Goal: Information Seeking & Learning: Find specific fact

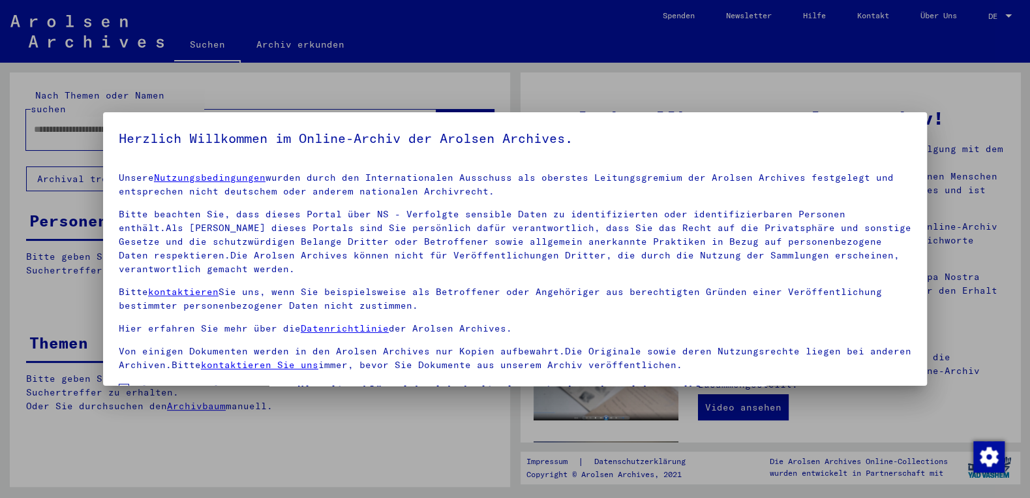
click at [427, 201] on div "Unsere Nutzungsbedingungen wurden durch den Internationalen Ausschuss als obers…" at bounding box center [515, 271] width 793 height 201
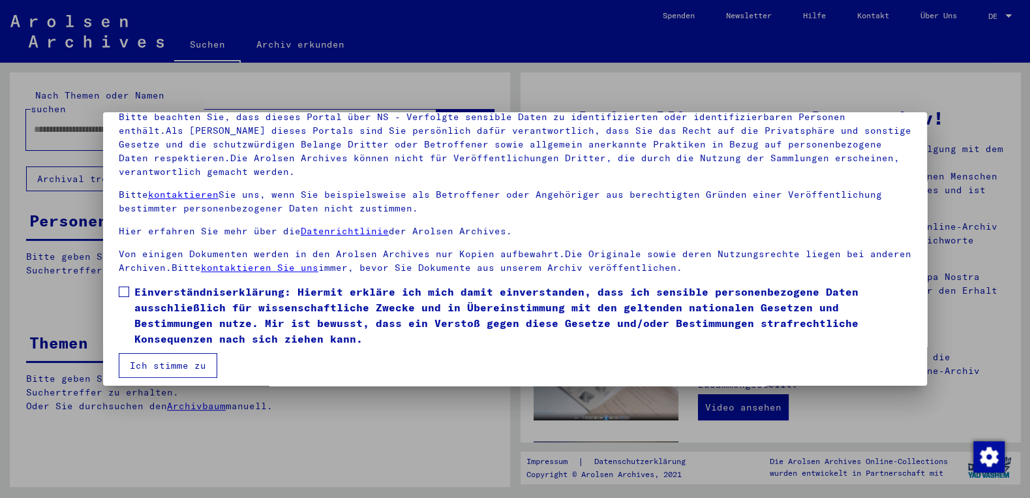
scroll to position [104, 0]
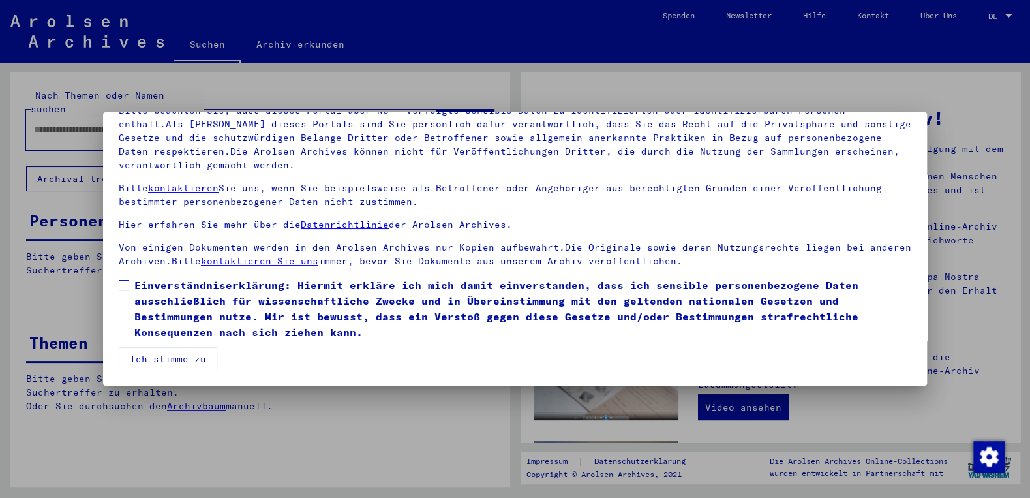
click at [127, 285] on span at bounding box center [124, 285] width 10 height 10
click at [140, 359] on button "Ich stimme zu" at bounding box center [168, 358] width 99 height 25
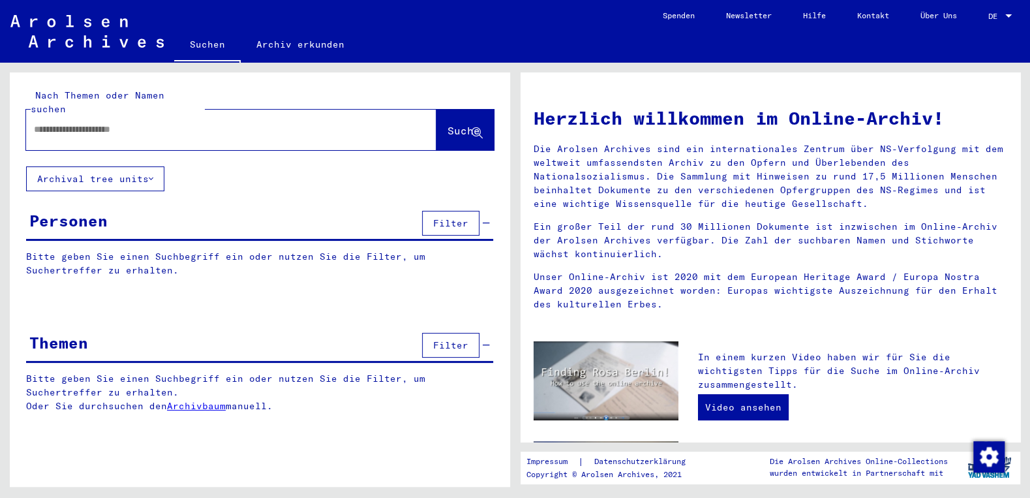
click at [47, 123] on input "text" at bounding box center [215, 130] width 363 height 14
paste input "**********"
type input "**********"
click at [448, 124] on span "Suche" at bounding box center [464, 130] width 33 height 13
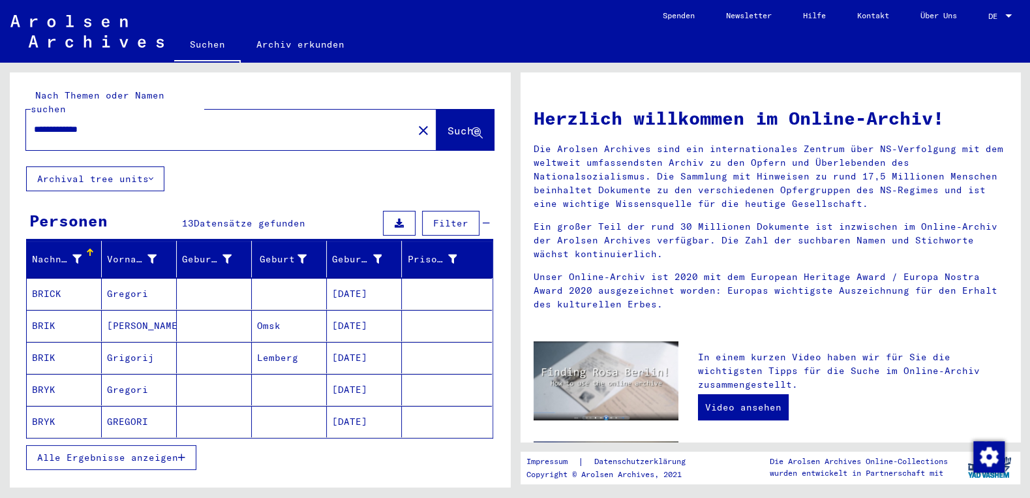
click at [130, 452] on span "Alle Ergebnisse anzeigen" at bounding box center [107, 458] width 141 height 12
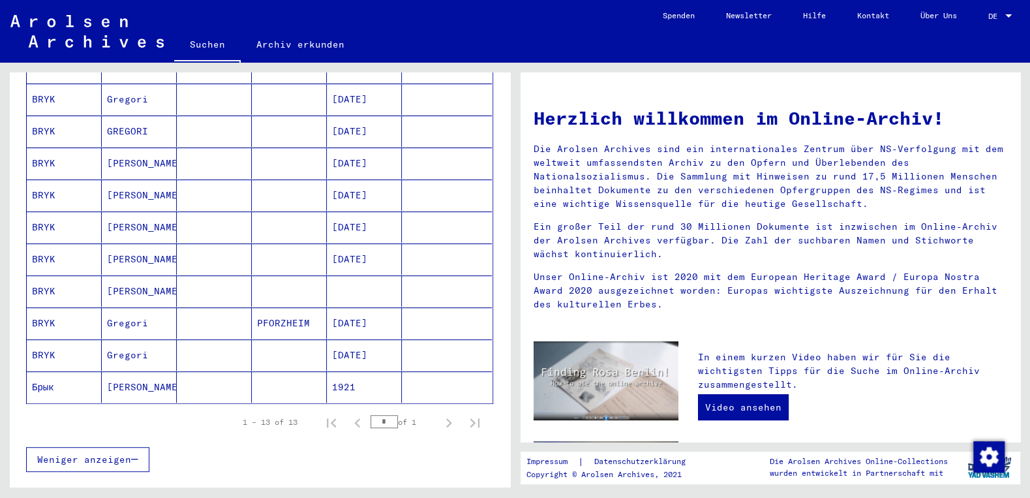
scroll to position [350, 0]
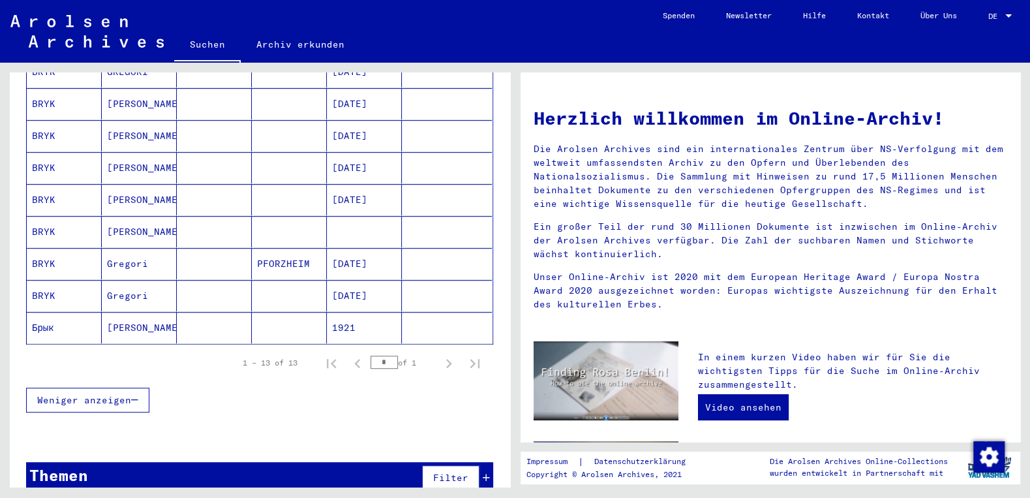
click at [141, 312] on mat-cell "[PERSON_NAME]" at bounding box center [139, 327] width 75 height 31
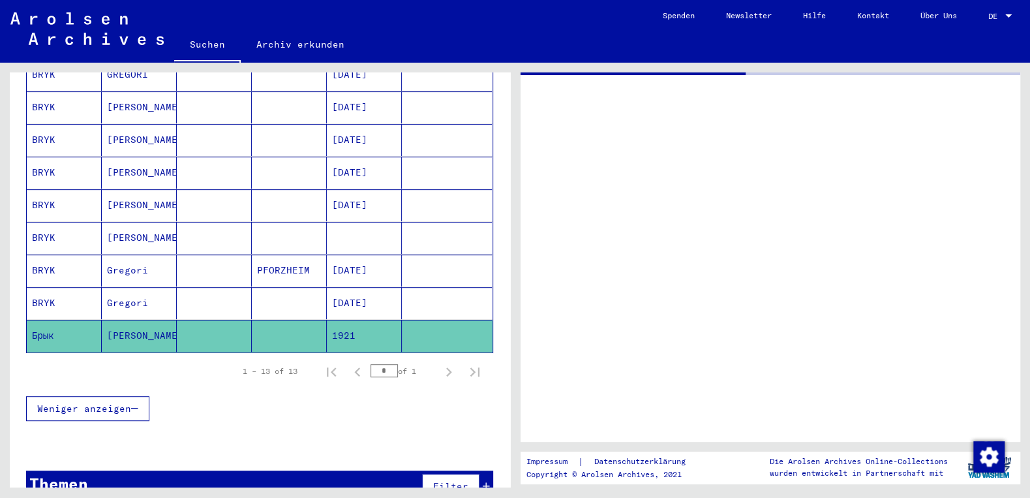
scroll to position [352, 0]
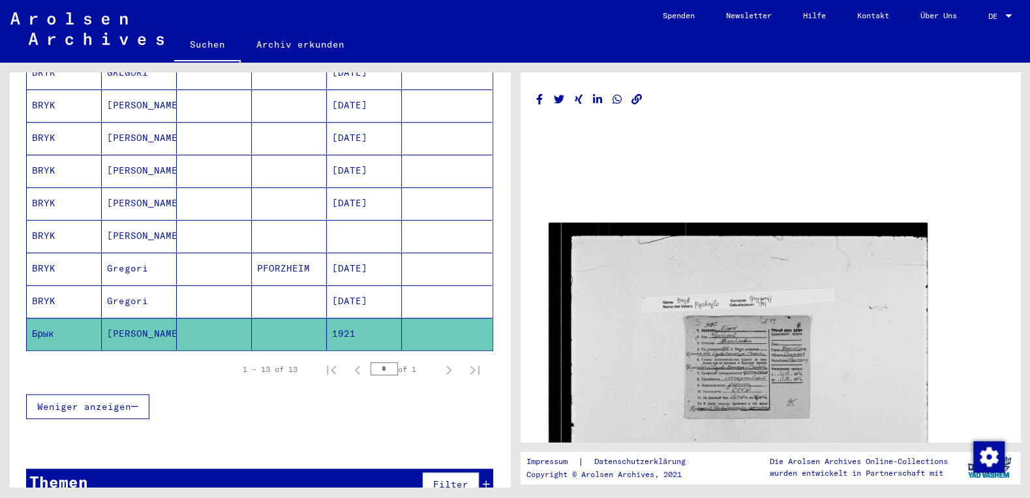
click at [748, 381] on img at bounding box center [738, 366] width 378 height 286
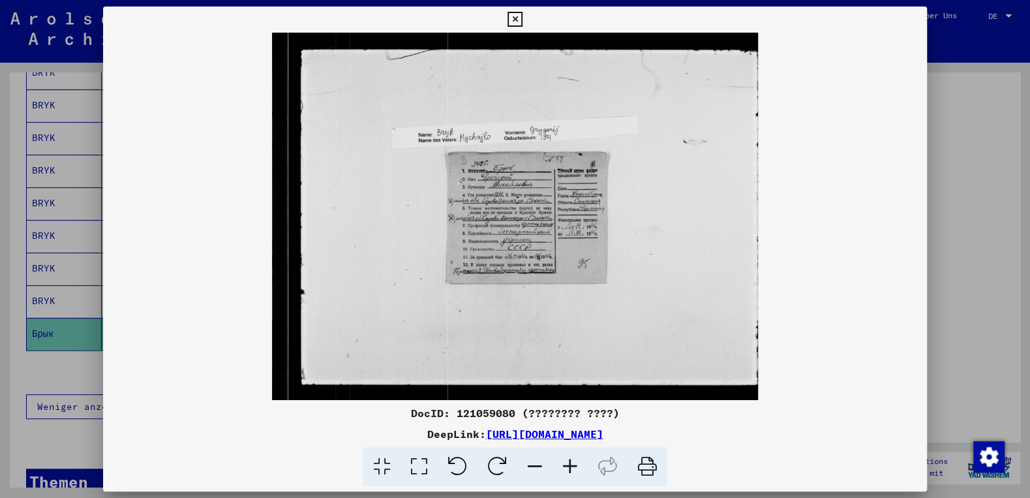
click at [563, 468] on icon at bounding box center [570, 467] width 35 height 40
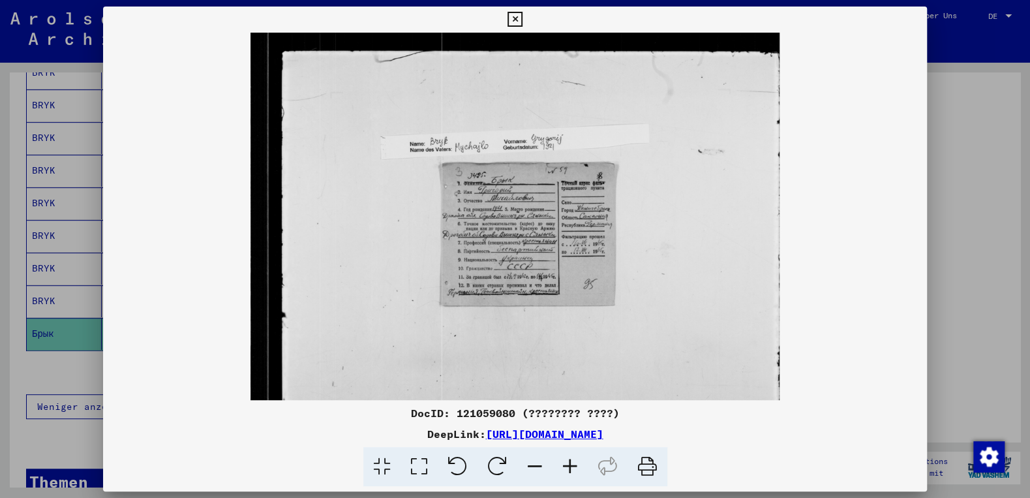
click at [563, 468] on icon at bounding box center [570, 467] width 35 height 40
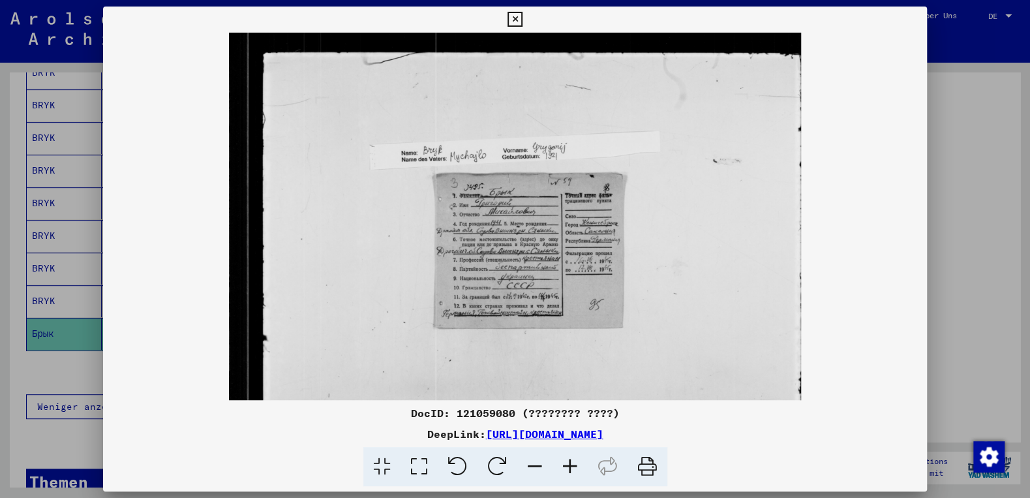
click at [563, 468] on icon at bounding box center [570, 467] width 35 height 40
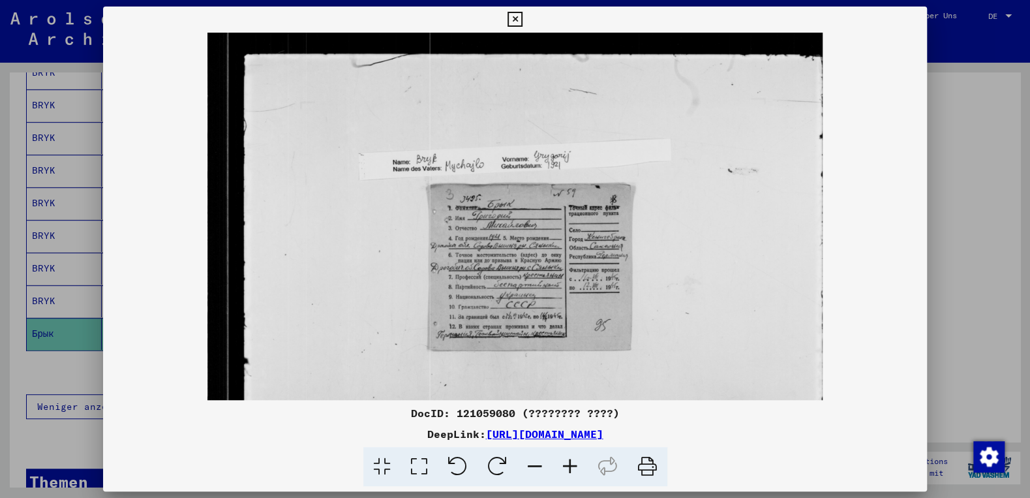
click at [563, 468] on icon at bounding box center [570, 467] width 35 height 40
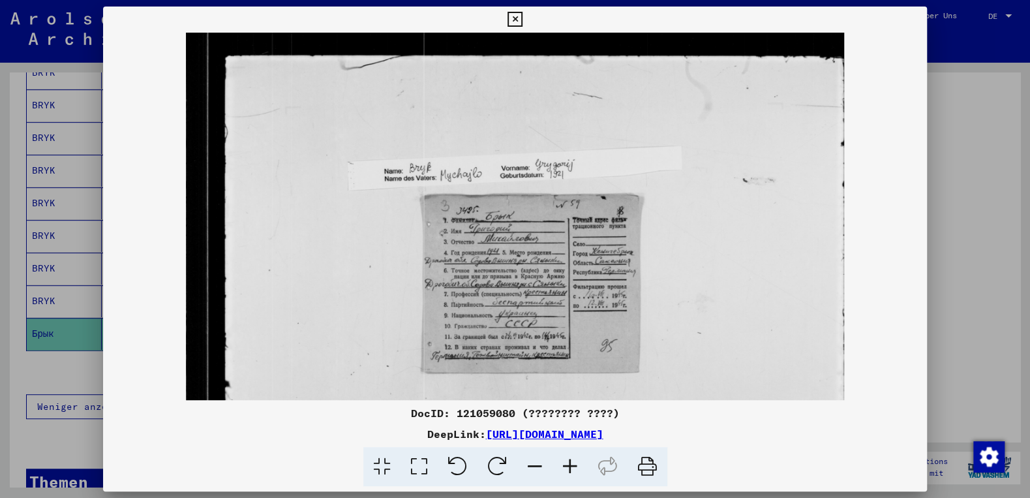
click at [563, 468] on icon at bounding box center [570, 467] width 35 height 40
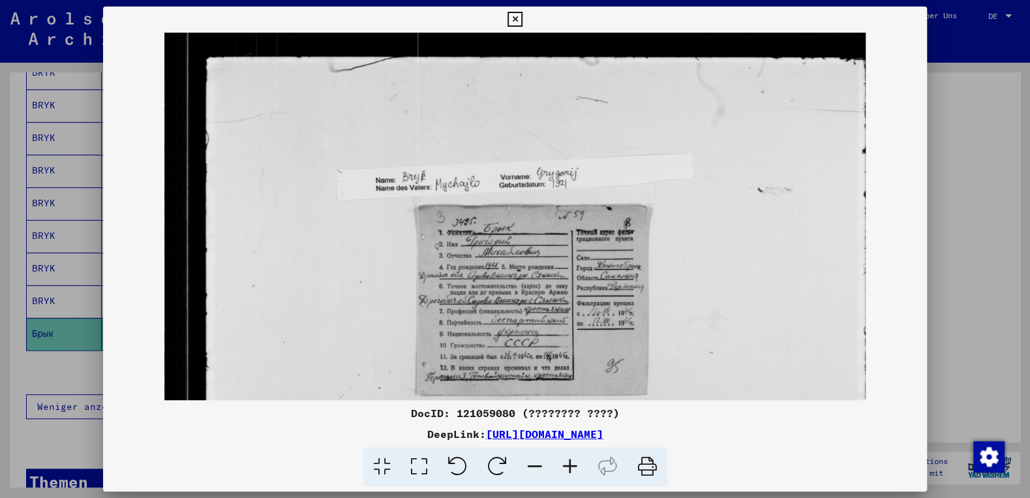
click at [563, 468] on icon at bounding box center [570, 467] width 35 height 40
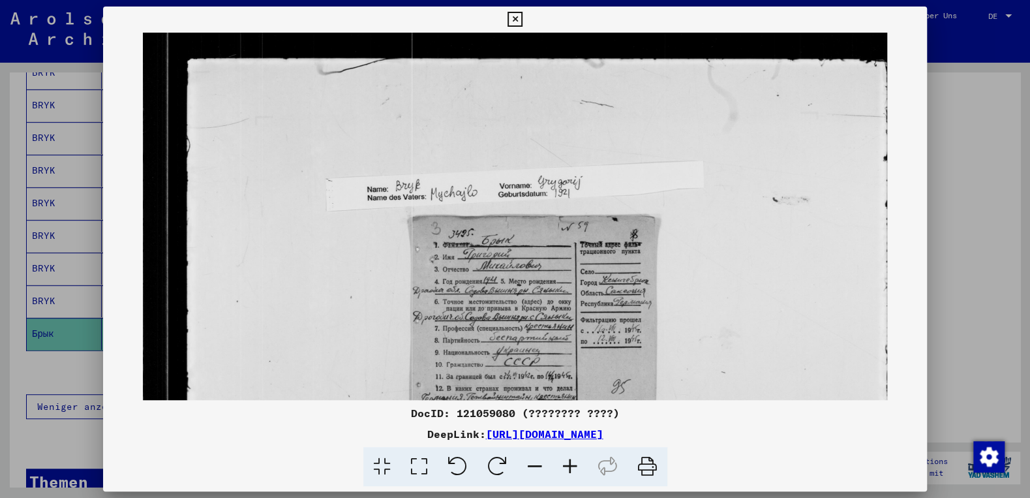
click at [563, 468] on icon at bounding box center [570, 467] width 35 height 40
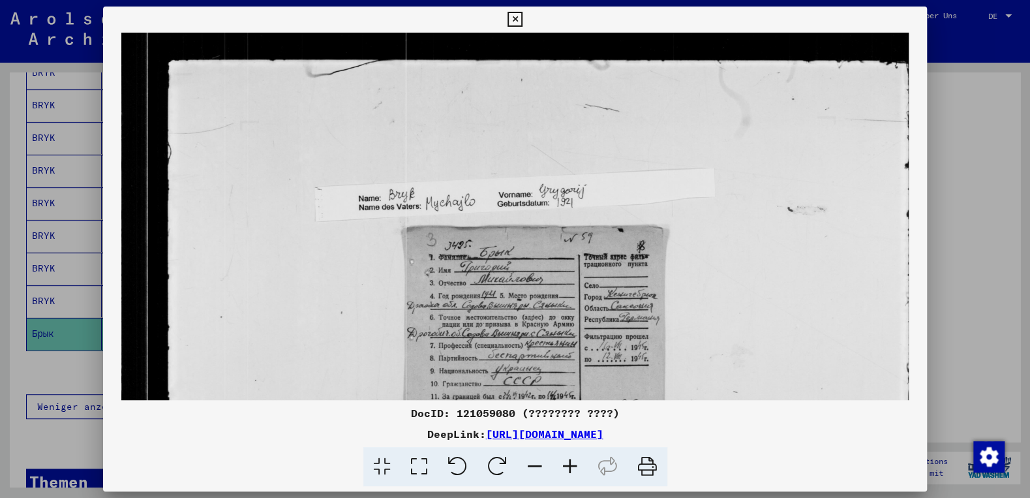
click at [563, 468] on icon at bounding box center [570, 467] width 35 height 40
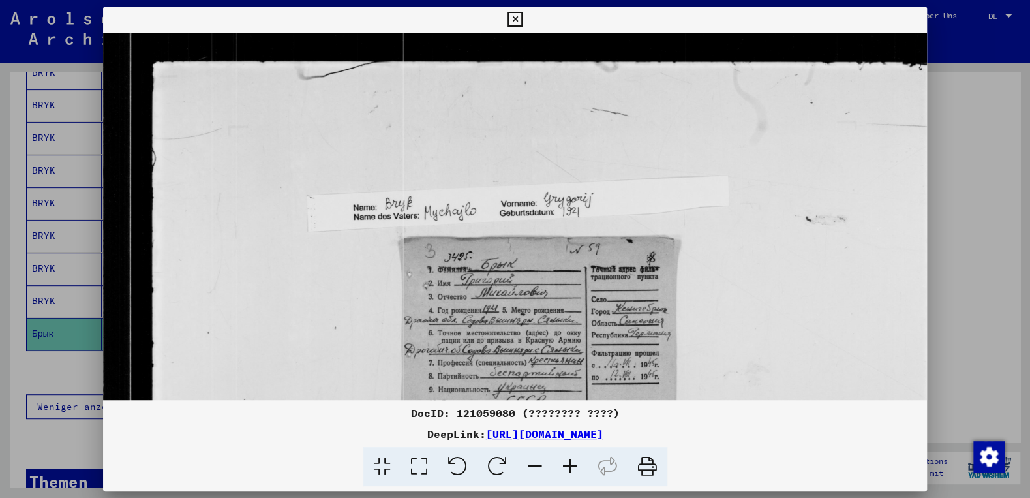
click at [563, 468] on icon at bounding box center [570, 467] width 35 height 40
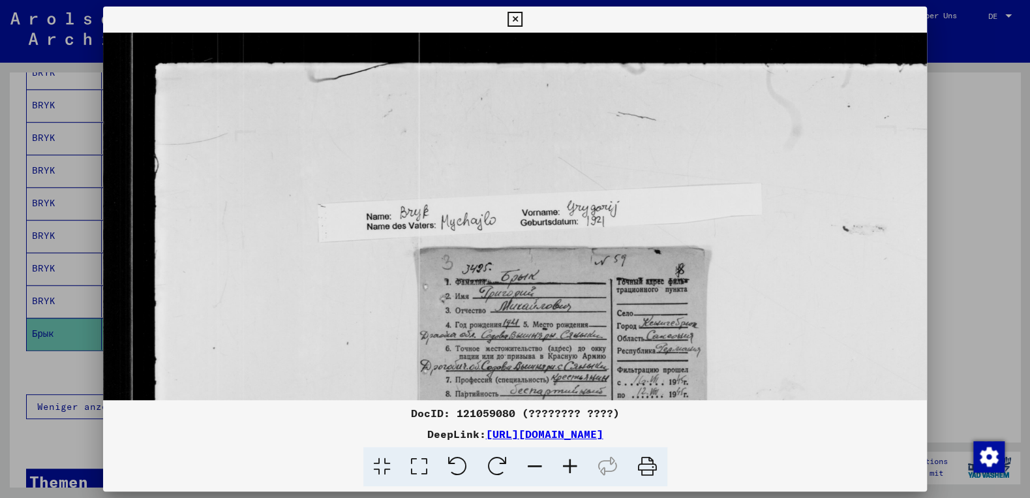
click at [563, 468] on icon at bounding box center [570, 467] width 35 height 40
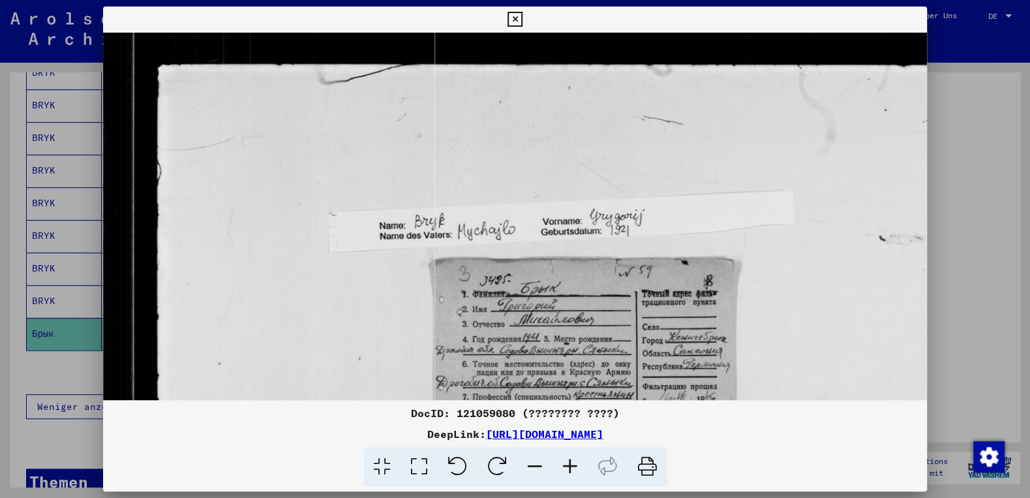
click at [563, 468] on icon at bounding box center [570, 467] width 35 height 40
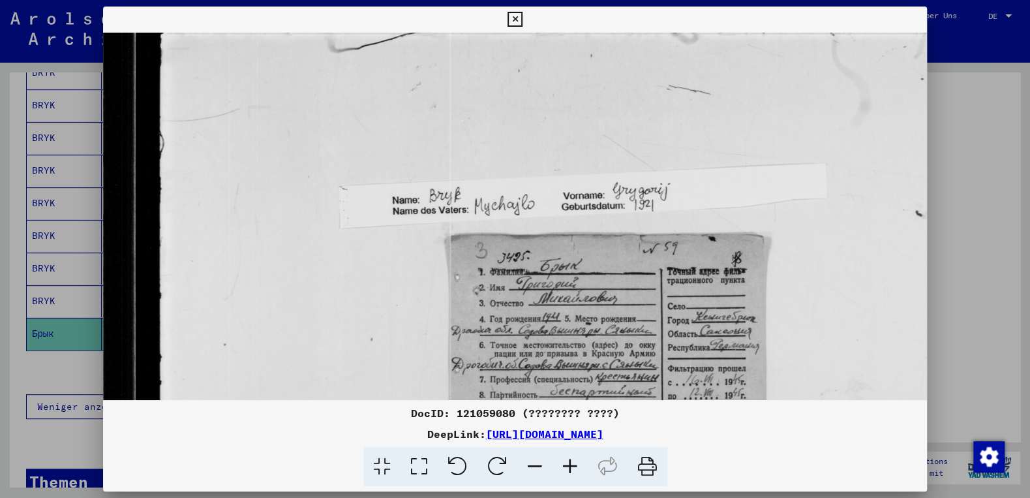
scroll to position [55, 0]
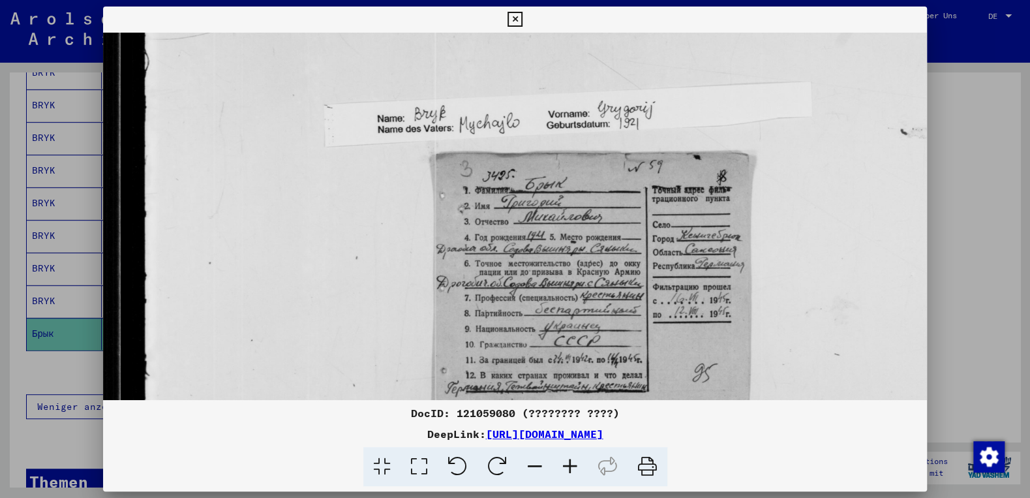
drag, startPoint x: 613, startPoint y: 380, endPoint x: 597, endPoint y: 262, distance: 119.8
click at [597, 262] on img at bounding box center [568, 279] width 960 height 726
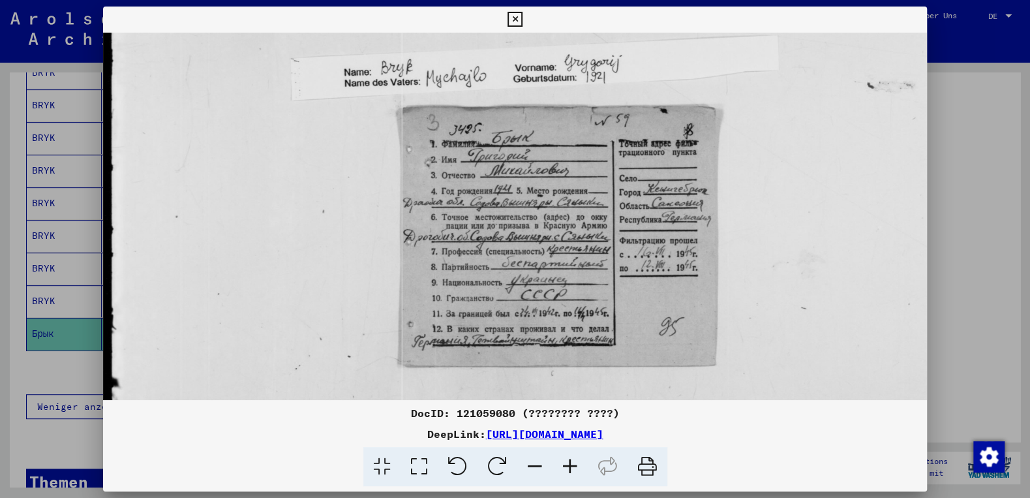
scroll to position [168, 50]
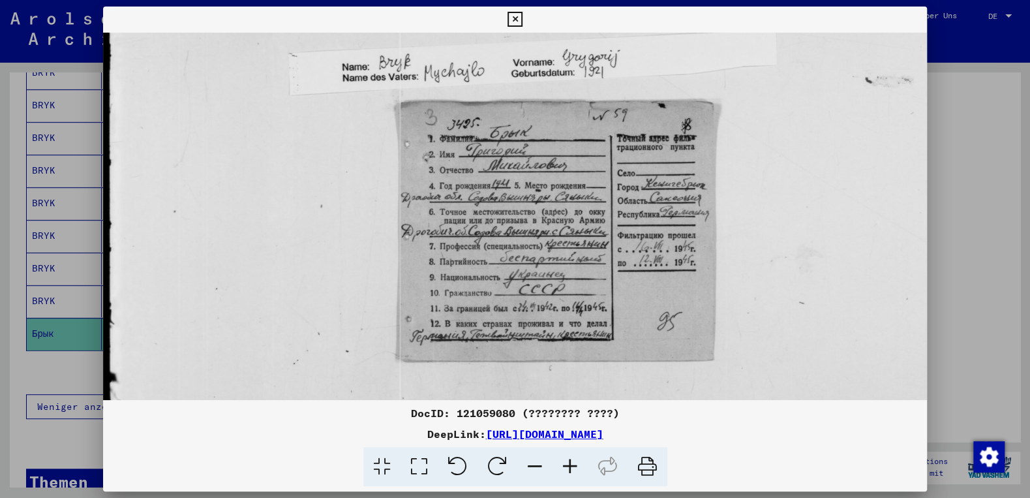
drag, startPoint x: 649, startPoint y: 270, endPoint x: 613, endPoint y: 219, distance: 62.8
click at [613, 219] on img at bounding box center [533, 228] width 960 height 726
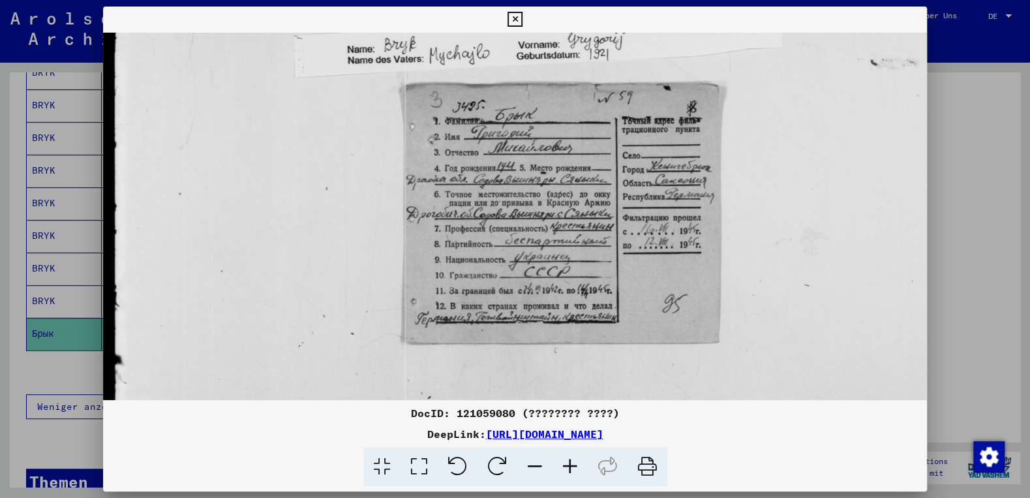
scroll to position [187, 44]
drag, startPoint x: 569, startPoint y: 259, endPoint x: 574, endPoint y: 239, distance: 20.9
click at [574, 239] on img at bounding box center [539, 208] width 960 height 726
click at [523, 18] on icon at bounding box center [515, 20] width 15 height 16
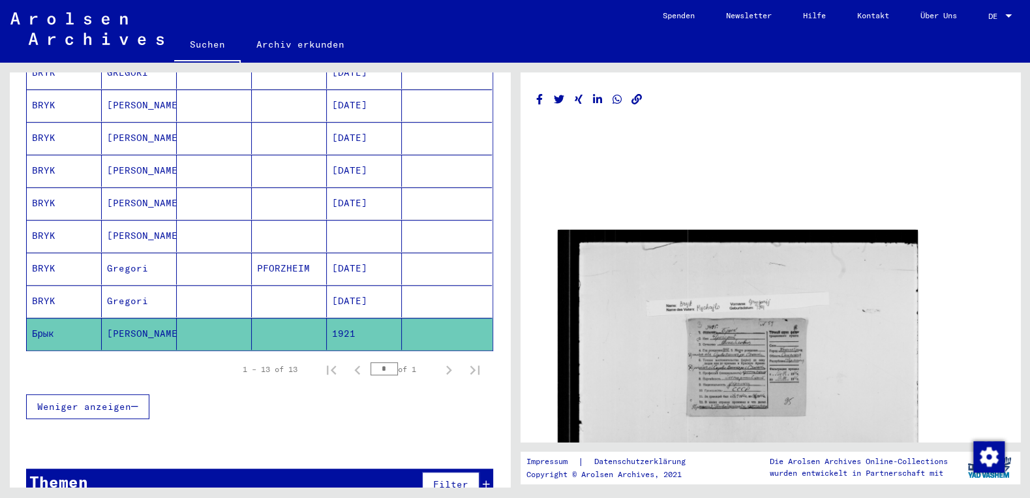
click at [182, 220] on mat-cell at bounding box center [214, 236] width 75 height 32
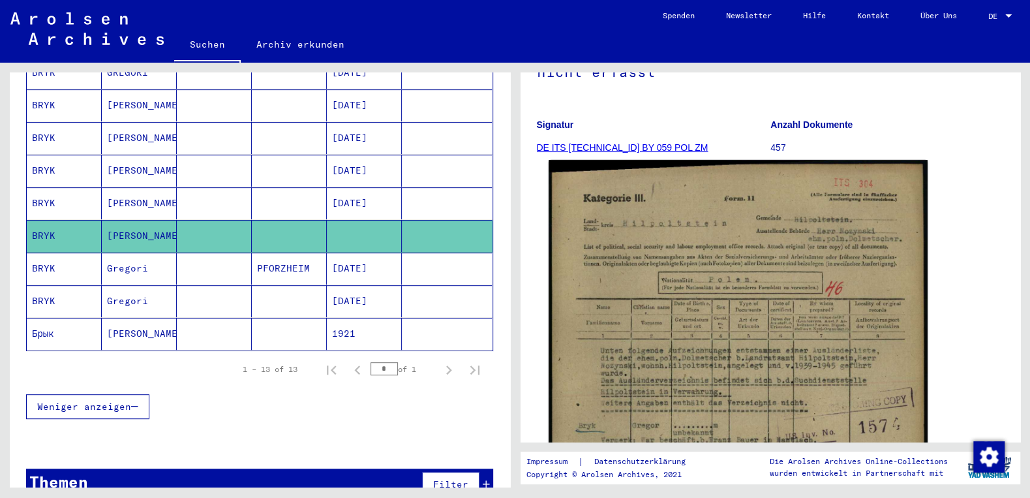
scroll to position [209, 0]
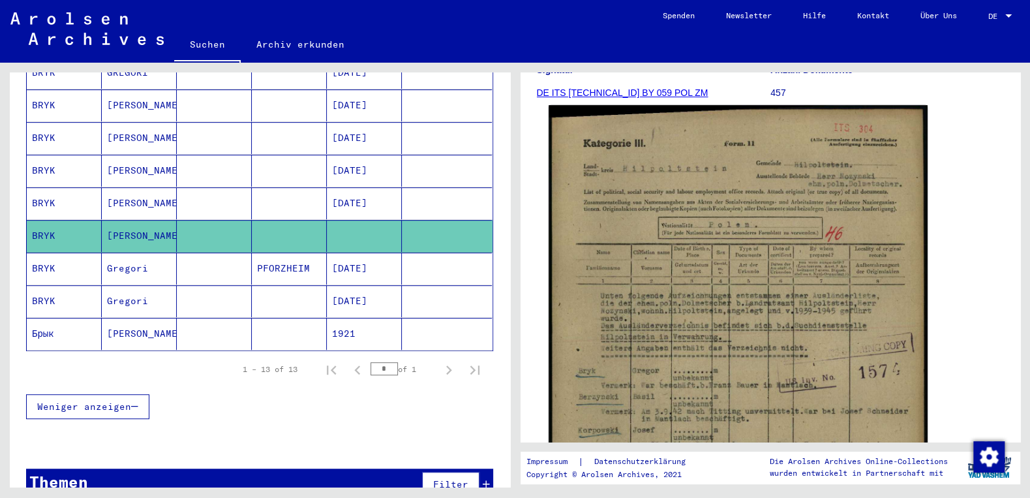
click at [658, 224] on img at bounding box center [738, 372] width 378 height 535
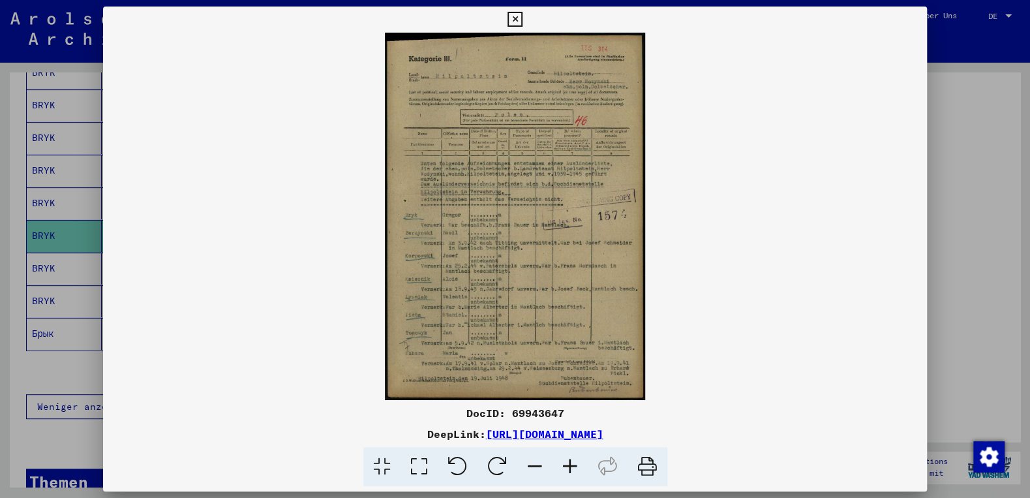
click at [575, 467] on icon at bounding box center [570, 467] width 35 height 40
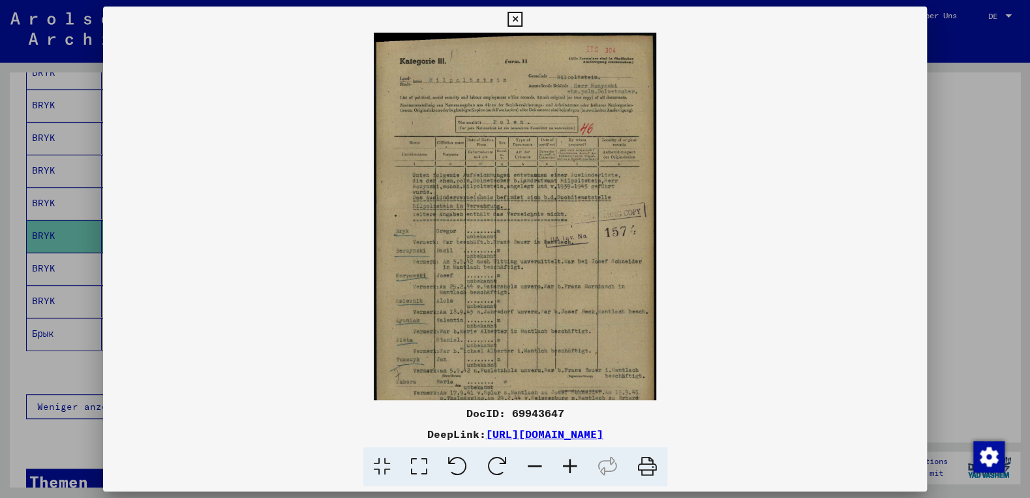
click at [575, 467] on icon at bounding box center [570, 467] width 35 height 40
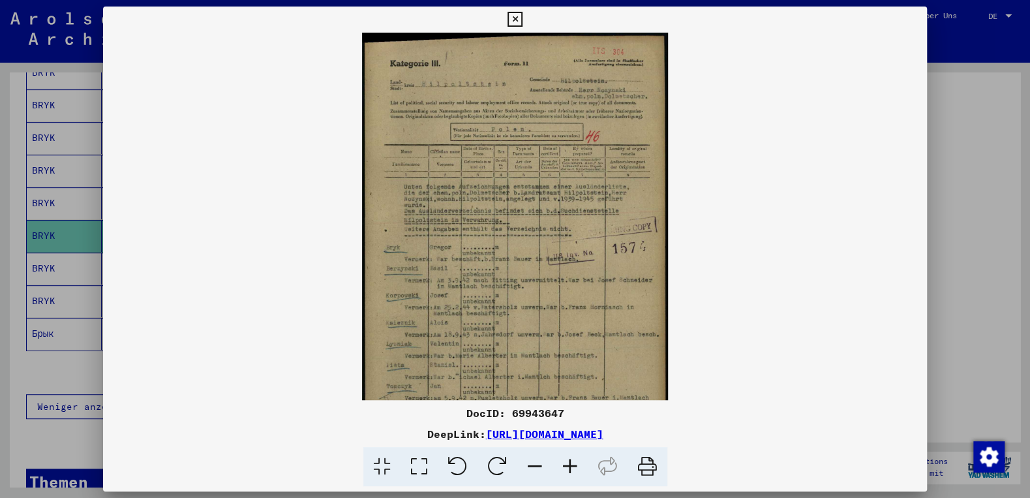
click at [575, 467] on icon at bounding box center [570, 467] width 35 height 40
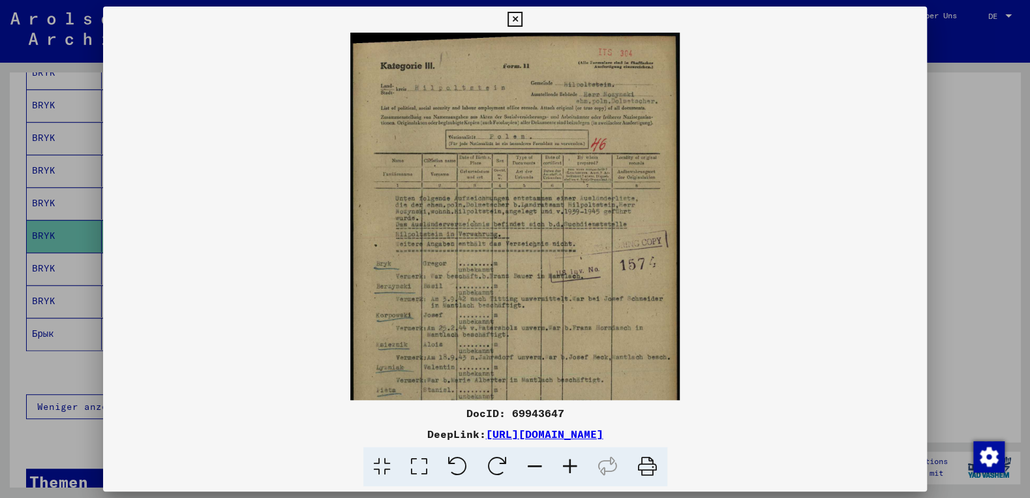
click at [575, 467] on icon at bounding box center [570, 467] width 35 height 40
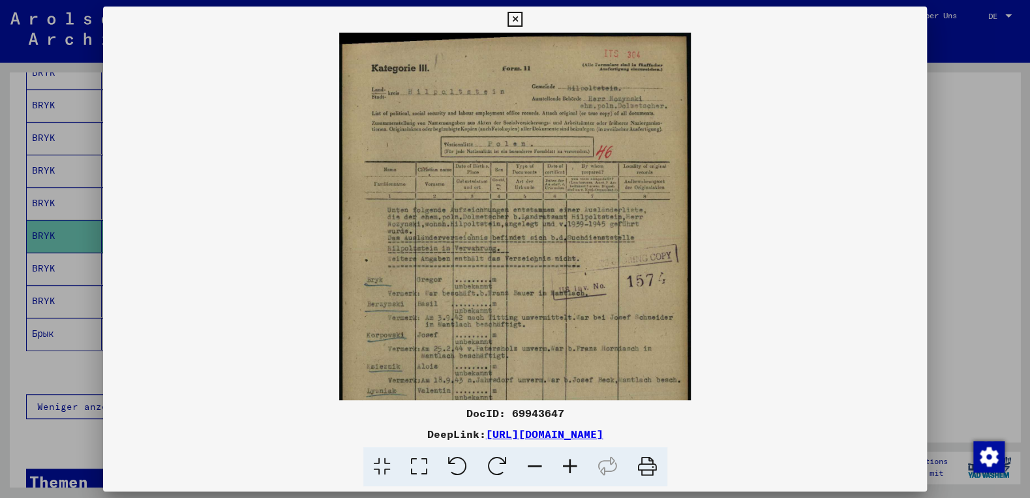
click at [575, 467] on icon at bounding box center [570, 467] width 35 height 40
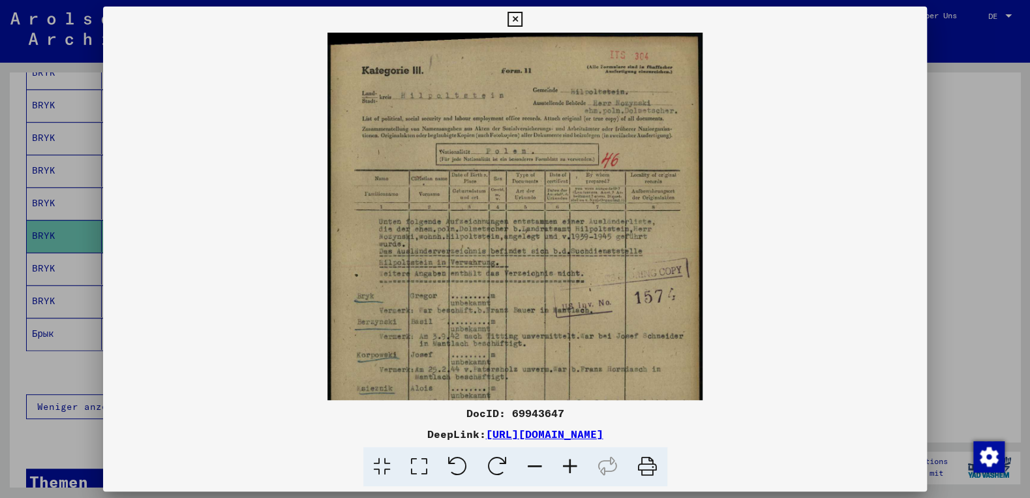
click at [575, 467] on icon at bounding box center [570, 467] width 35 height 40
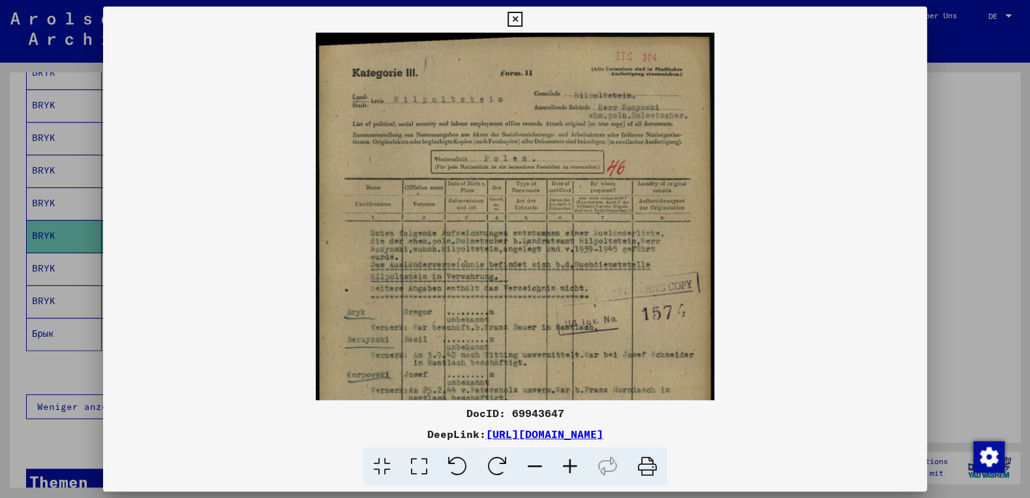
click at [575, 467] on icon at bounding box center [570, 467] width 35 height 40
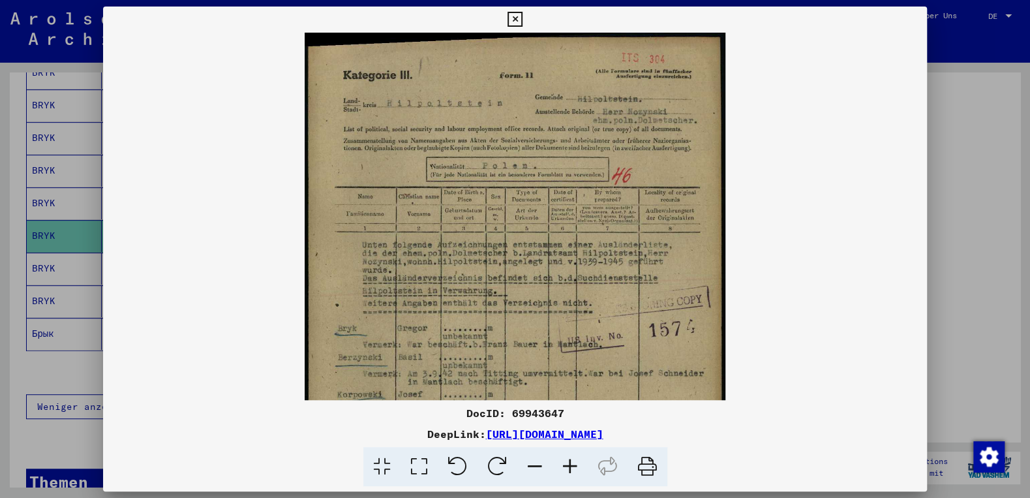
click at [575, 467] on icon at bounding box center [570, 467] width 35 height 40
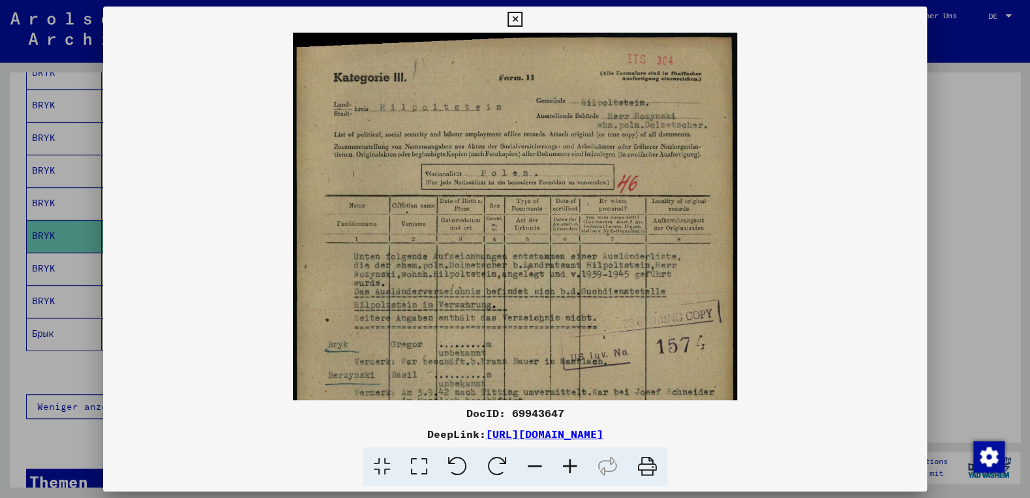
click at [575, 467] on icon at bounding box center [570, 467] width 35 height 40
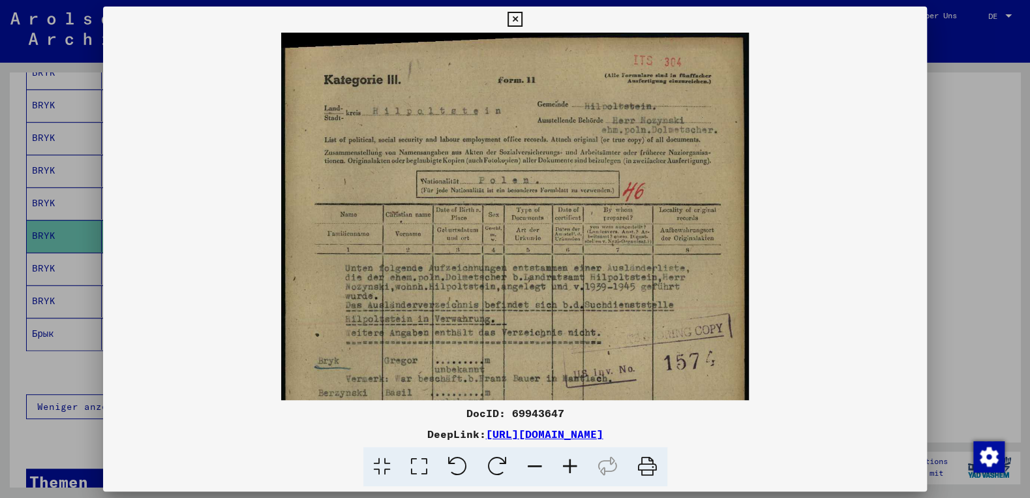
click at [575, 467] on icon at bounding box center [570, 467] width 35 height 40
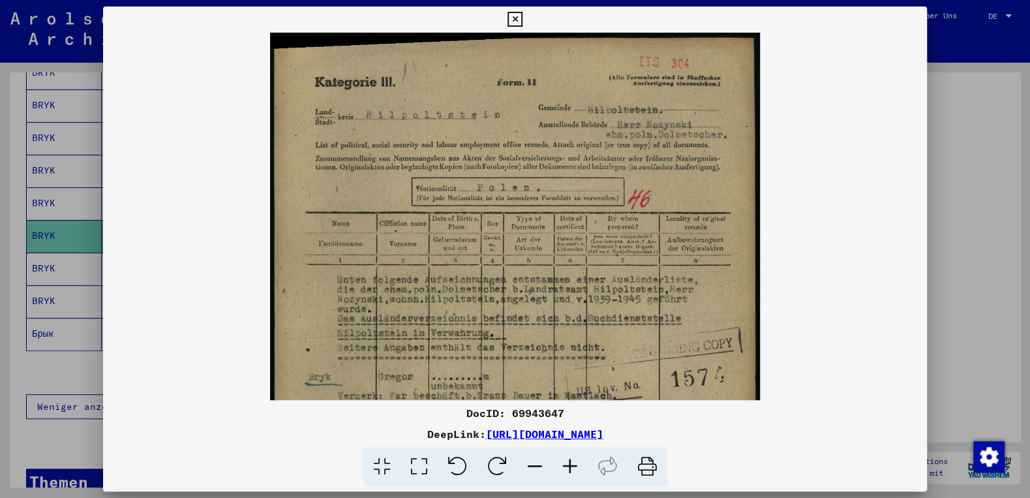
click at [575, 467] on icon at bounding box center [570, 467] width 35 height 40
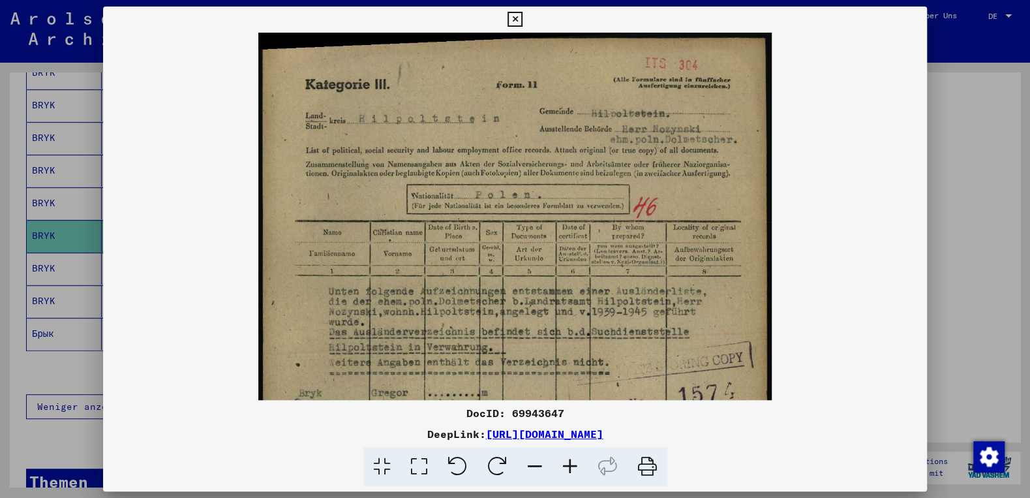
click at [575, 467] on icon at bounding box center [570, 467] width 35 height 40
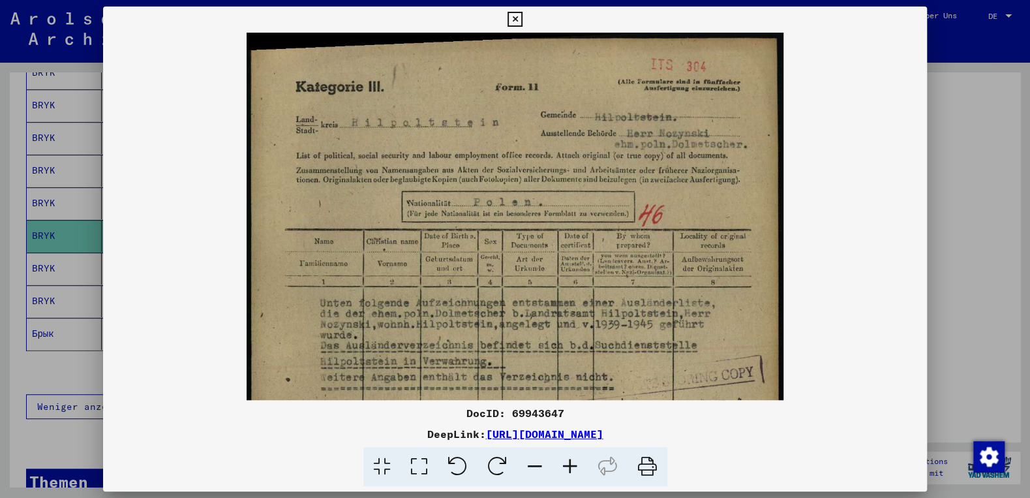
click at [575, 467] on icon at bounding box center [570, 467] width 35 height 40
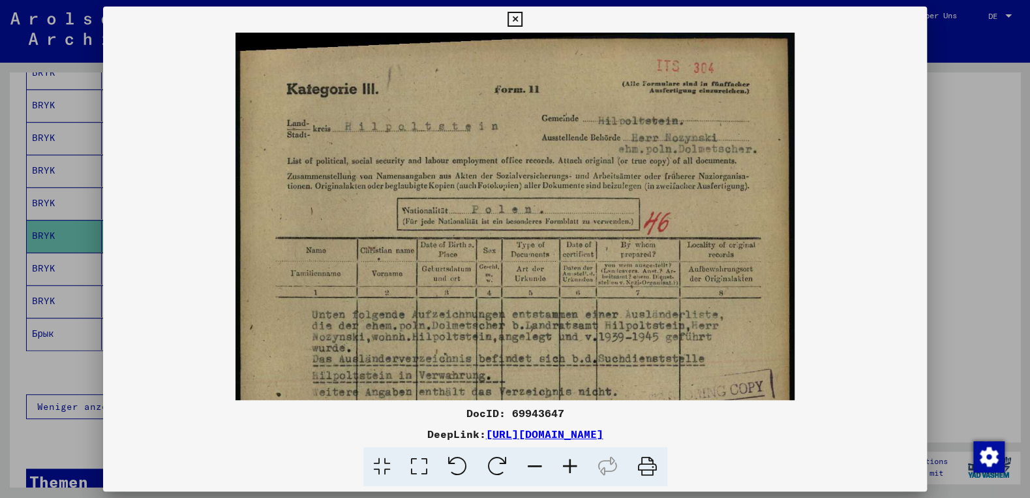
click at [575, 467] on icon at bounding box center [570, 467] width 35 height 40
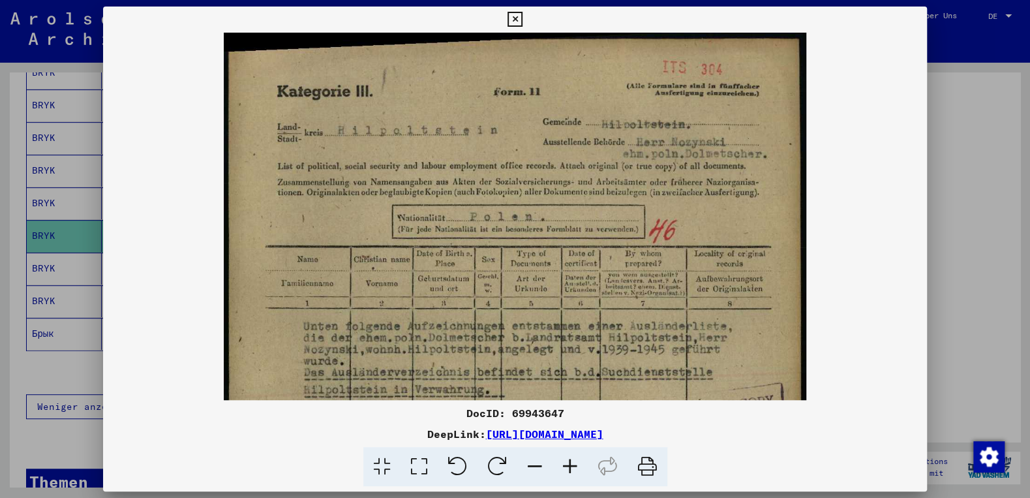
click at [575, 467] on icon at bounding box center [570, 467] width 35 height 40
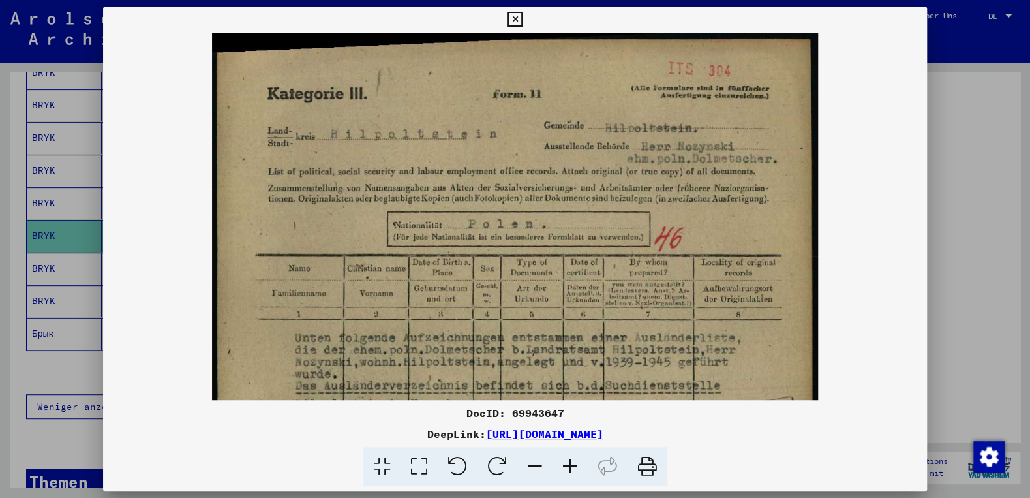
click at [575, 467] on icon at bounding box center [570, 467] width 35 height 40
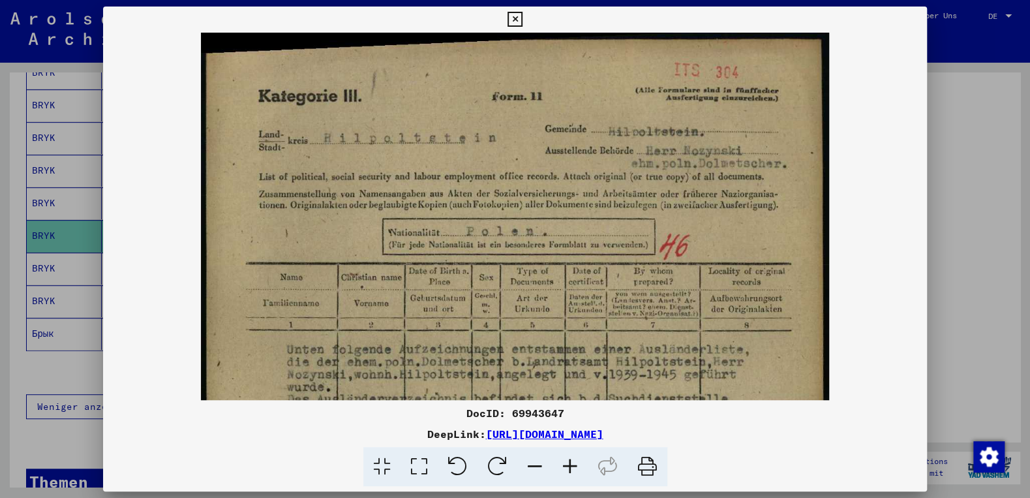
click at [575, 467] on icon at bounding box center [570, 467] width 35 height 40
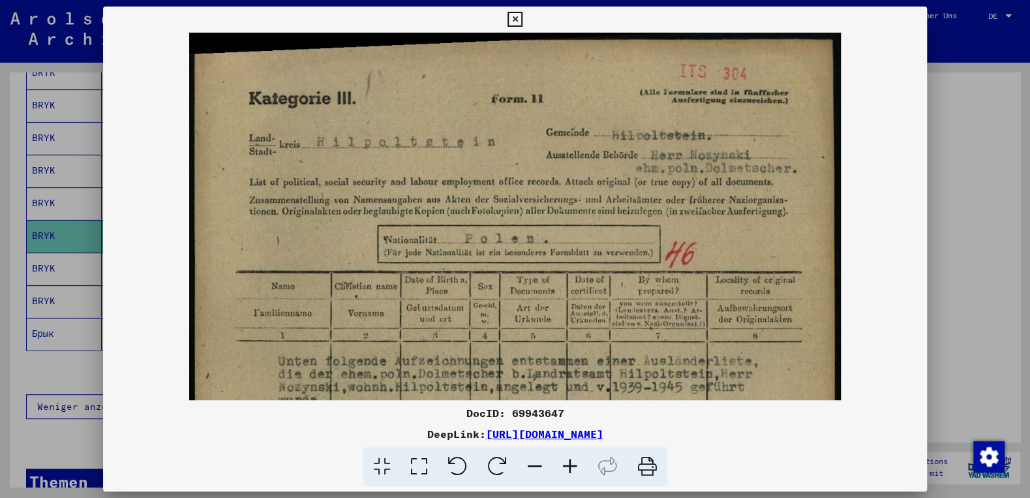
click at [575, 467] on icon at bounding box center [570, 467] width 35 height 40
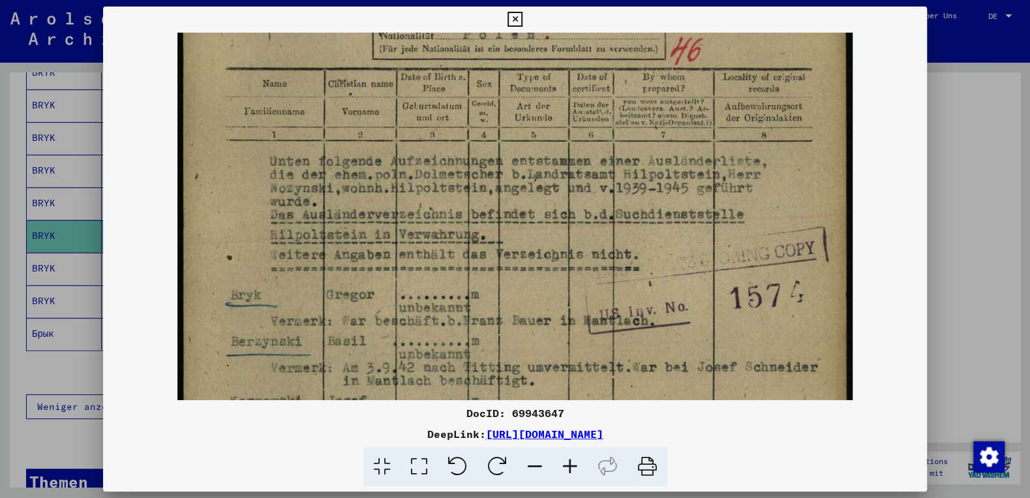
scroll to position [213, 0]
drag, startPoint x: 592, startPoint y: 360, endPoint x: 615, endPoint y: 146, distance: 215.8
click at [615, 146] on img at bounding box center [514, 297] width 675 height 955
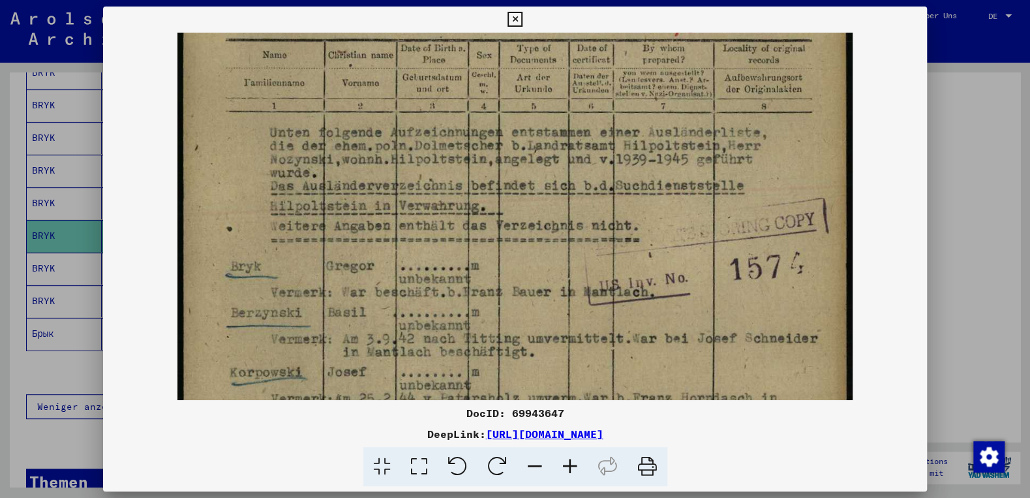
scroll to position [241, 0]
drag, startPoint x: 549, startPoint y: 217, endPoint x: 555, endPoint y: 189, distance: 28.5
click at [555, 189] on img at bounding box center [514, 268] width 675 height 955
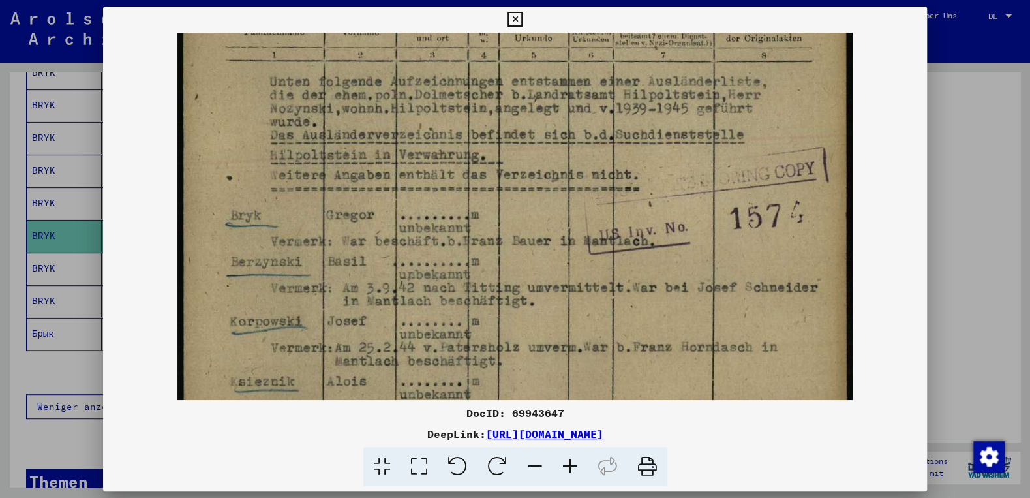
scroll to position [296, 0]
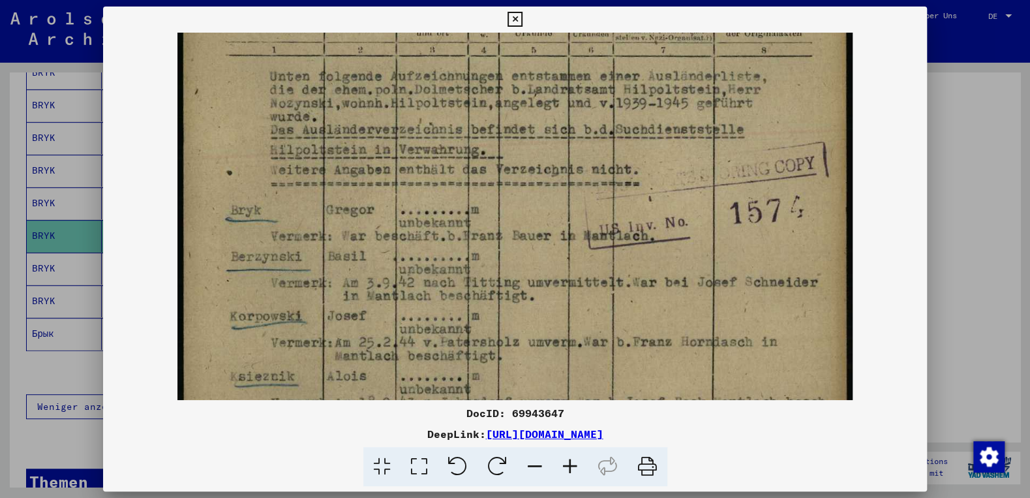
drag, startPoint x: 534, startPoint y: 241, endPoint x: 542, endPoint y: 186, distance: 55.5
click at [542, 186] on img at bounding box center [514, 213] width 675 height 955
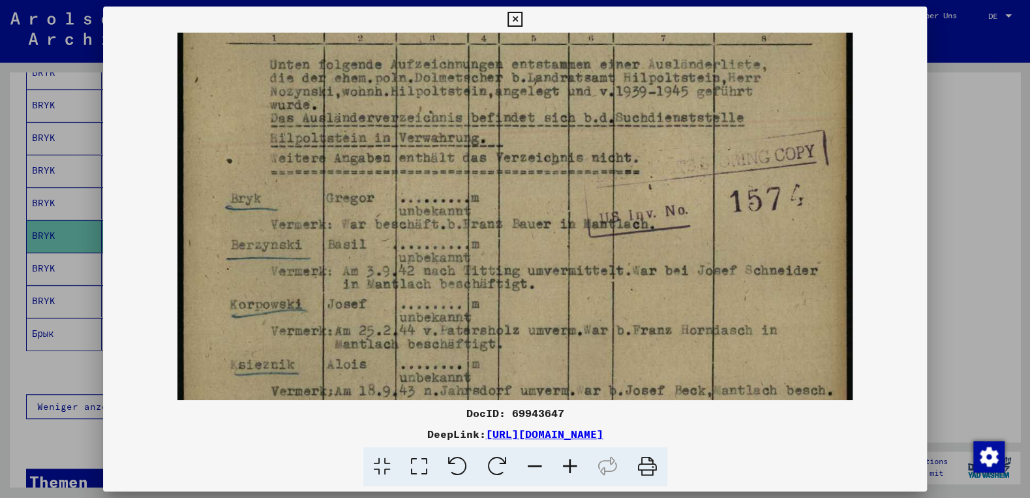
scroll to position [311, 0]
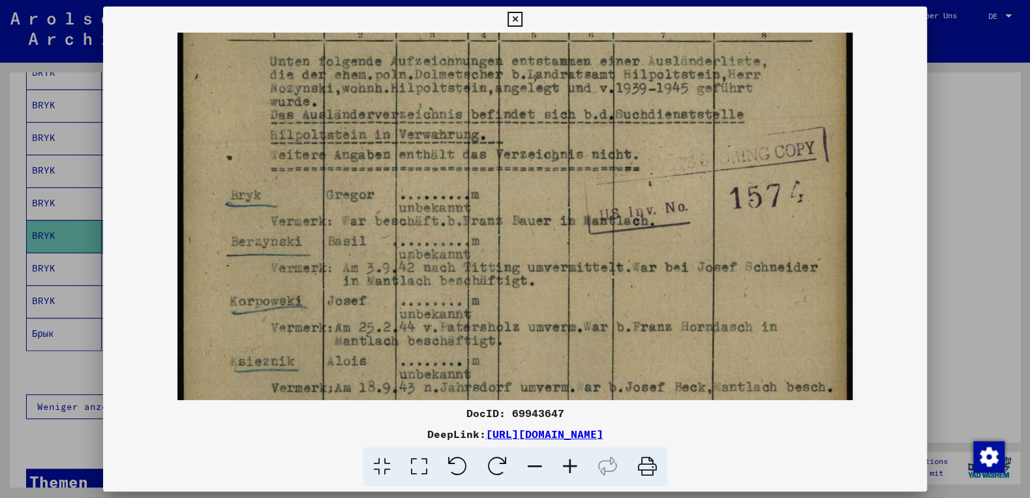
drag, startPoint x: 525, startPoint y: 242, endPoint x: 529, endPoint y: 227, distance: 15.7
click at [529, 227] on img at bounding box center [514, 198] width 675 height 955
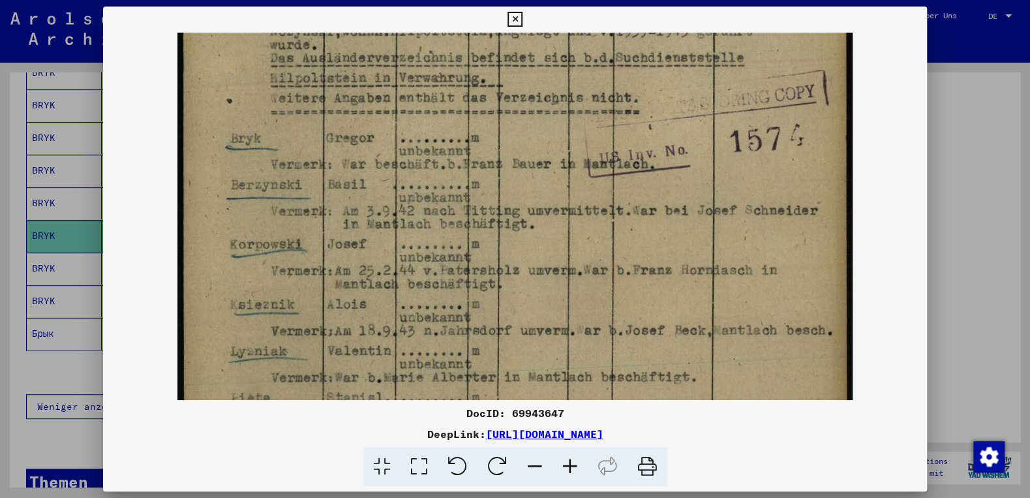
drag, startPoint x: 611, startPoint y: 249, endPoint x: 623, endPoint y: 192, distance: 58.1
click at [623, 192] on img at bounding box center [514, 142] width 675 height 955
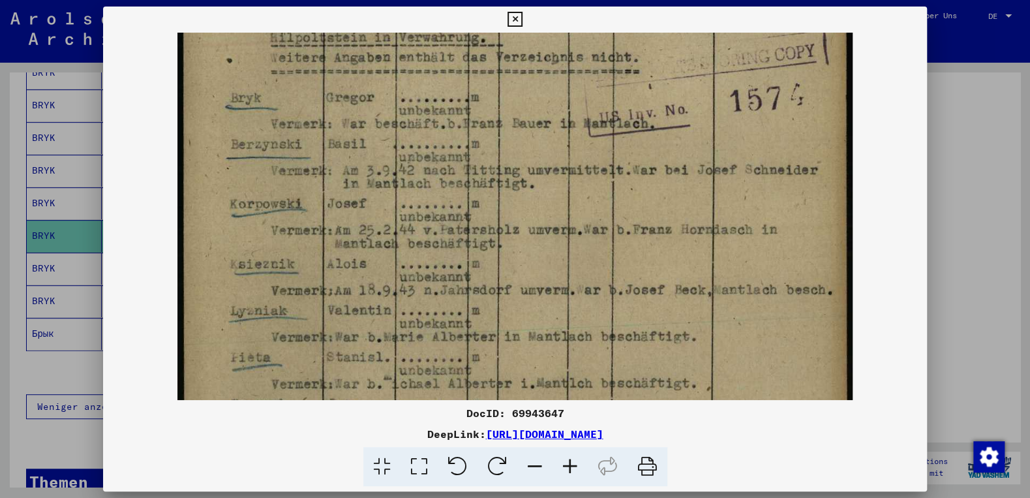
drag, startPoint x: 603, startPoint y: 268, endPoint x: 704, endPoint y: 180, distance: 134.1
click at [609, 224] on img at bounding box center [514, 101] width 675 height 955
click at [523, 16] on icon at bounding box center [515, 20] width 15 height 16
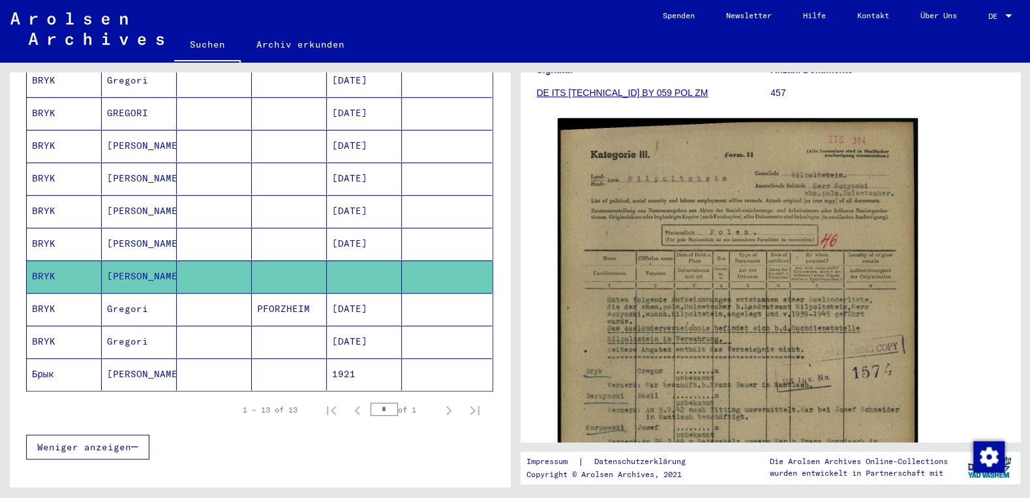
scroll to position [286, 0]
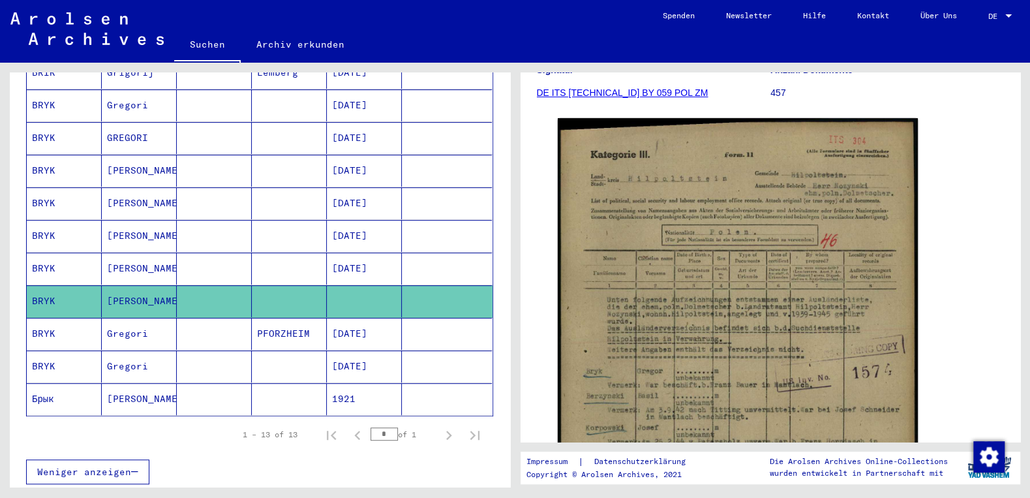
click at [281, 318] on mat-cell "PFORZHEIM" at bounding box center [289, 334] width 75 height 32
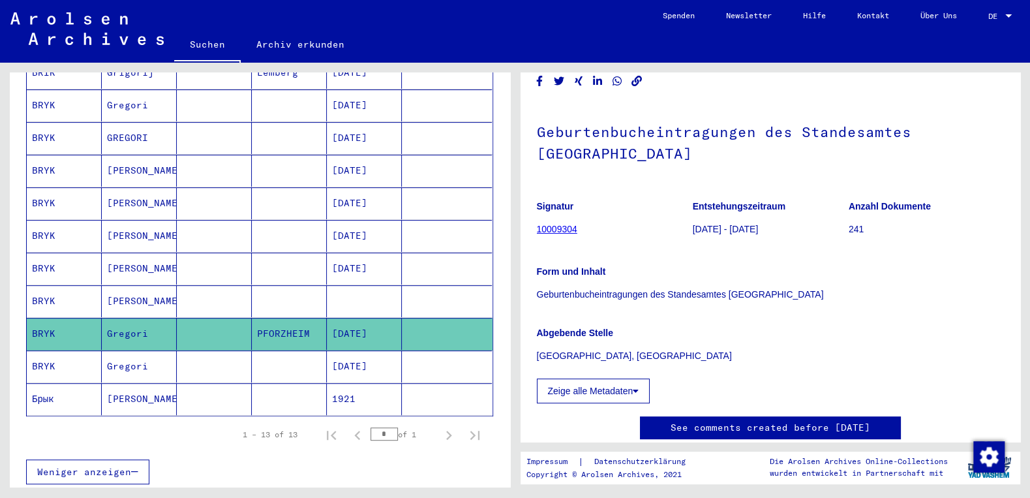
scroll to position [70, 0]
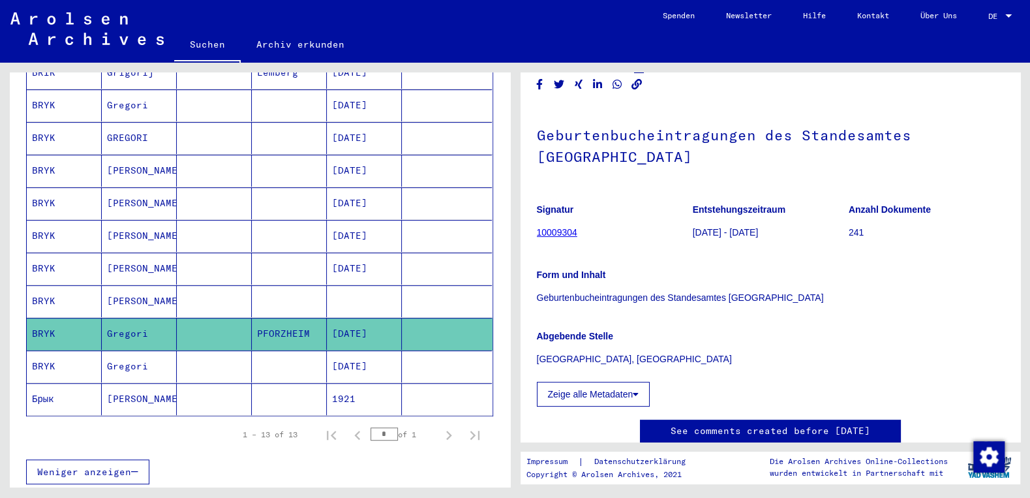
click at [579, 382] on button "Zeige alle Metadaten" at bounding box center [594, 394] width 114 height 25
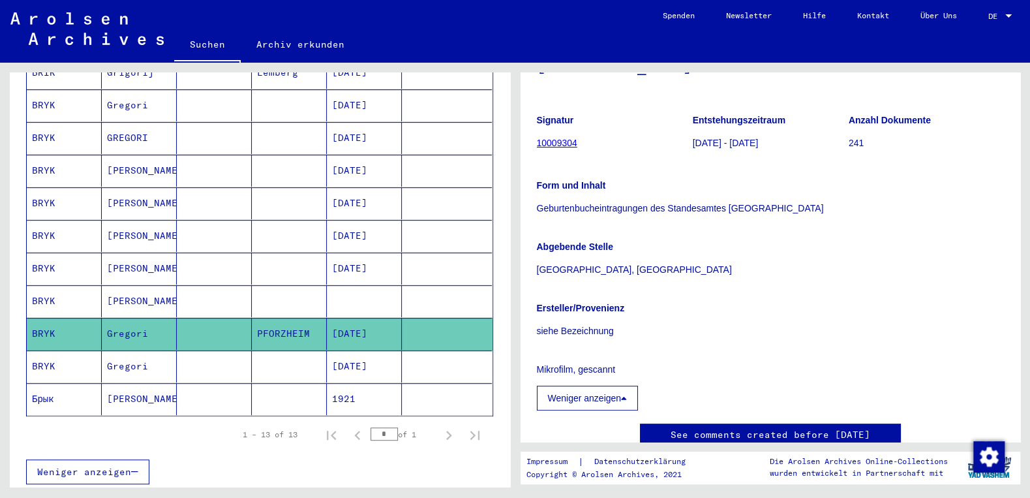
scroll to position [140, 0]
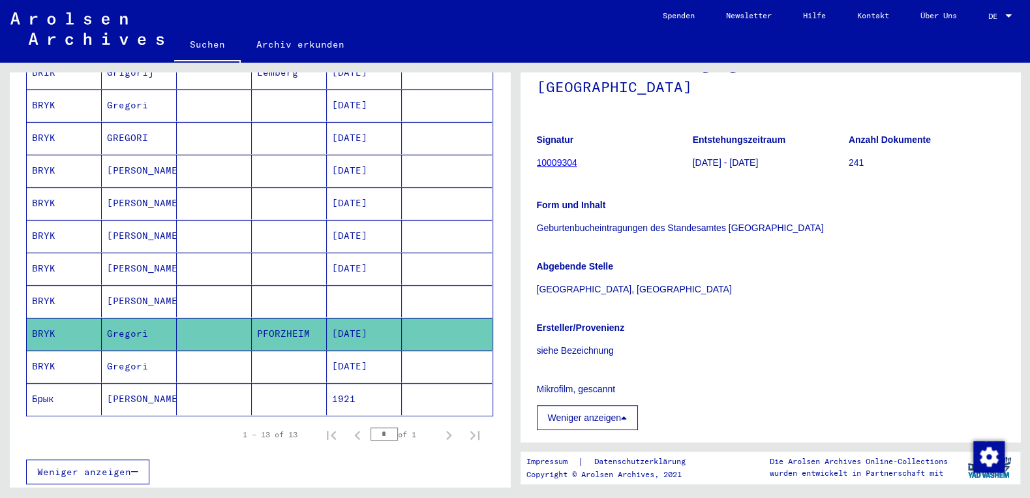
click at [627, 413] on icon at bounding box center [624, 417] width 6 height 9
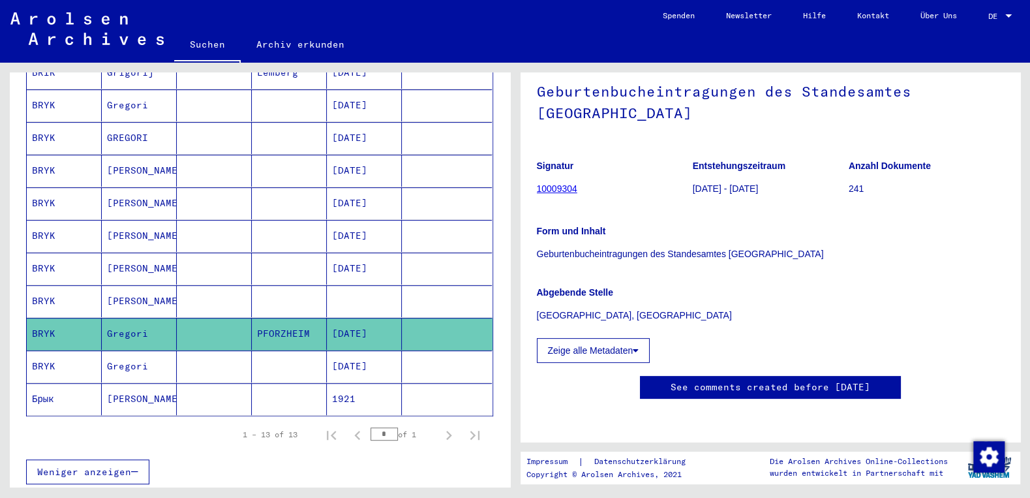
scroll to position [88, 0]
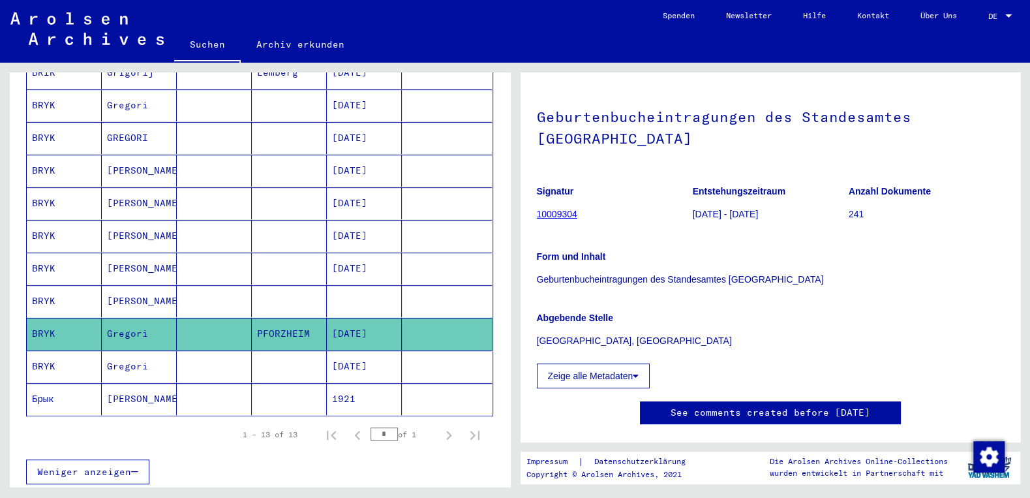
click at [357, 123] on mat-cell "[DATE]" at bounding box center [364, 138] width 75 height 32
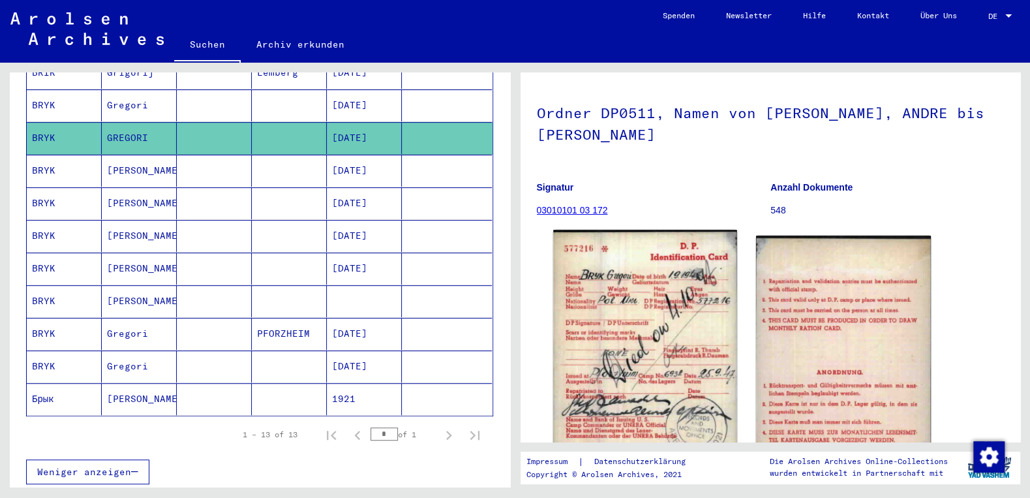
scroll to position [140, 0]
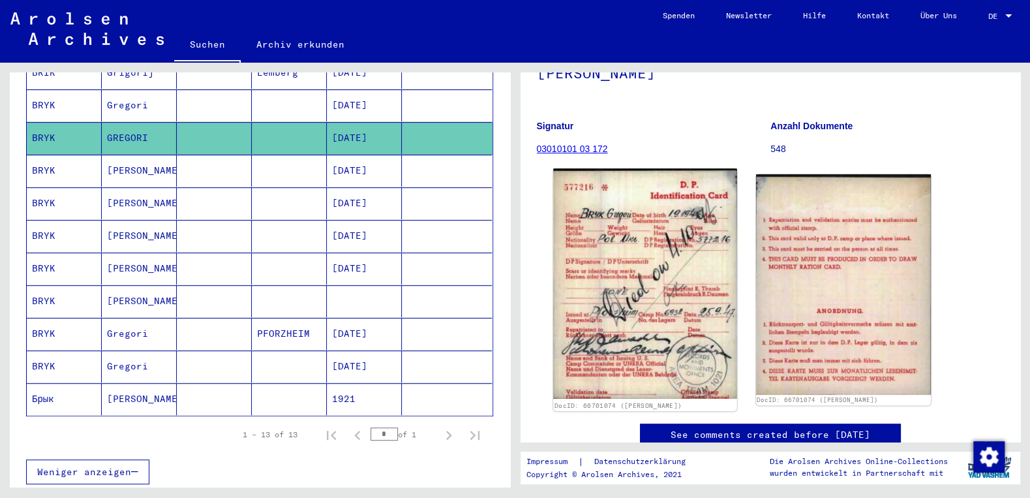
click at [641, 288] on img at bounding box center [645, 283] width 184 height 230
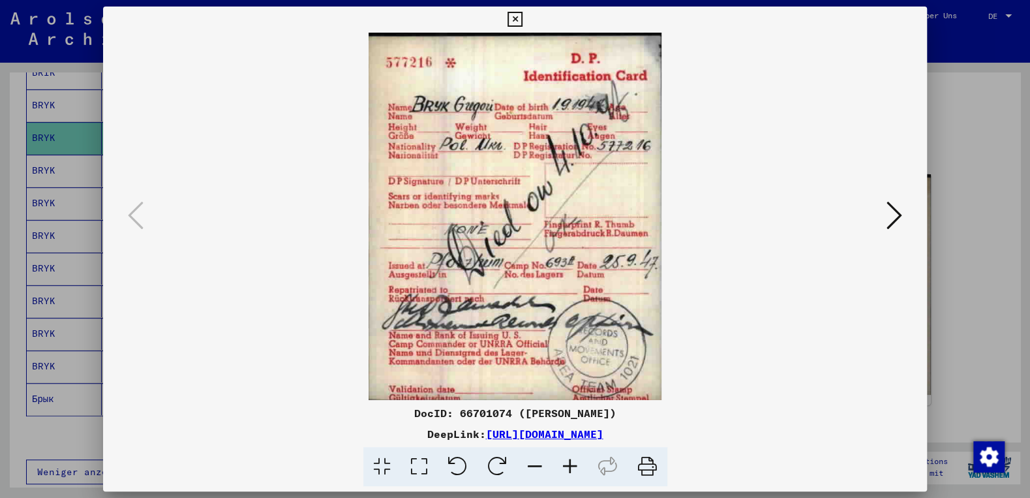
click at [898, 221] on icon at bounding box center [895, 215] width 16 height 31
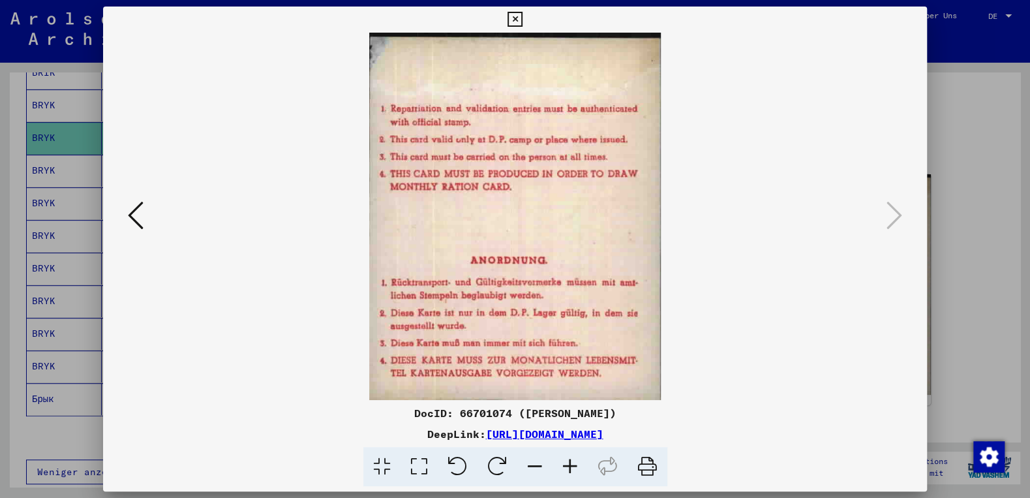
click at [134, 215] on icon at bounding box center [136, 215] width 16 height 31
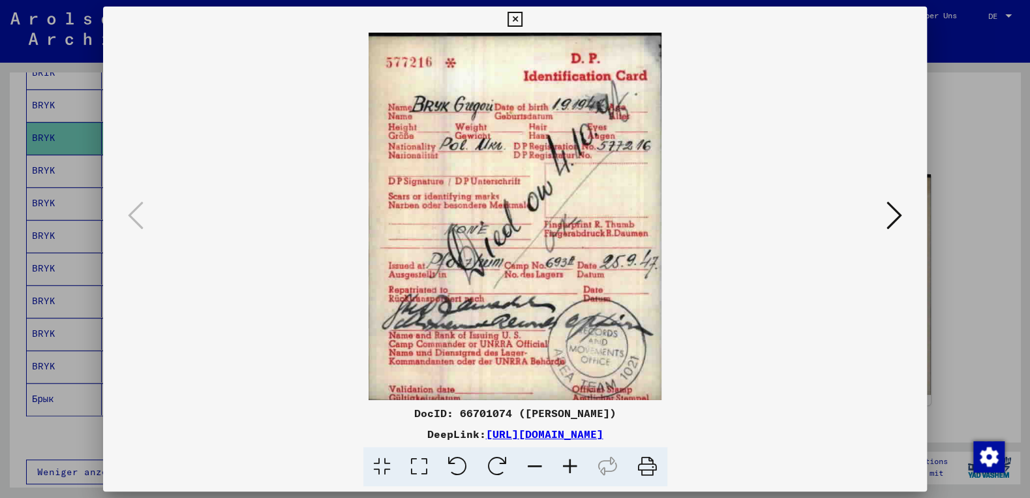
click at [888, 215] on icon at bounding box center [895, 215] width 16 height 31
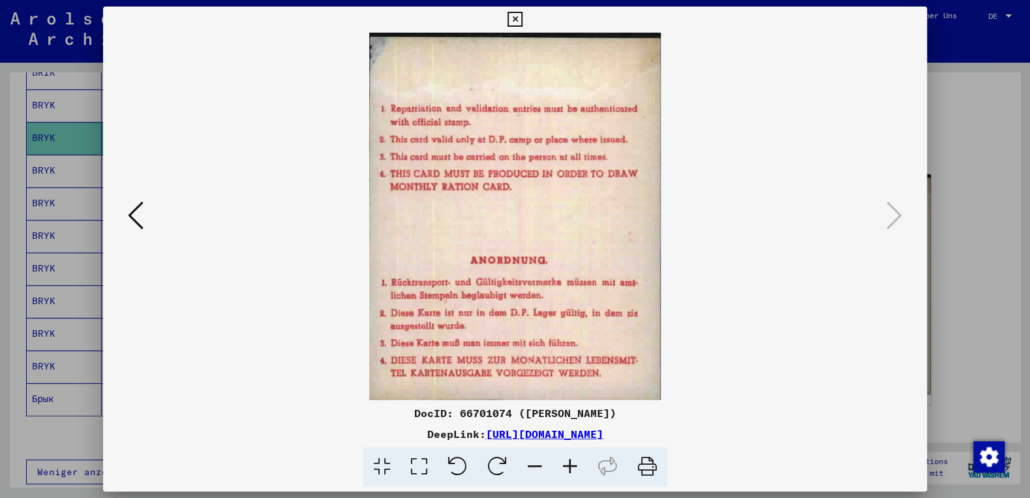
click at [523, 21] on icon at bounding box center [515, 20] width 15 height 16
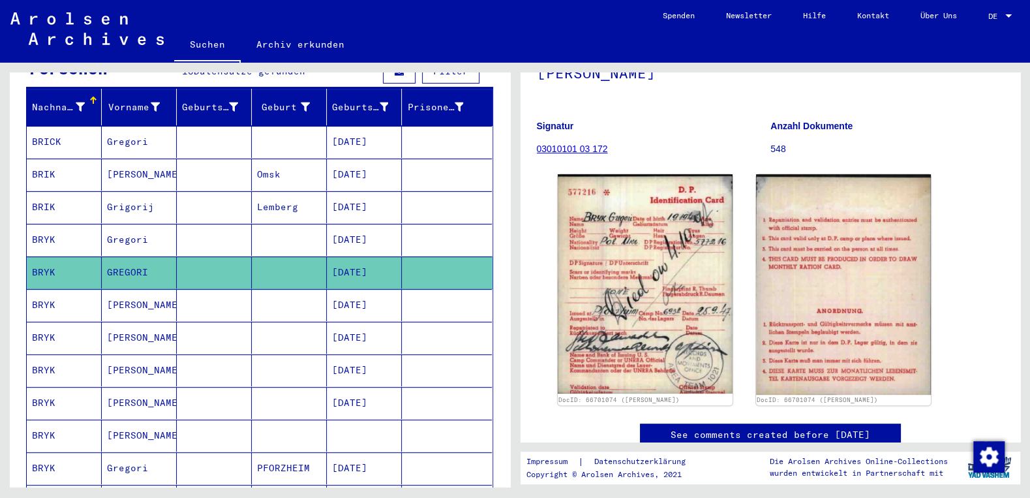
scroll to position [146, 0]
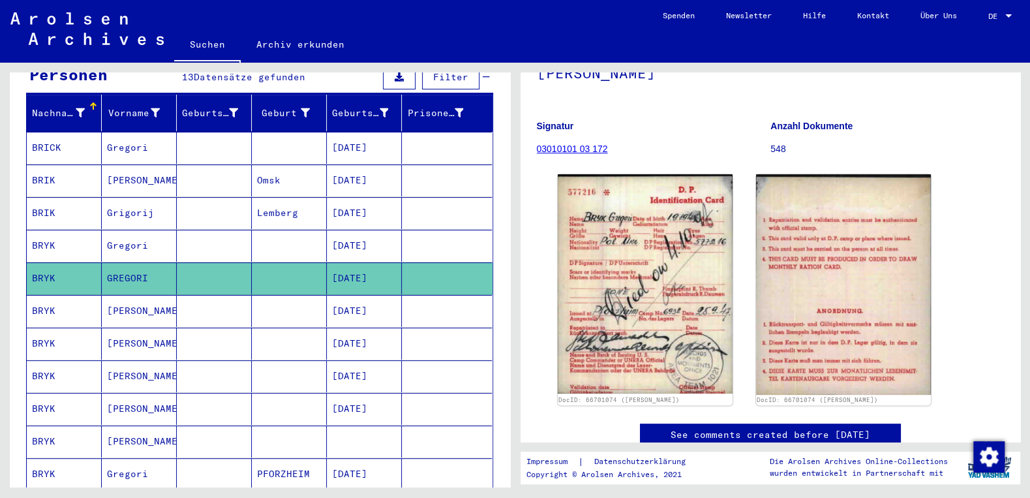
click at [373, 230] on mat-cell "[DATE]" at bounding box center [364, 246] width 75 height 32
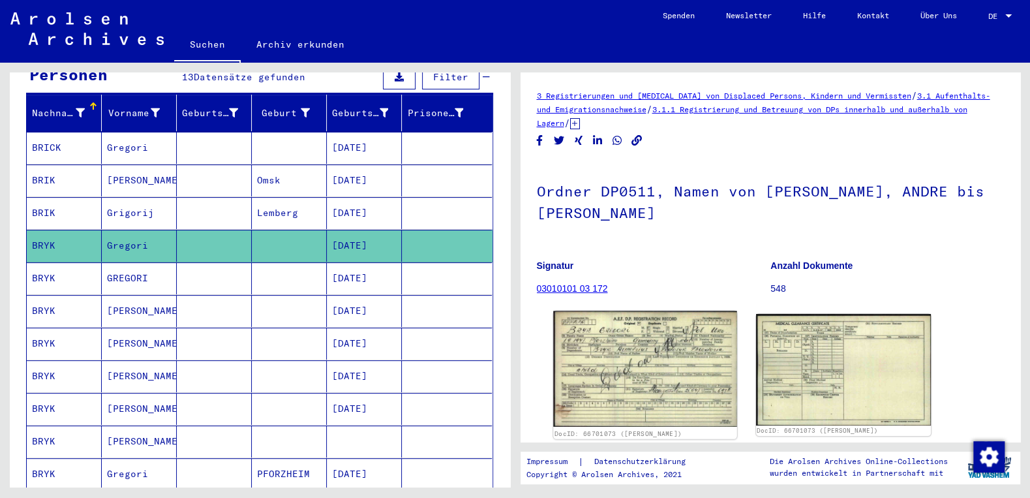
click at [605, 335] on img at bounding box center [645, 368] width 184 height 115
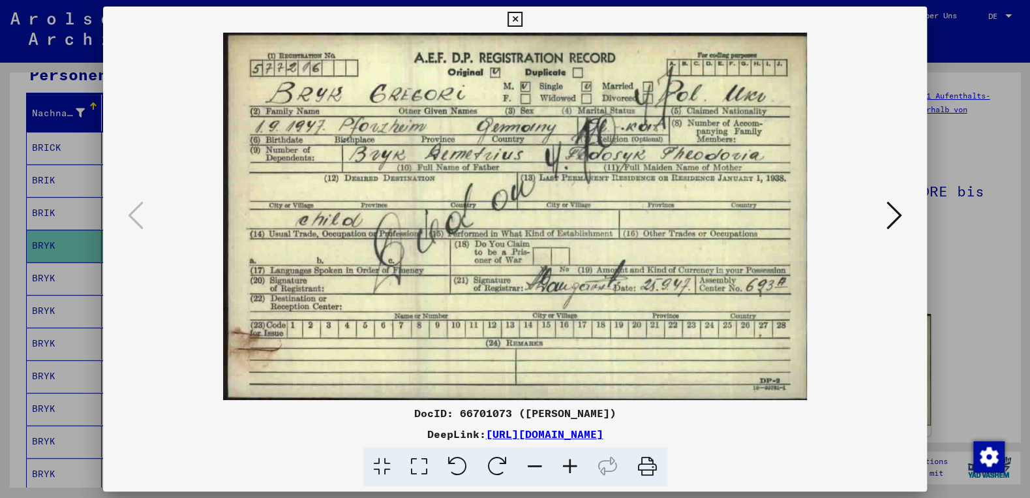
click at [575, 470] on icon at bounding box center [570, 467] width 35 height 40
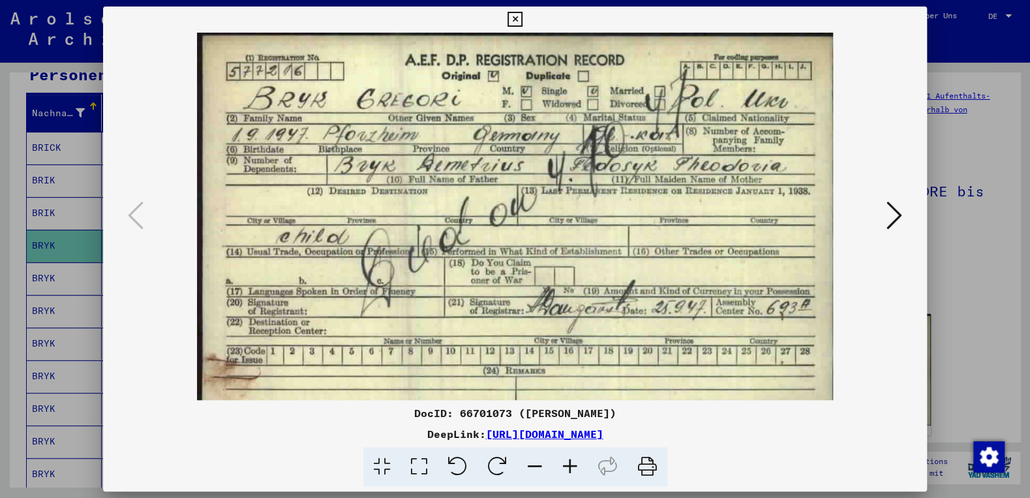
click at [575, 470] on icon at bounding box center [570, 467] width 35 height 40
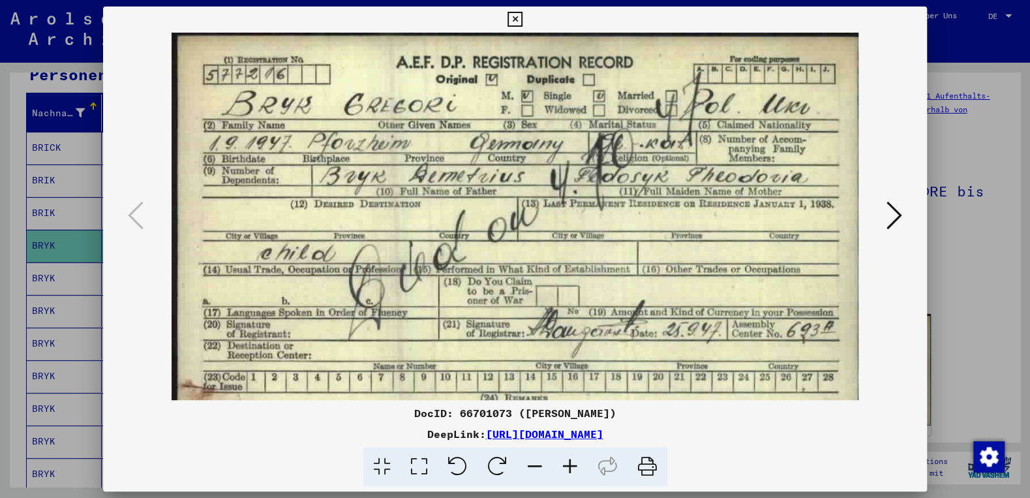
click at [575, 470] on icon at bounding box center [570, 467] width 35 height 40
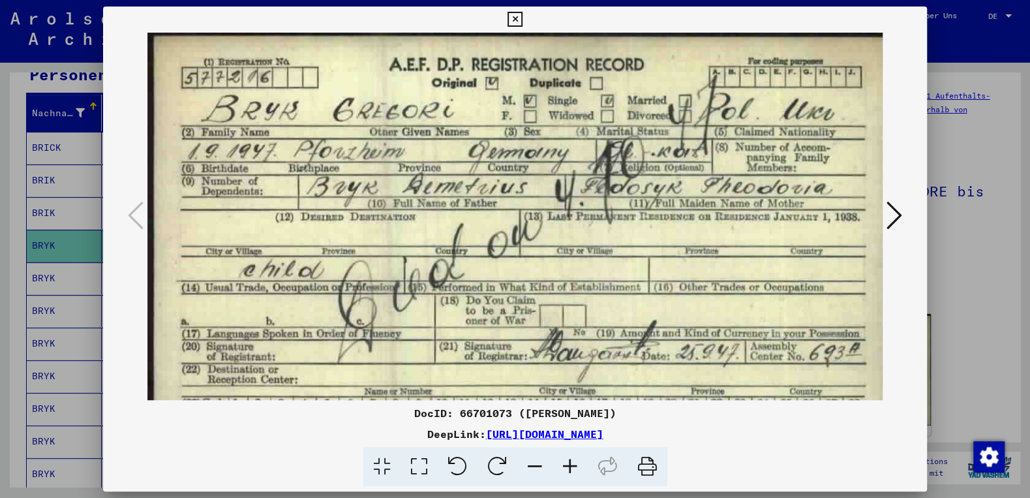
click at [575, 470] on icon at bounding box center [570, 467] width 35 height 40
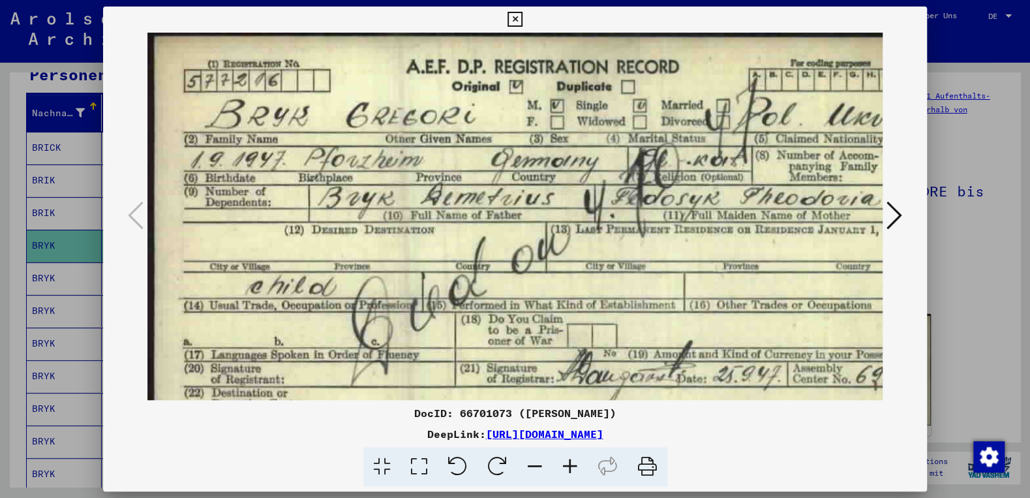
click at [575, 470] on icon at bounding box center [570, 467] width 35 height 40
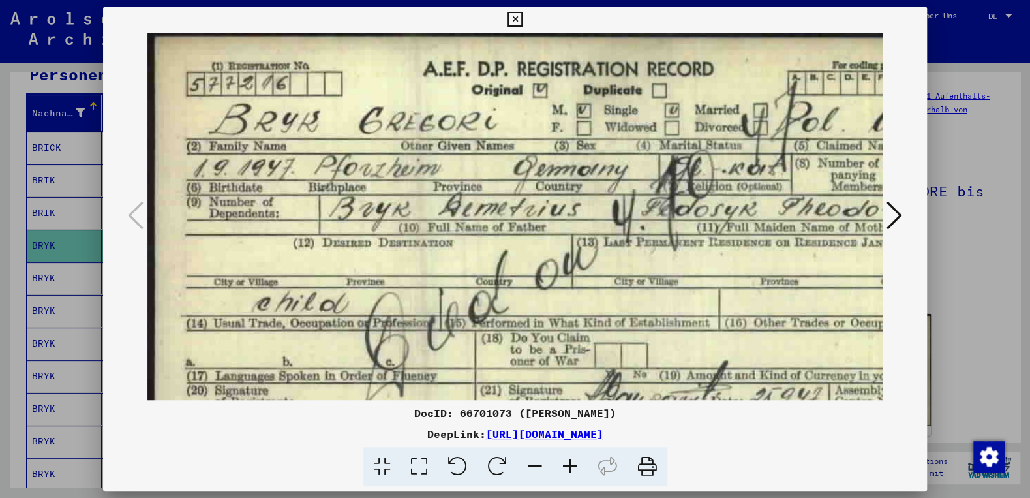
click at [575, 470] on icon at bounding box center [570, 467] width 35 height 40
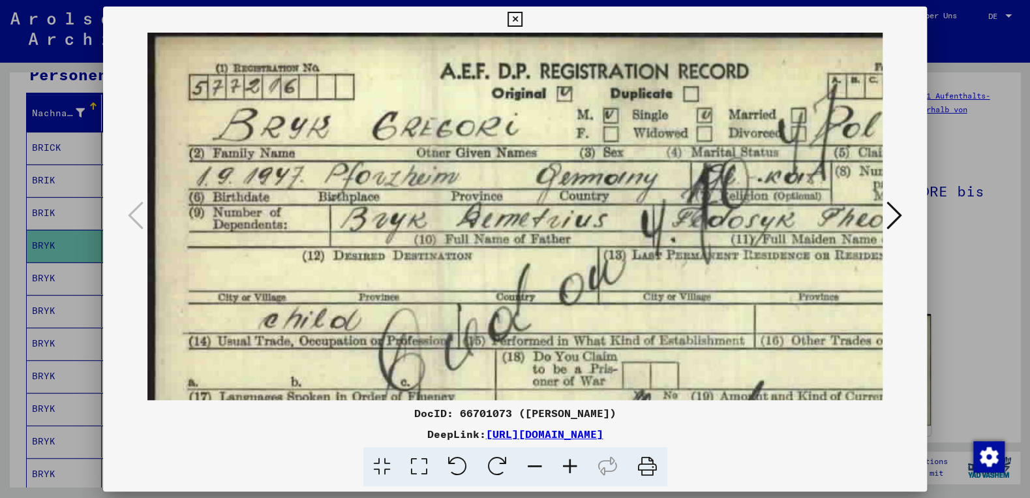
click at [575, 470] on icon at bounding box center [570, 467] width 35 height 40
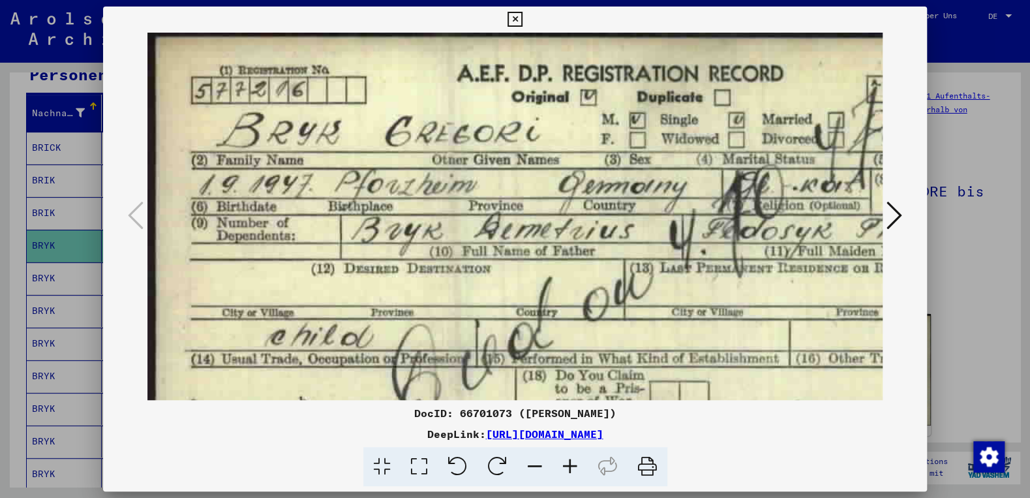
click at [575, 470] on icon at bounding box center [570, 467] width 35 height 40
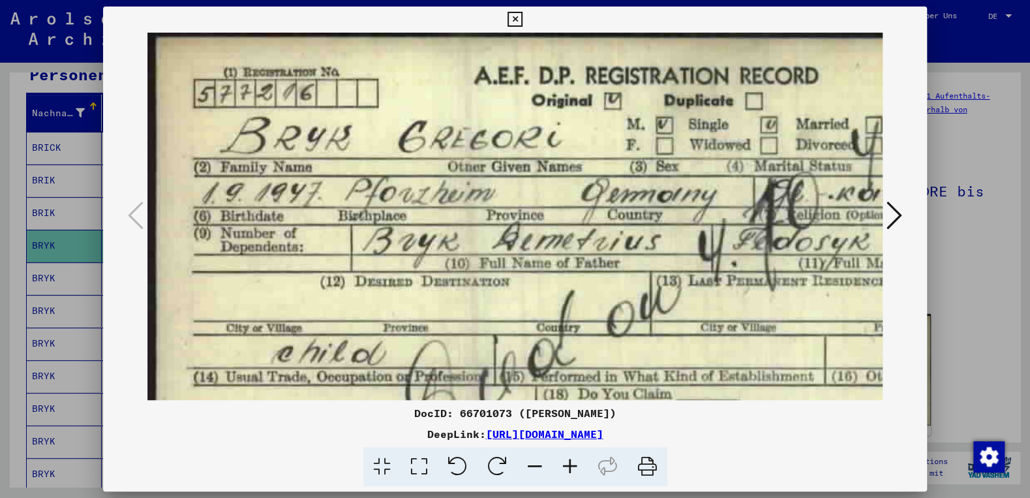
click at [575, 470] on icon at bounding box center [570, 467] width 35 height 40
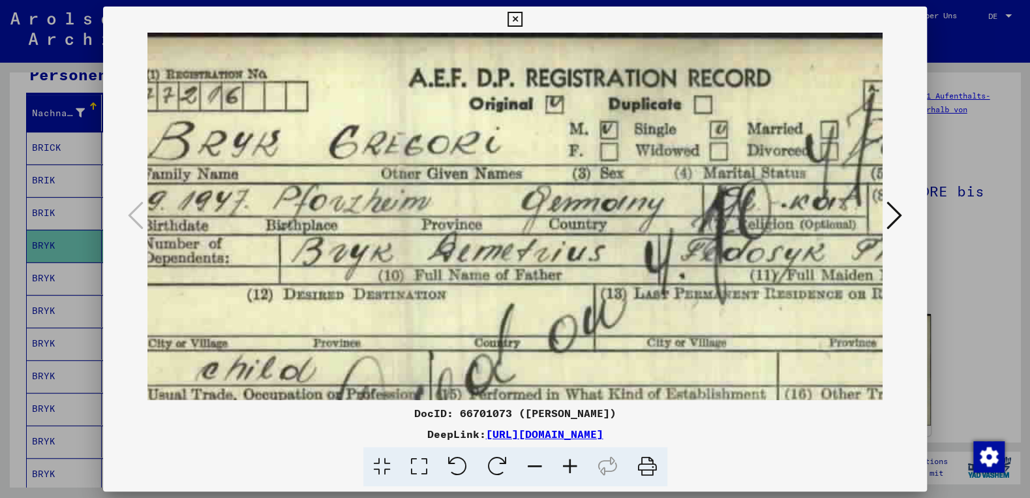
scroll to position [0, 76]
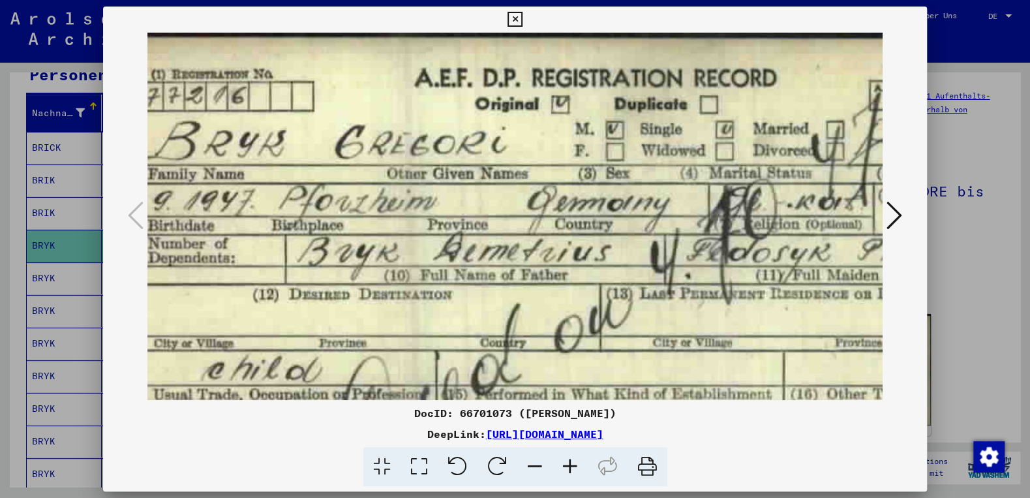
drag, startPoint x: 719, startPoint y: 307, endPoint x: 641, endPoint y: 309, distance: 77.7
click at [641, 309] on img at bounding box center [596, 363] width 1051 height 661
click at [523, 23] on icon at bounding box center [515, 20] width 15 height 16
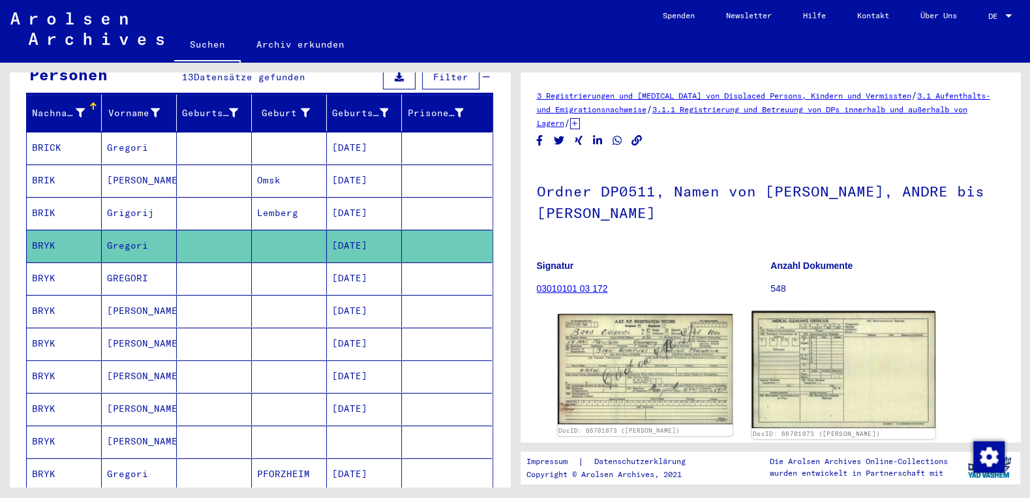
click at [769, 326] on img at bounding box center [844, 369] width 184 height 117
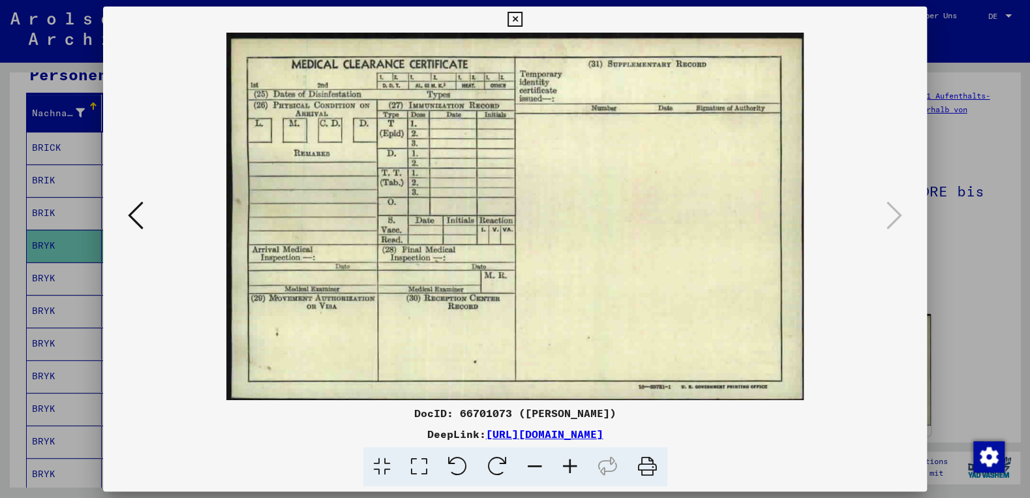
click at [123, 220] on div at bounding box center [515, 216] width 824 height 367
click at [129, 219] on icon at bounding box center [136, 215] width 16 height 31
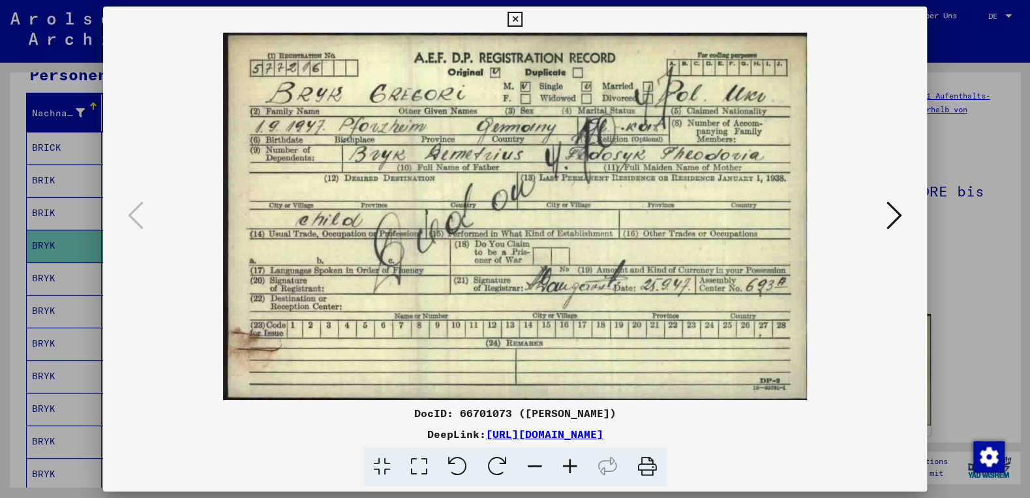
click at [893, 215] on icon at bounding box center [895, 215] width 16 height 31
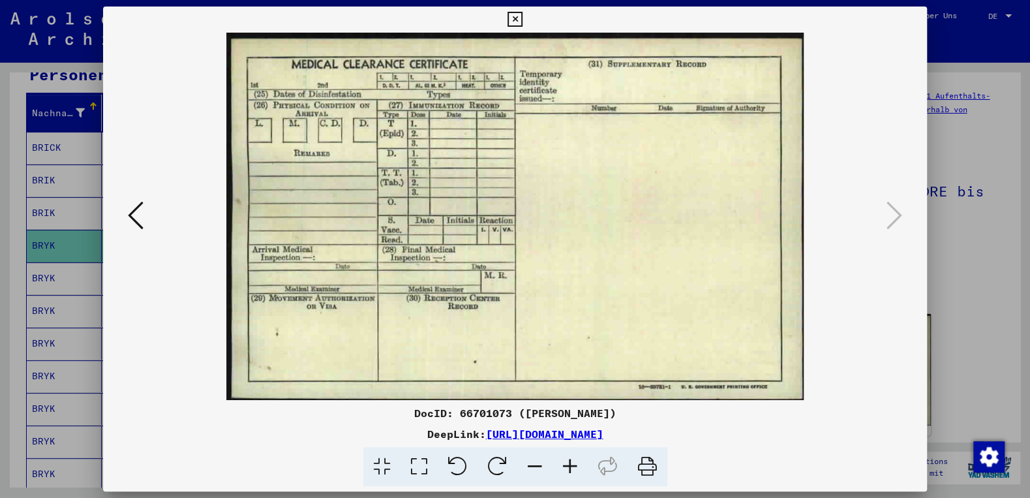
click at [523, 19] on icon at bounding box center [515, 20] width 15 height 16
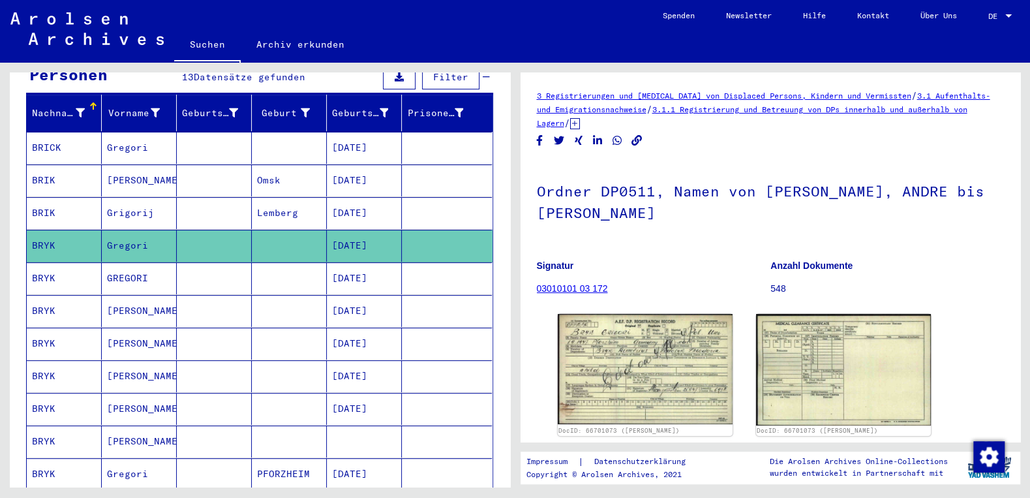
click at [361, 230] on mat-cell "[DATE]" at bounding box center [364, 246] width 75 height 32
click at [597, 352] on img at bounding box center [645, 368] width 184 height 115
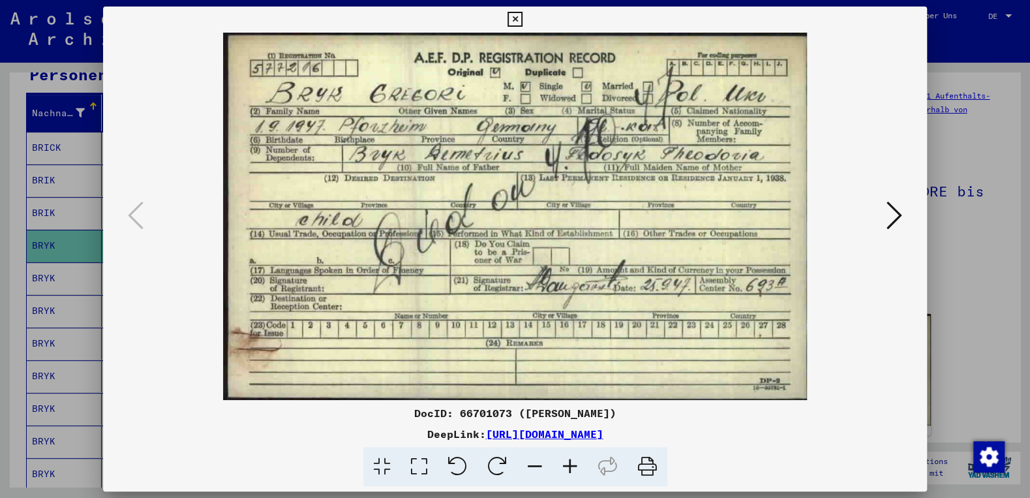
click at [523, 22] on icon at bounding box center [515, 20] width 15 height 16
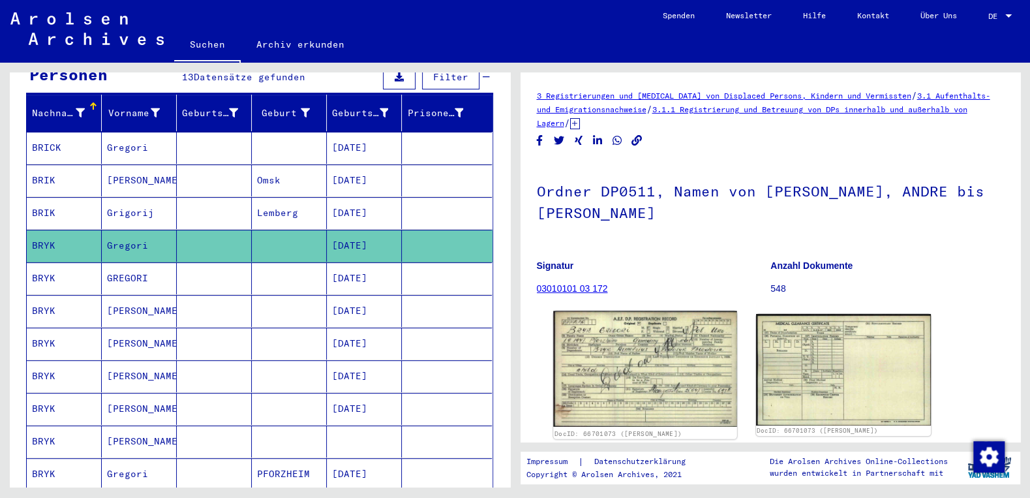
click at [629, 350] on img at bounding box center [645, 368] width 184 height 115
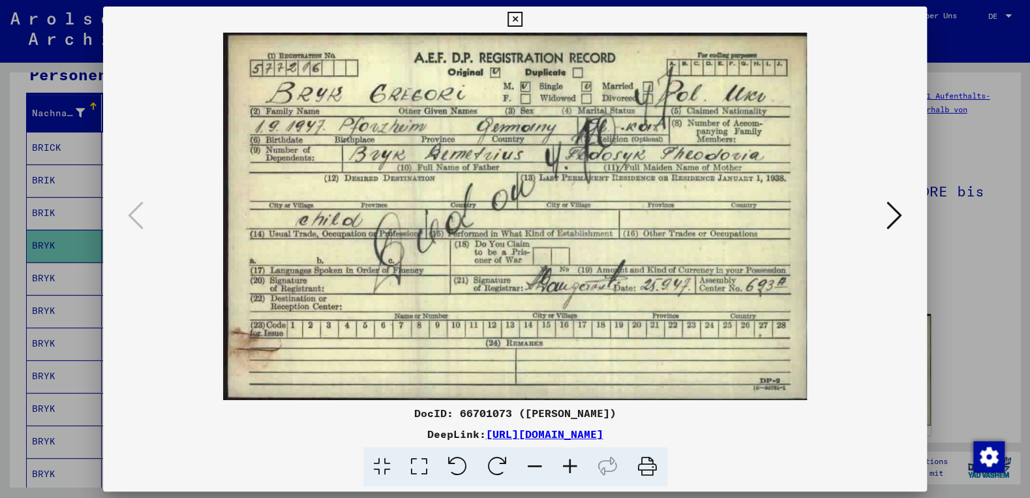
click at [523, 18] on icon at bounding box center [515, 20] width 15 height 16
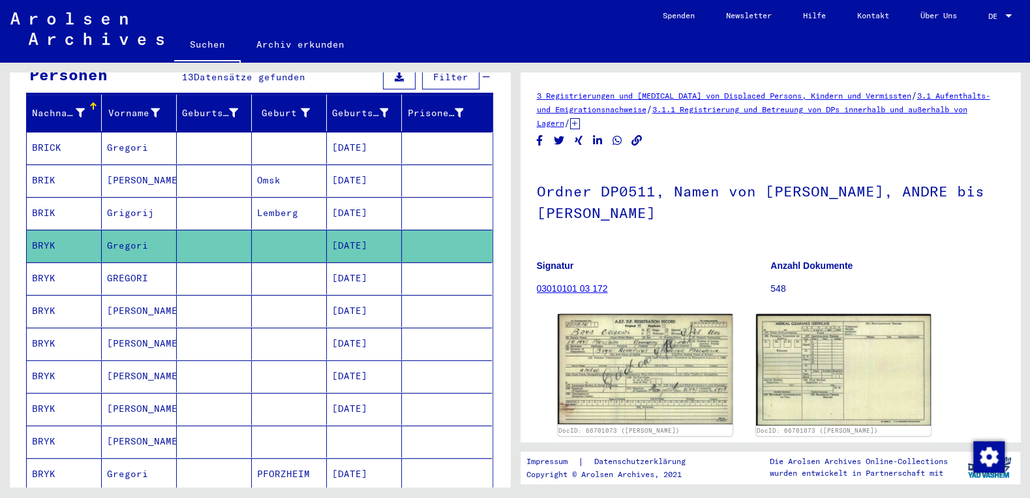
click at [375, 234] on mat-cell "[DATE]" at bounding box center [364, 246] width 75 height 32
click at [652, 333] on img at bounding box center [645, 368] width 184 height 115
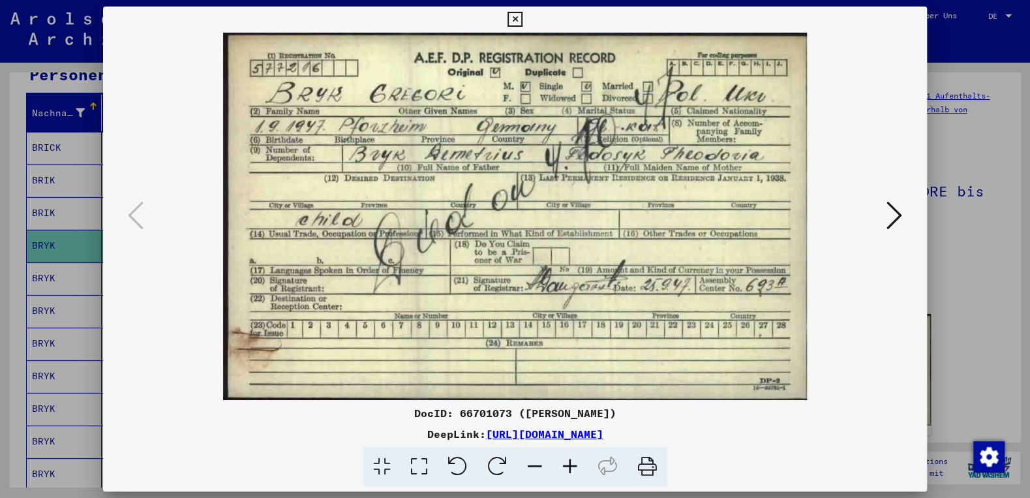
click at [523, 18] on icon at bounding box center [515, 20] width 15 height 16
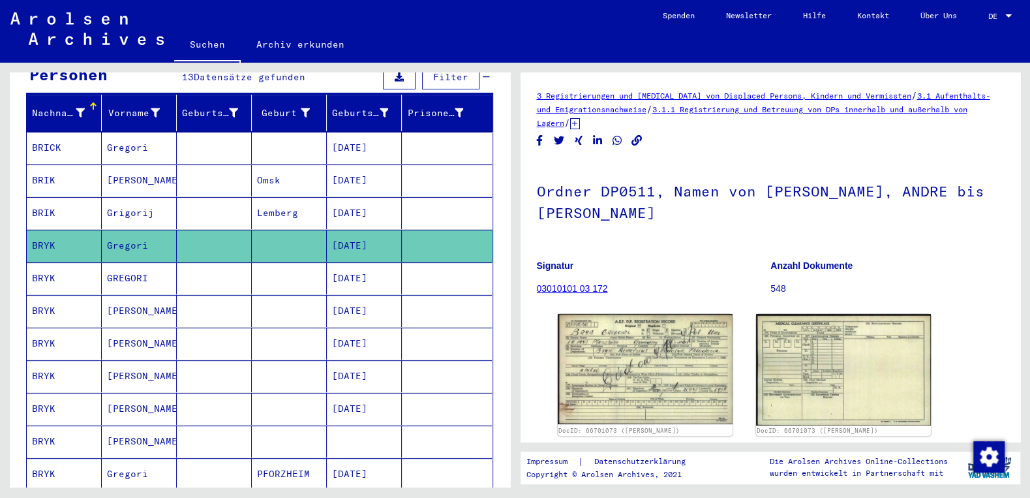
click at [359, 458] on mat-cell "[DATE]" at bounding box center [364, 474] width 75 height 32
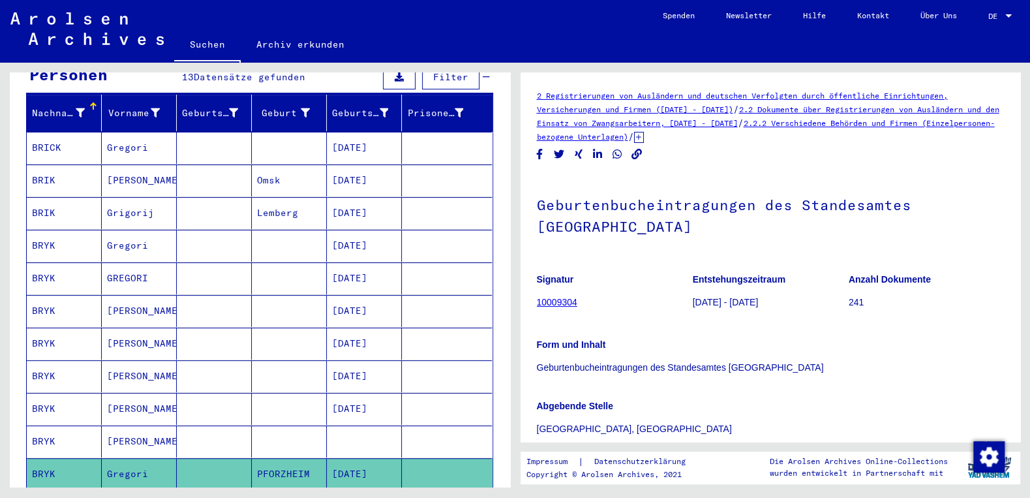
click at [373, 263] on mat-cell "[DATE]" at bounding box center [364, 278] width 75 height 32
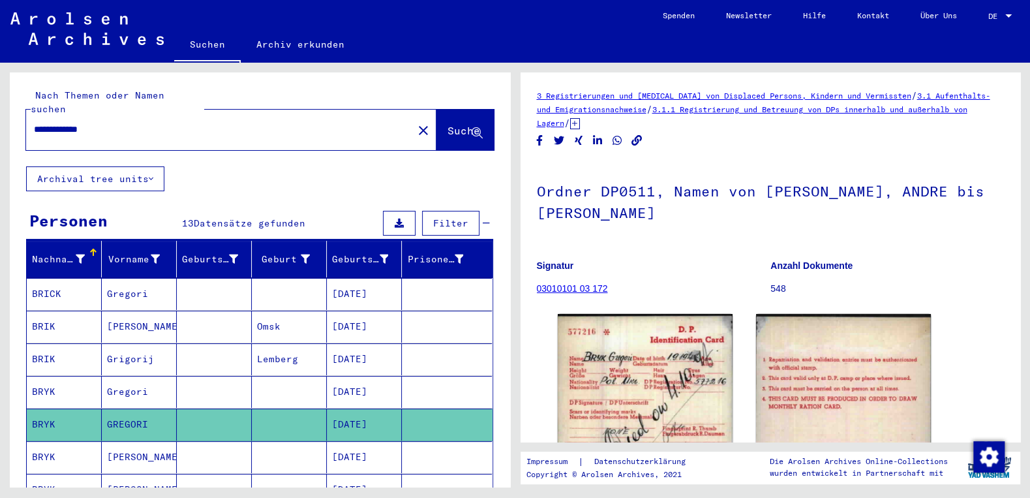
click at [386, 311] on mat-cell "[DATE]" at bounding box center [364, 327] width 75 height 32
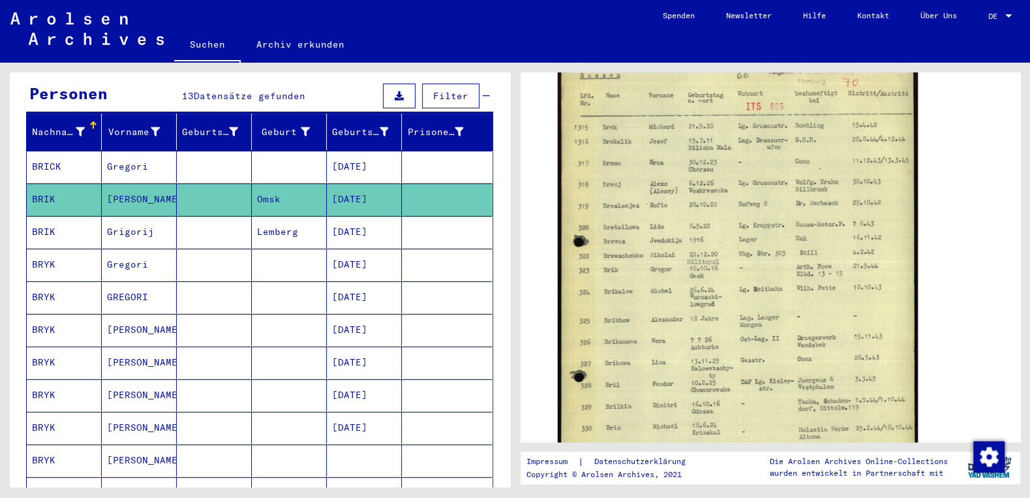
scroll to position [140, 0]
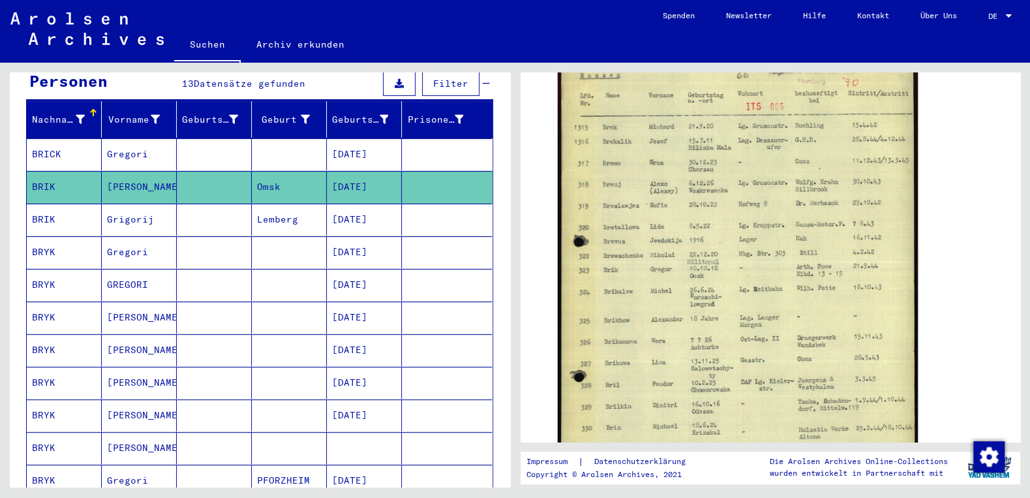
click at [367, 465] on mat-cell "[DATE]" at bounding box center [364, 481] width 75 height 32
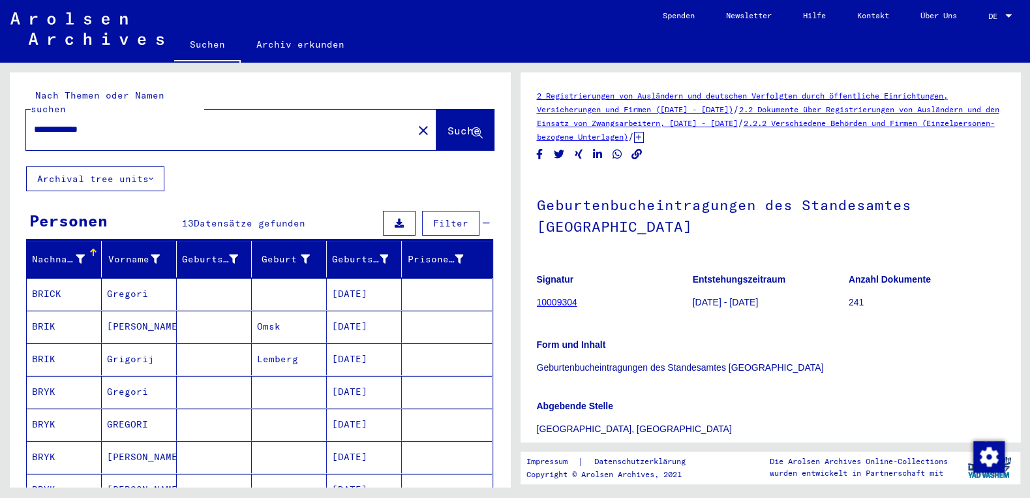
click at [388, 376] on mat-cell "[DATE]" at bounding box center [364, 392] width 75 height 32
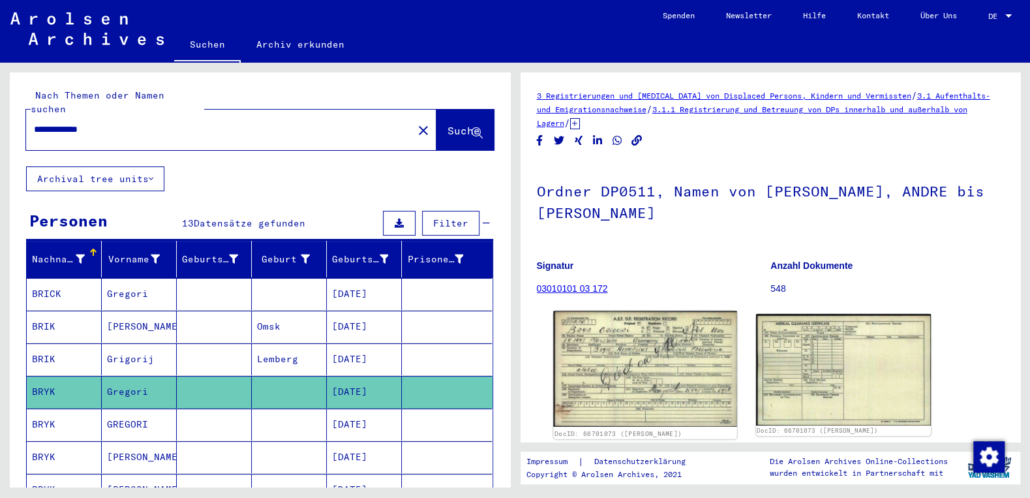
click at [634, 386] on img at bounding box center [645, 368] width 184 height 115
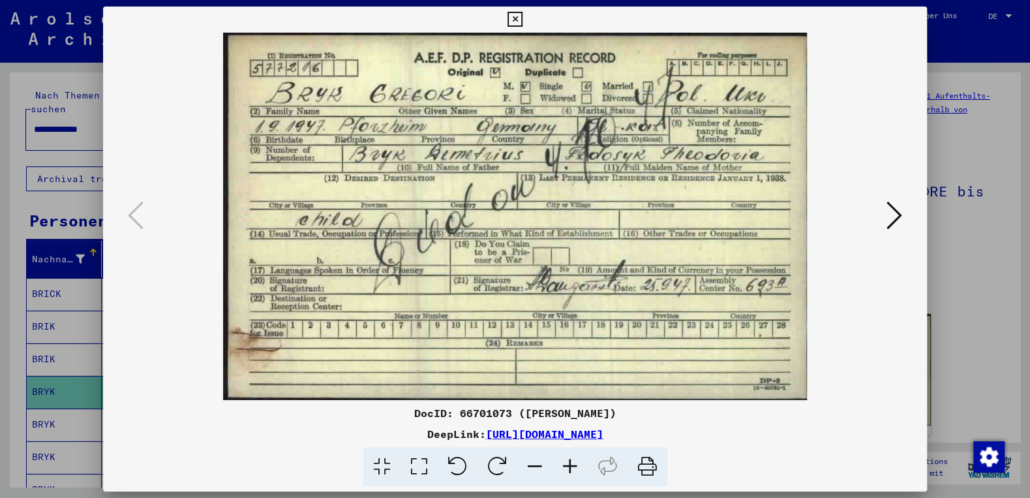
click at [523, 18] on icon at bounding box center [515, 20] width 15 height 16
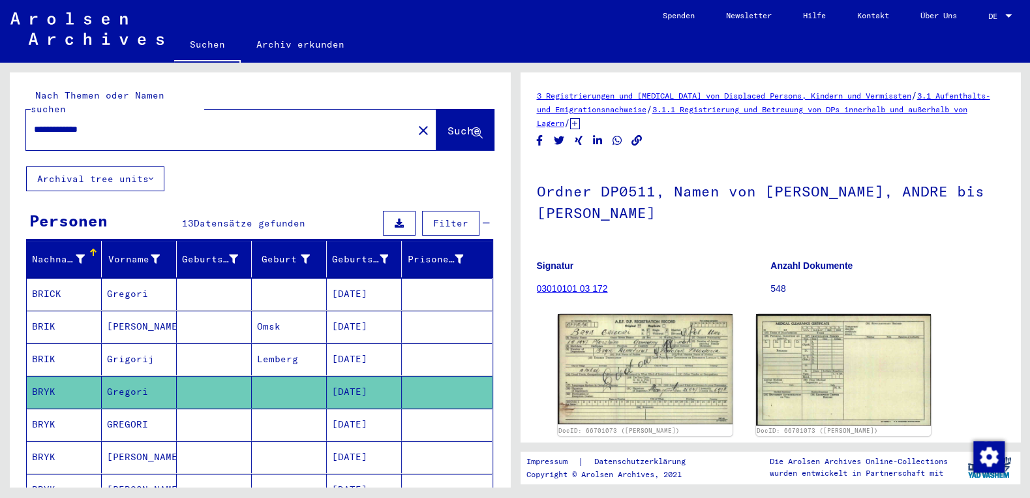
drag, startPoint x: 132, startPoint y: 114, endPoint x: 0, endPoint y: 117, distance: 131.8
click at [34, 123] on input "**********" at bounding box center [219, 130] width 371 height 14
paste input "***"
type input "**********"
click at [437, 110] on button "Suche" at bounding box center [465, 130] width 57 height 40
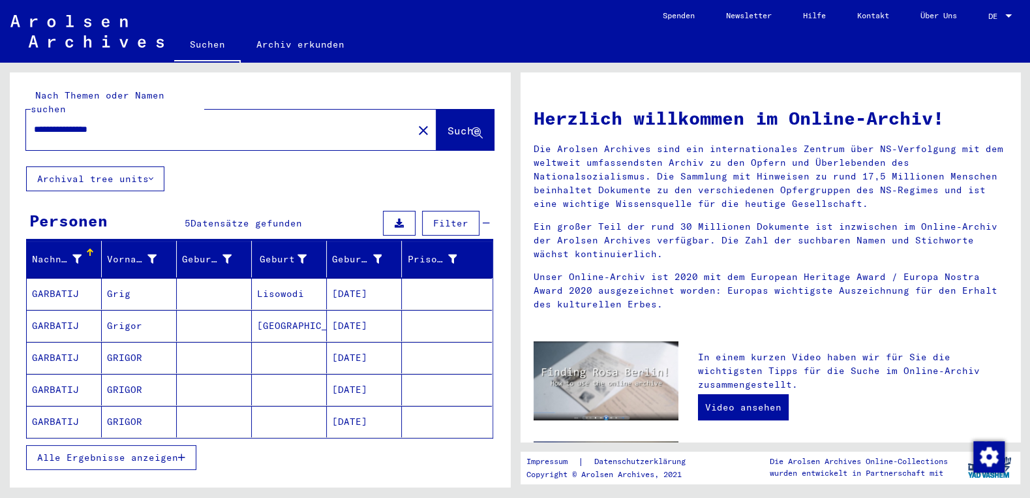
click at [150, 452] on span "Alle Ergebnisse anzeigen" at bounding box center [107, 458] width 141 height 12
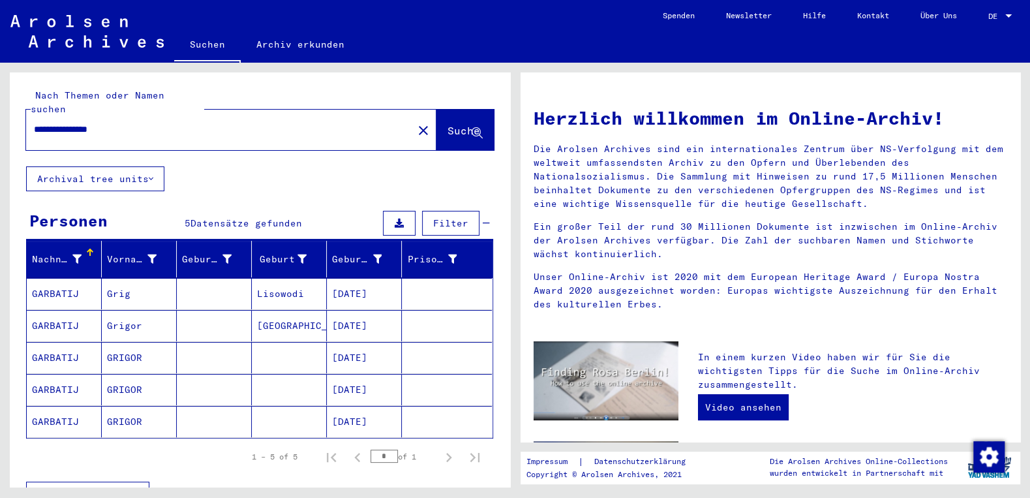
click at [366, 279] on mat-cell "[DATE]" at bounding box center [364, 293] width 75 height 31
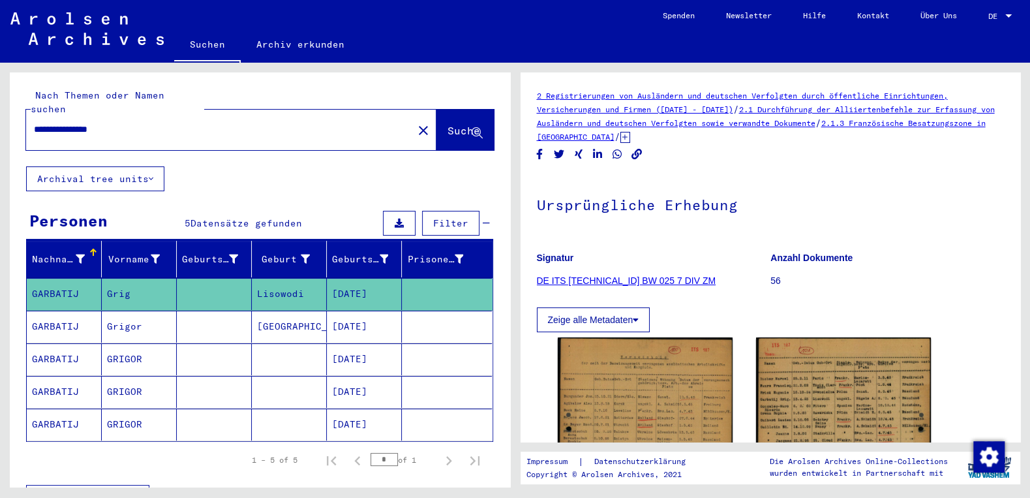
click at [360, 280] on mat-cell "[DATE]" at bounding box center [364, 294] width 75 height 32
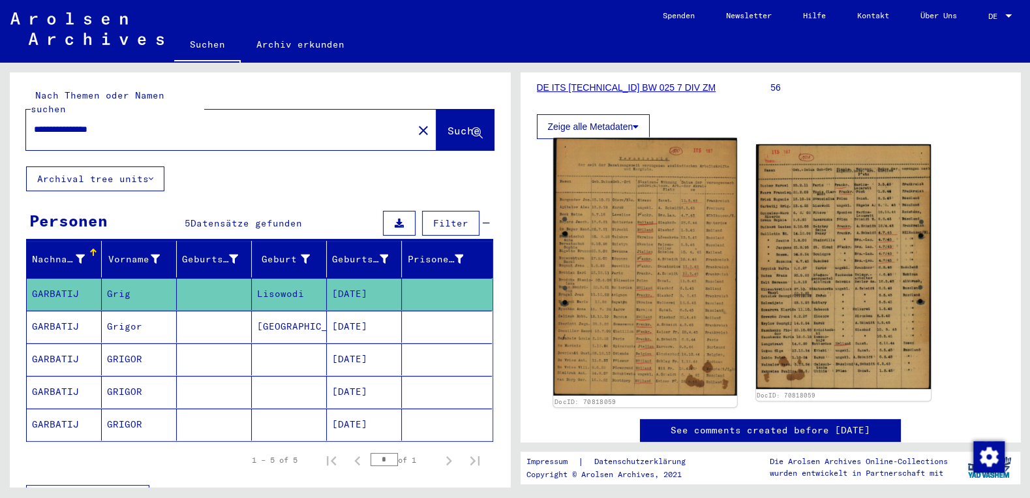
scroll to position [209, 0]
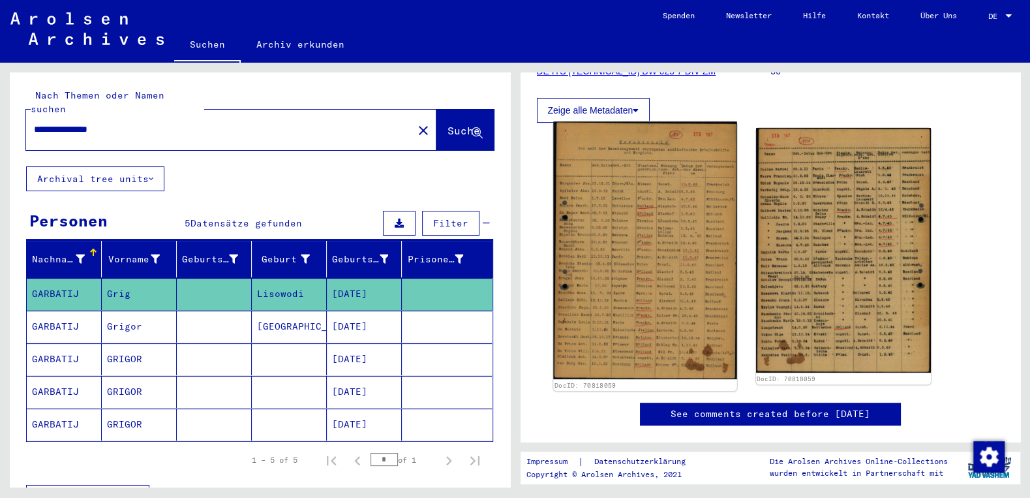
click at [609, 257] on img at bounding box center [645, 250] width 184 height 258
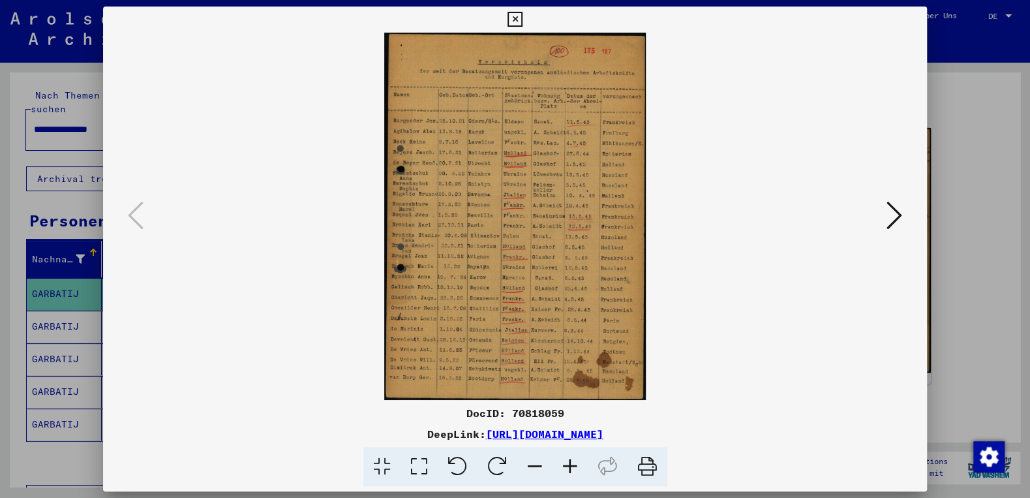
drag, startPoint x: 749, startPoint y: 435, endPoint x: 352, endPoint y: 440, distance: 396.7
click at [352, 440] on div "DeepLink: [URL][DOMAIN_NAME]" at bounding box center [515, 434] width 824 height 16
copy link "[URL][DOMAIN_NAME]"
click at [573, 465] on icon at bounding box center [570, 467] width 35 height 40
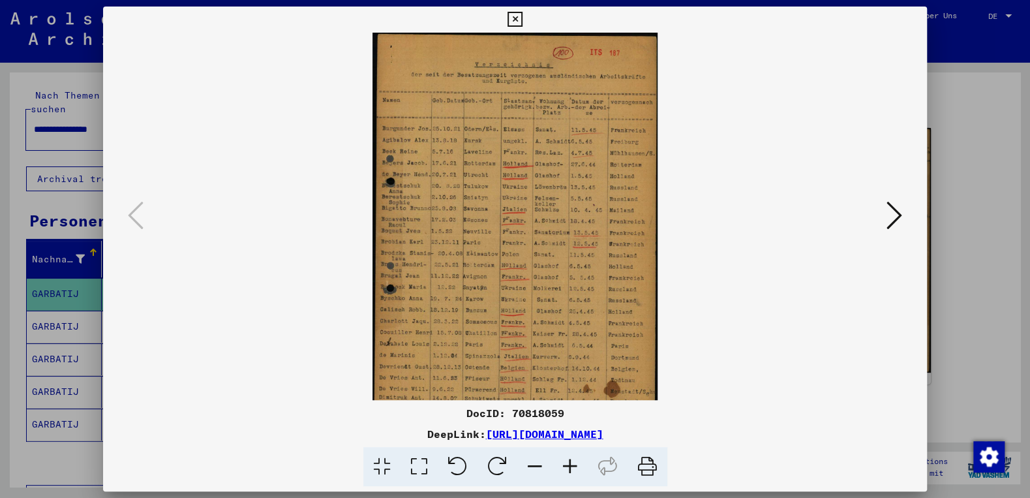
click at [573, 465] on icon at bounding box center [570, 467] width 35 height 40
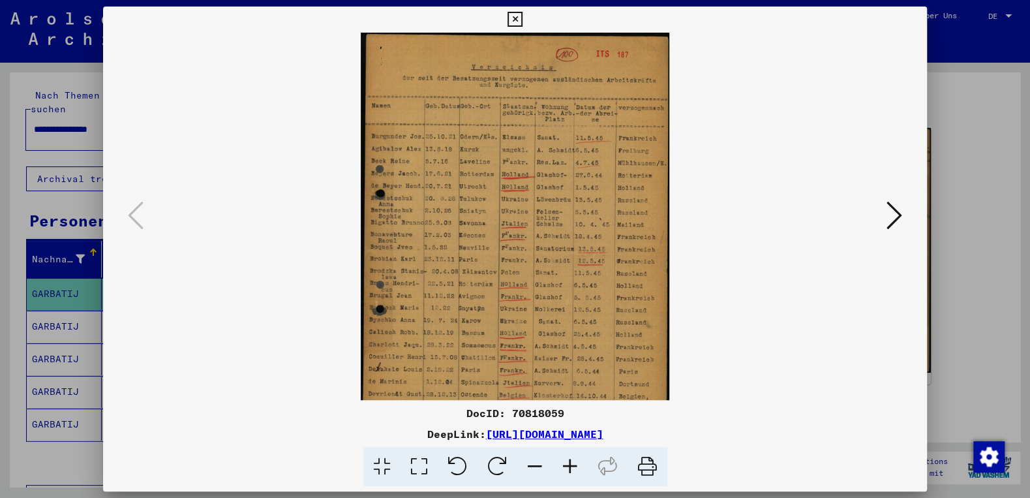
click at [573, 465] on icon at bounding box center [570, 467] width 35 height 40
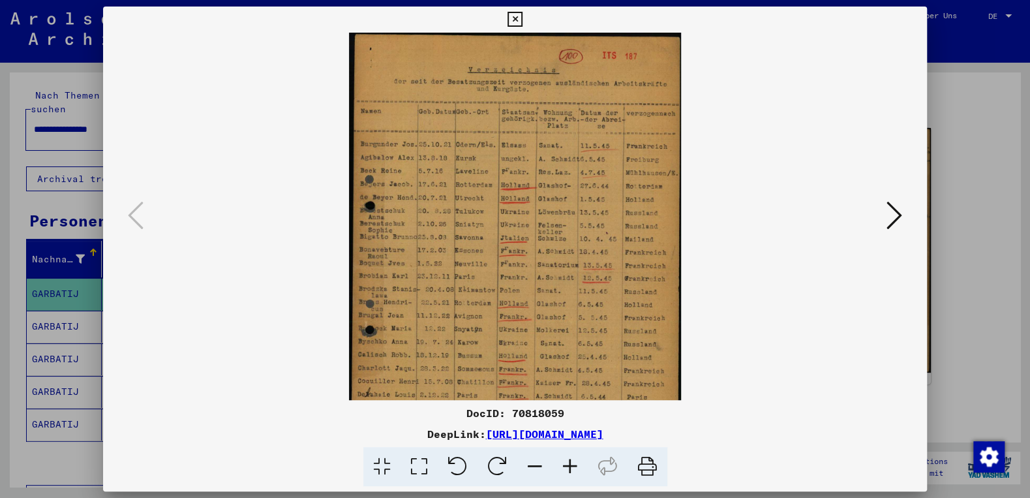
click at [570, 466] on icon at bounding box center [570, 467] width 35 height 40
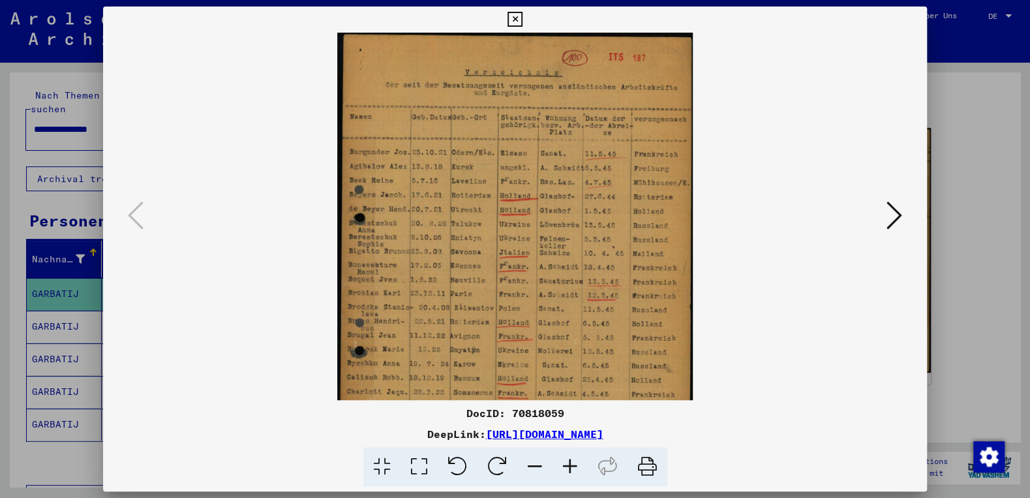
click at [570, 466] on icon at bounding box center [570, 467] width 35 height 40
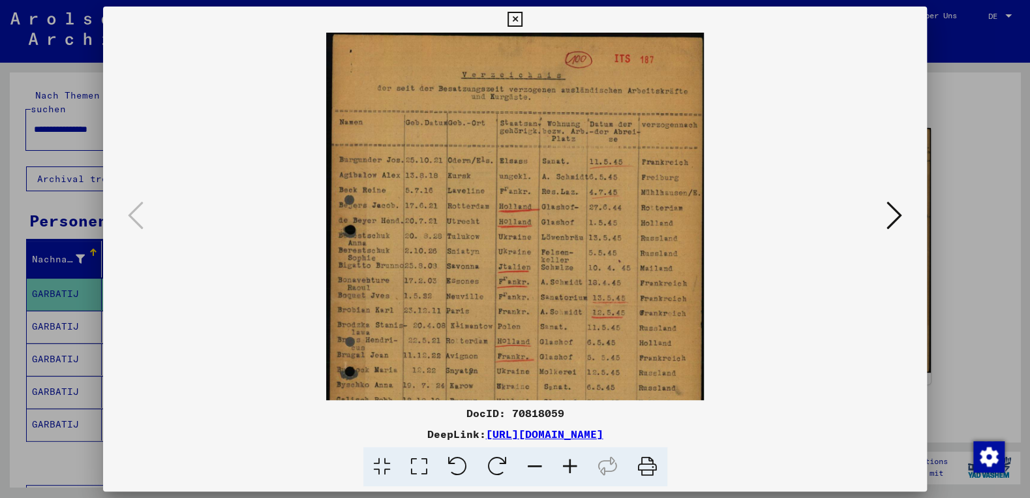
click at [570, 466] on icon at bounding box center [570, 467] width 35 height 40
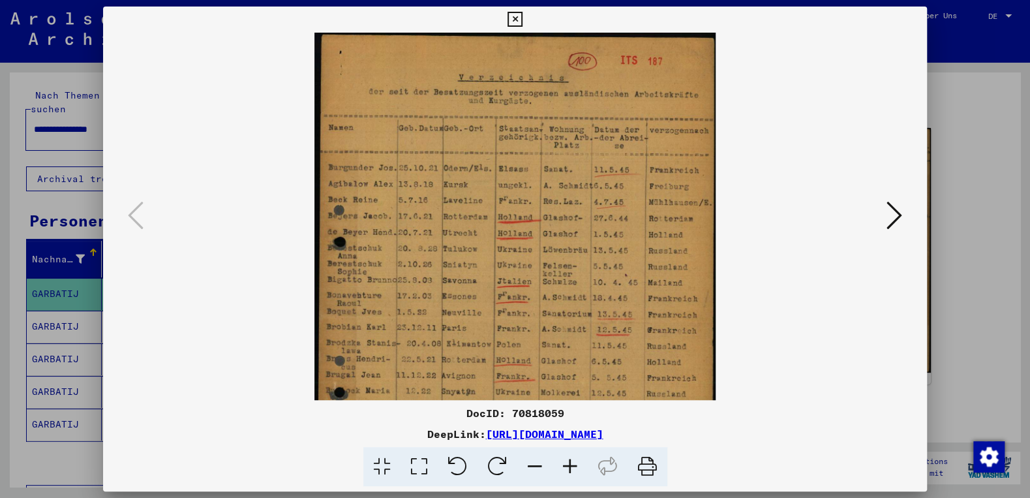
click at [570, 466] on icon at bounding box center [570, 467] width 35 height 40
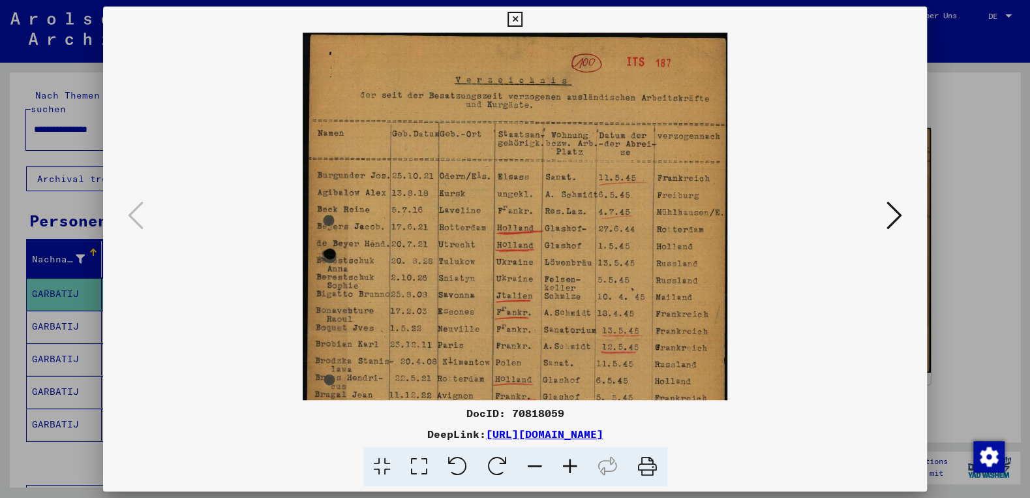
click at [570, 466] on icon at bounding box center [570, 467] width 35 height 40
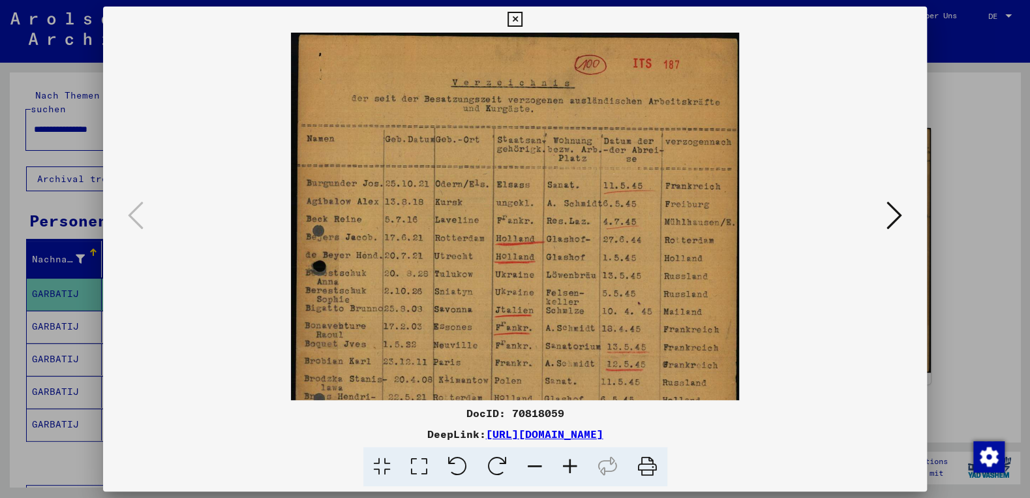
click at [570, 466] on icon at bounding box center [570, 467] width 35 height 40
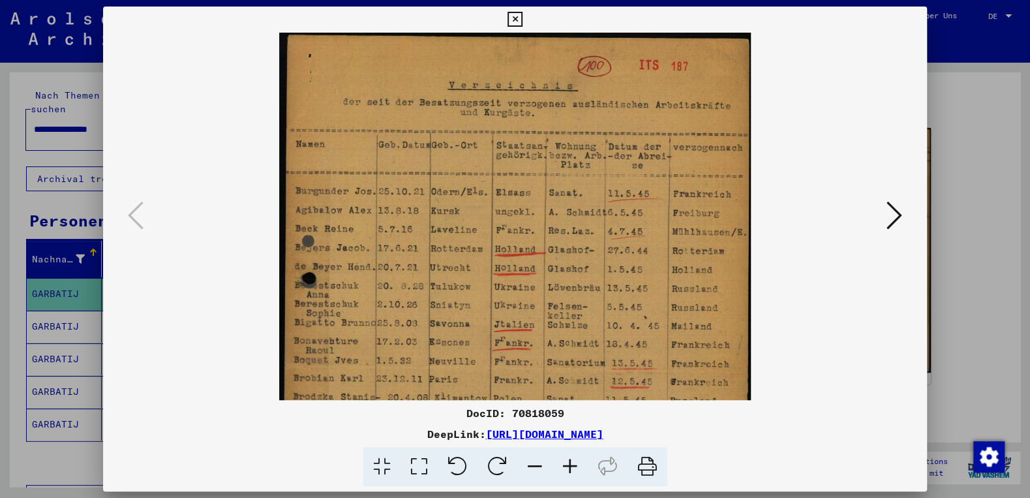
click at [570, 466] on icon at bounding box center [570, 467] width 35 height 40
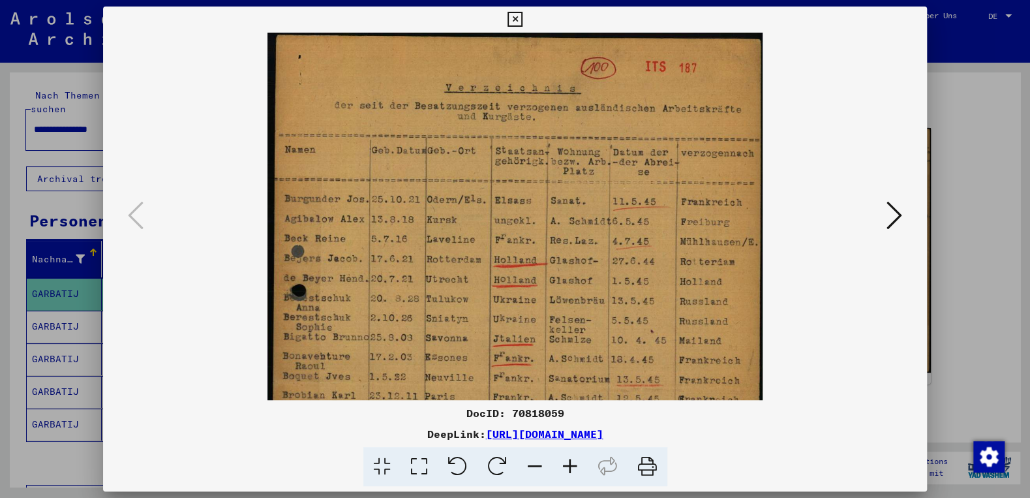
click at [570, 466] on icon at bounding box center [570, 467] width 35 height 40
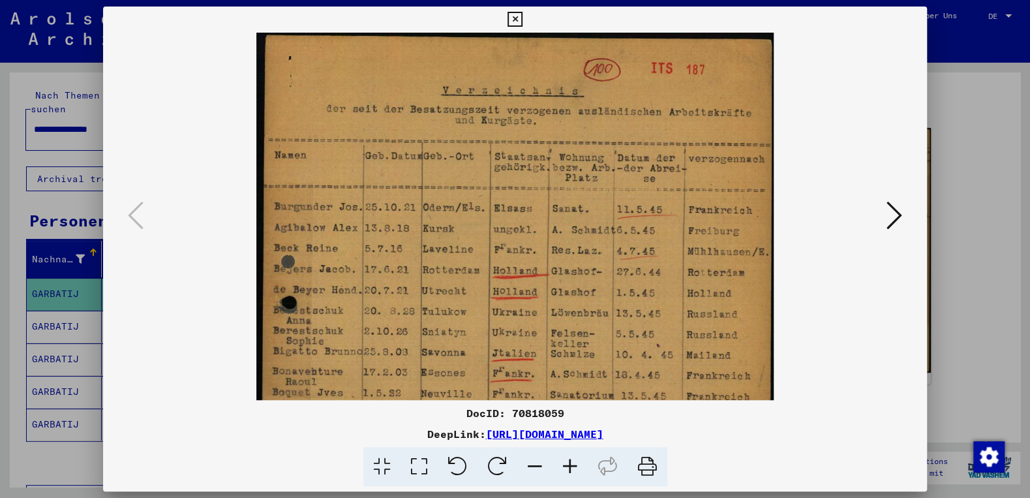
click at [570, 466] on icon at bounding box center [570, 467] width 35 height 40
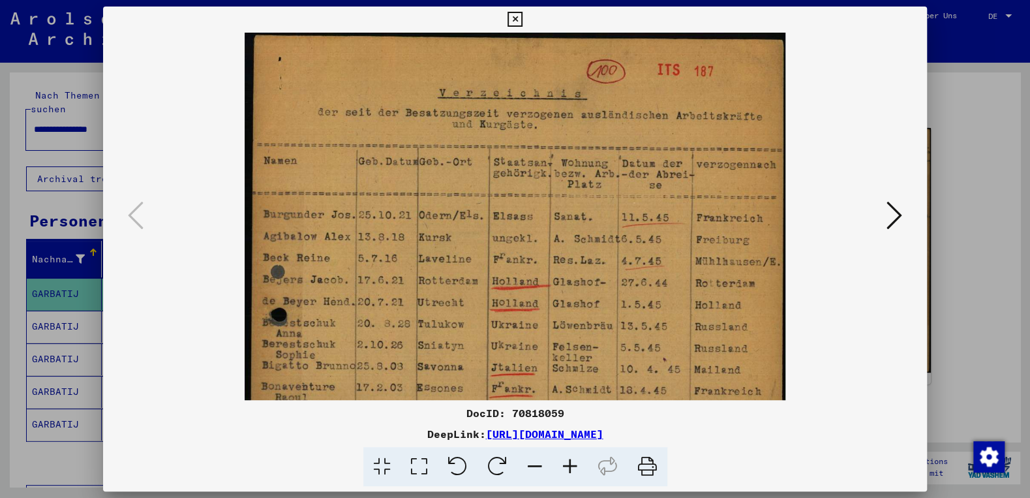
click at [570, 466] on icon at bounding box center [570, 467] width 35 height 40
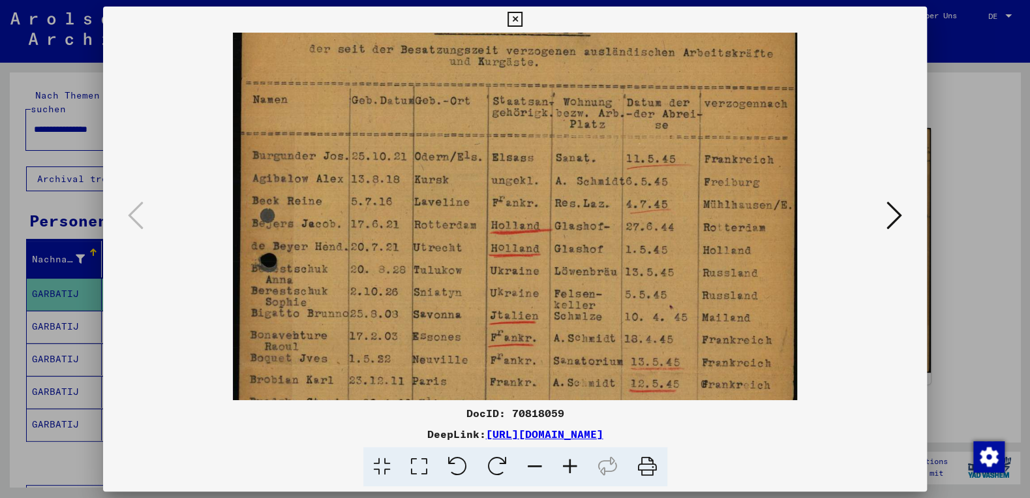
scroll to position [74, 0]
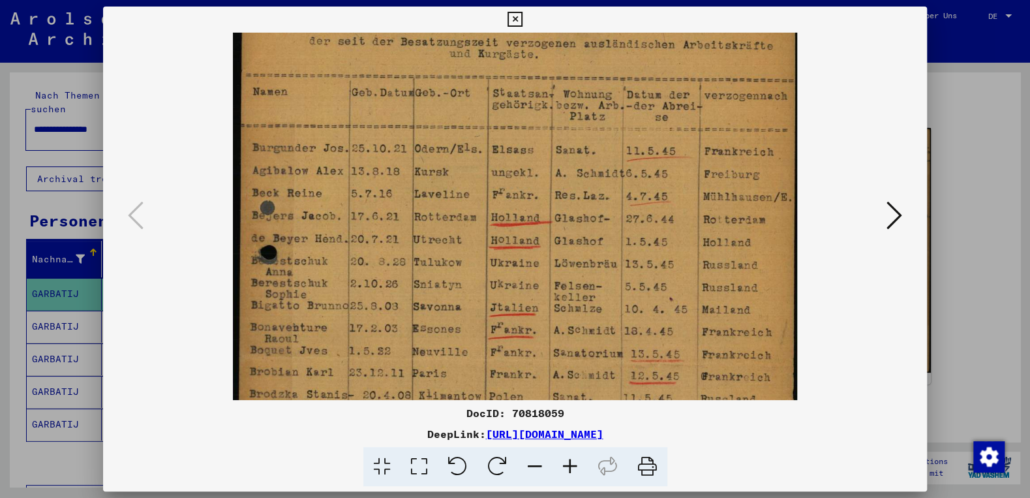
drag, startPoint x: 610, startPoint y: 323, endPoint x: 608, endPoint y: 259, distance: 64.0
click at [608, 259] on img at bounding box center [515, 353] width 564 height 791
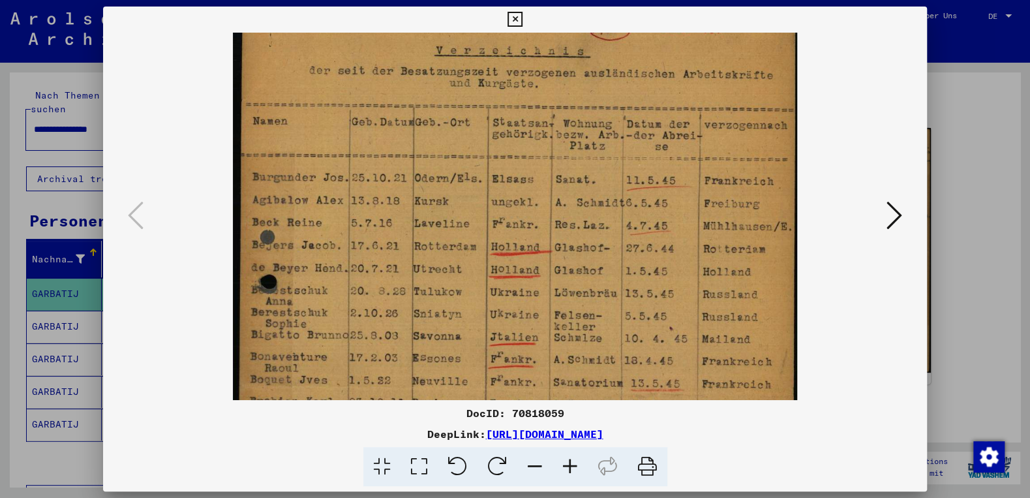
click at [594, 339] on img at bounding box center [515, 383] width 564 height 791
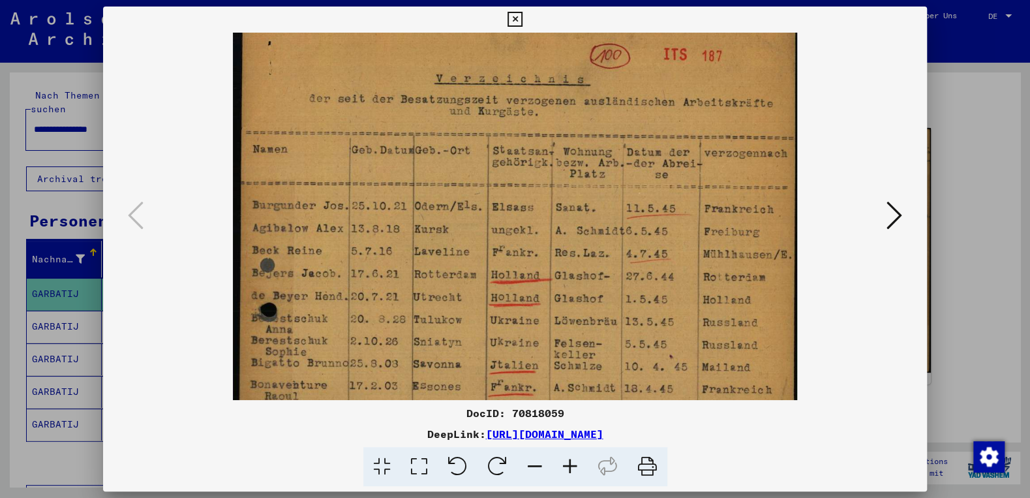
scroll to position [29, 0]
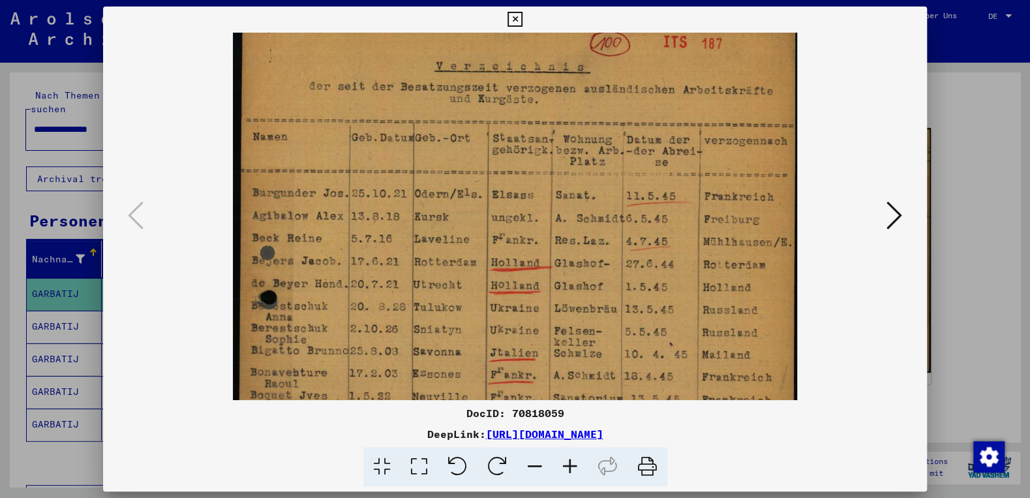
drag, startPoint x: 596, startPoint y: 261, endPoint x: 600, endPoint y: 320, distance: 58.9
click at [600, 320] on img at bounding box center [515, 398] width 564 height 791
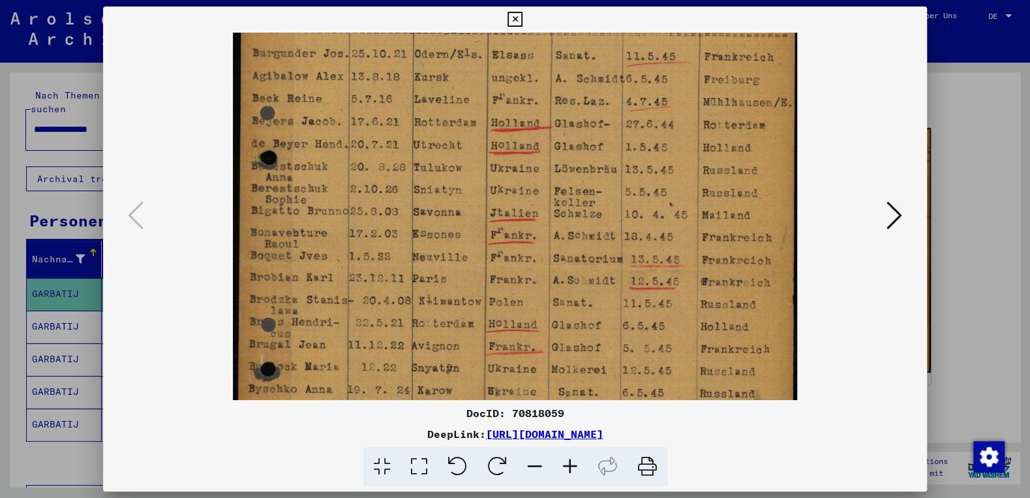
drag, startPoint x: 598, startPoint y: 356, endPoint x: 604, endPoint y: 216, distance: 140.4
click at [604, 216] on img at bounding box center [515, 259] width 564 height 791
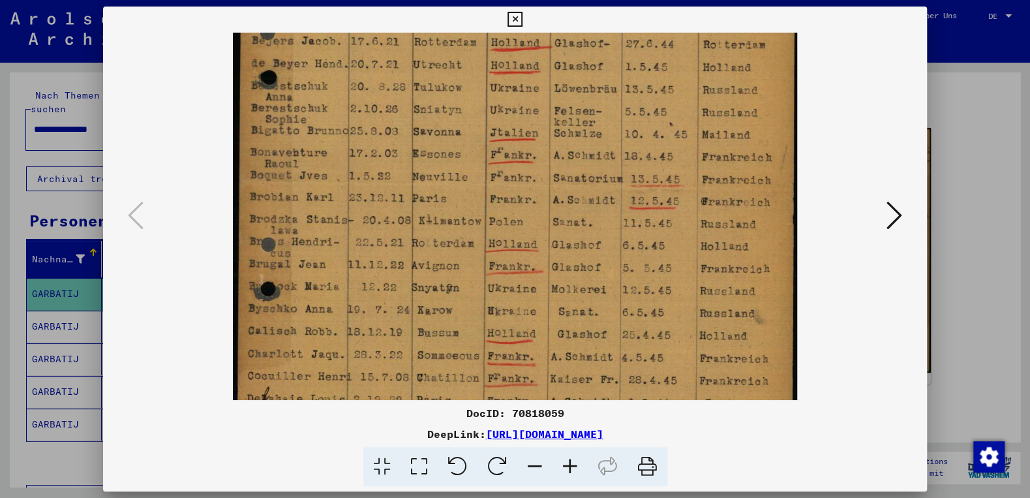
drag, startPoint x: 604, startPoint y: 298, endPoint x: 597, endPoint y: 217, distance: 81.2
click at [597, 217] on img at bounding box center [515, 178] width 564 height 791
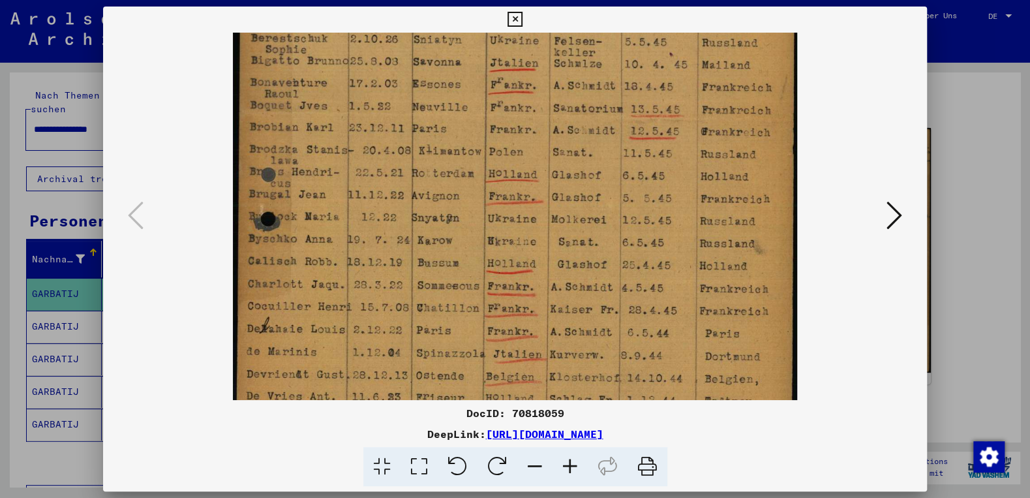
drag, startPoint x: 591, startPoint y: 294, endPoint x: 597, endPoint y: 225, distance: 69.5
click at [597, 225] on img at bounding box center [515, 109] width 564 height 791
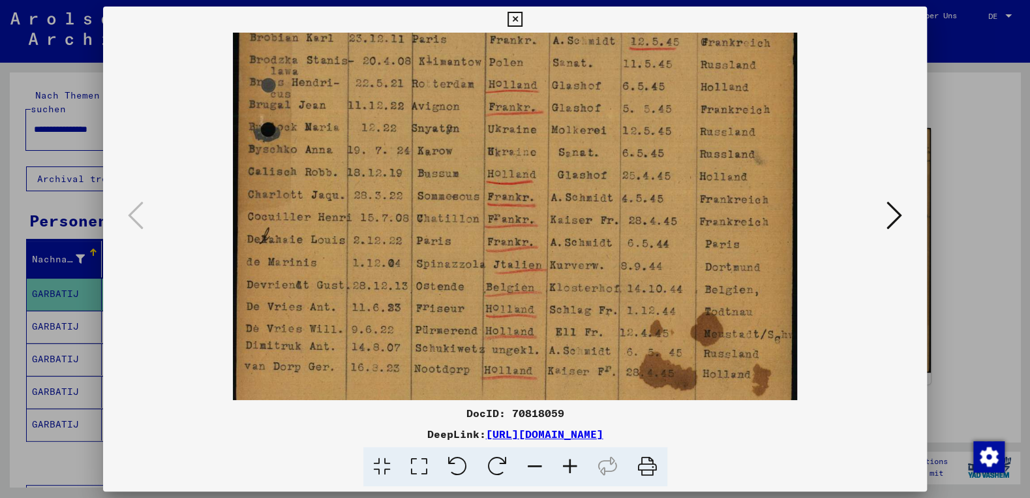
scroll to position [411, 0]
drag, startPoint x: 579, startPoint y: 315, endPoint x: 598, endPoint y: 223, distance: 94.4
click at [598, 223] on img at bounding box center [515, 17] width 564 height 791
click at [589, 290] on img at bounding box center [515, 17] width 564 height 791
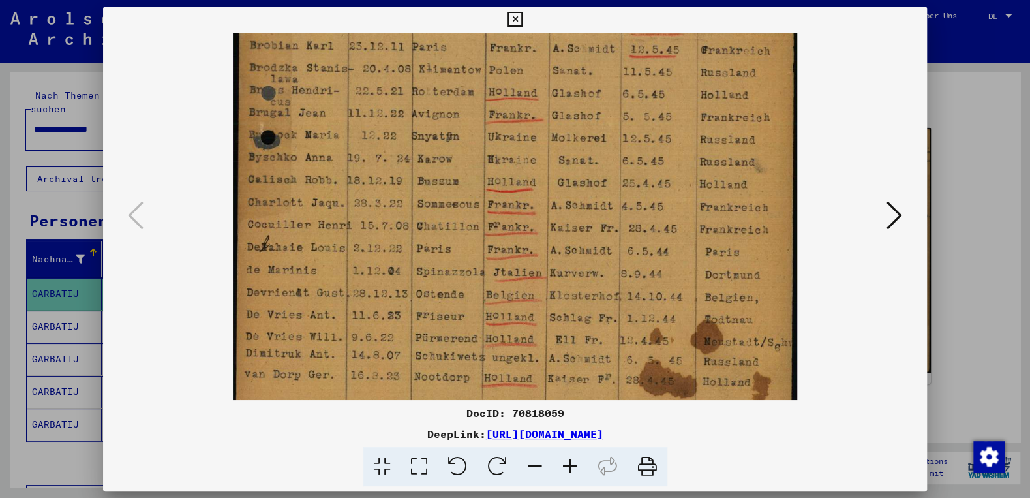
drag, startPoint x: 551, startPoint y: 232, endPoint x: 570, endPoint y: 240, distance: 20.5
click at [562, 237] on img at bounding box center [515, 27] width 564 height 791
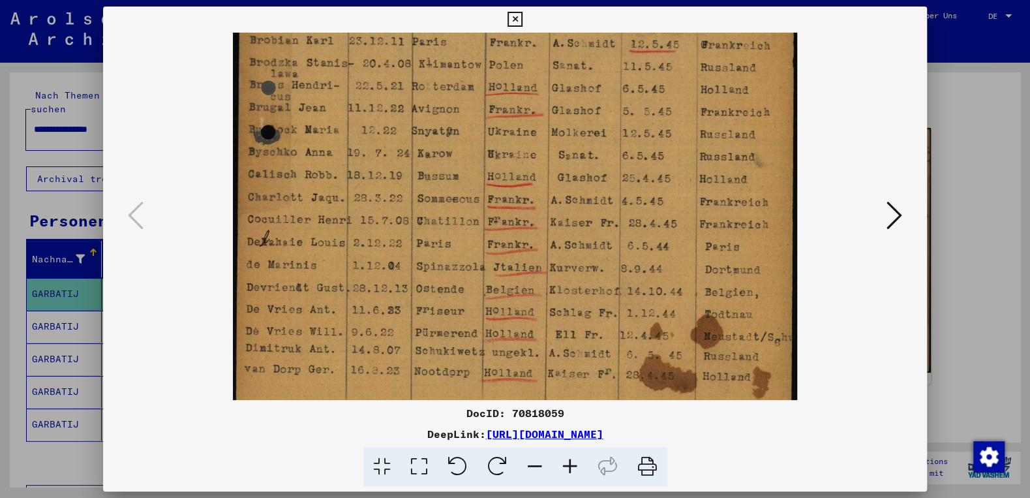
click at [905, 213] on button at bounding box center [894, 216] width 23 height 37
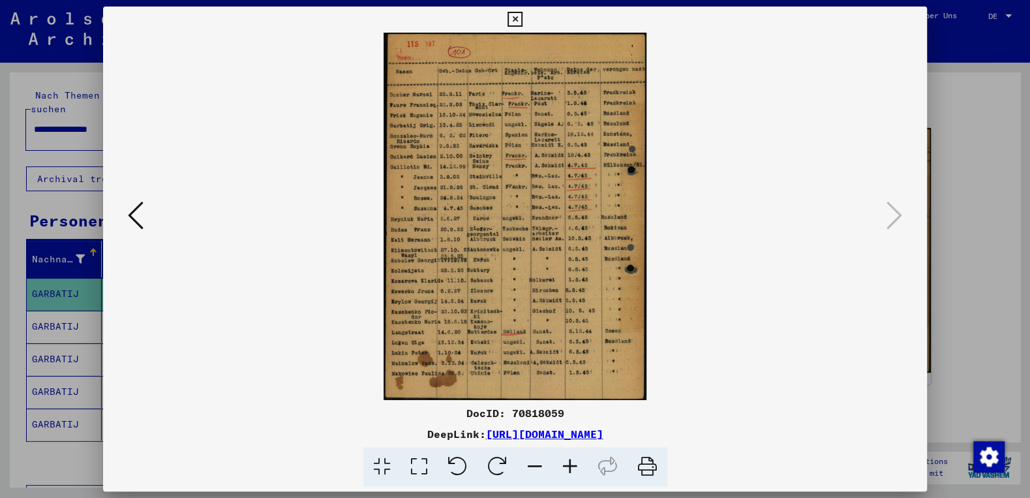
scroll to position [0, 0]
click at [568, 465] on icon at bounding box center [570, 467] width 35 height 40
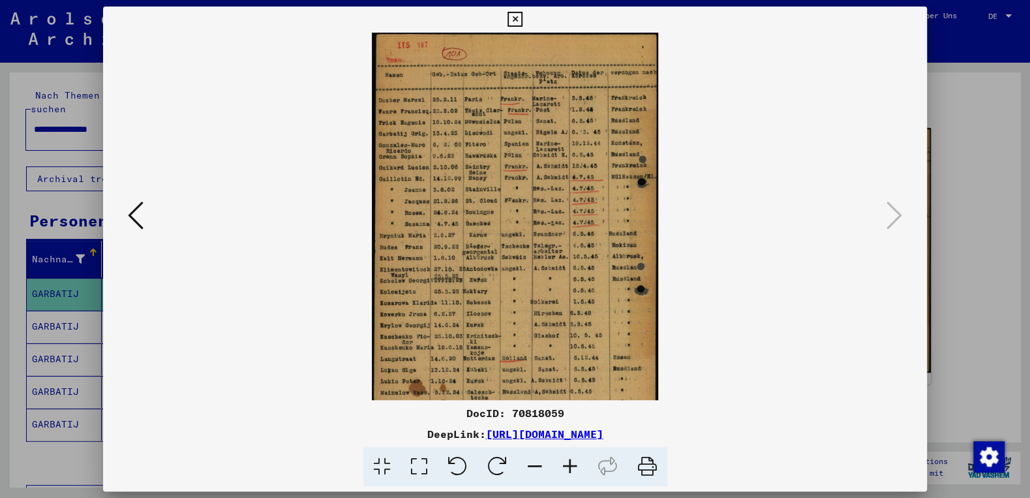
click at [568, 465] on icon at bounding box center [570, 467] width 35 height 40
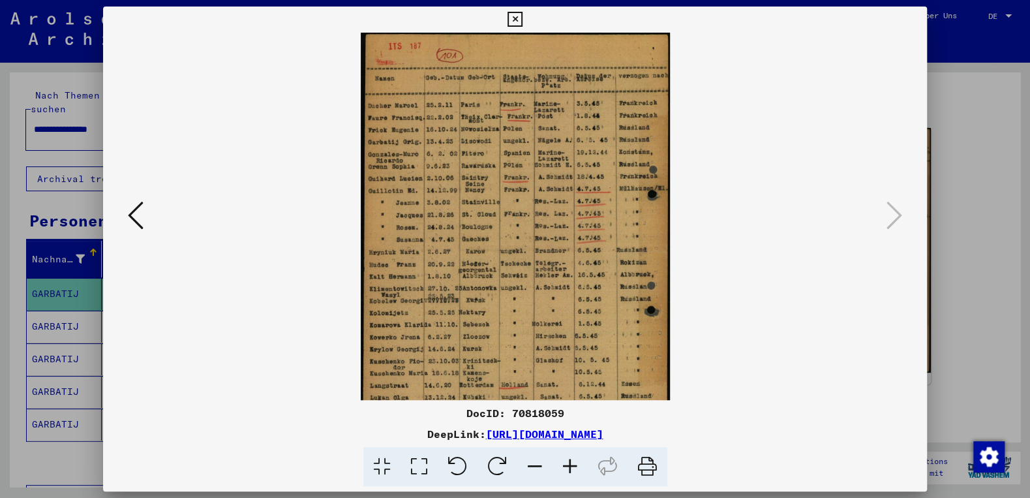
click at [568, 465] on icon at bounding box center [570, 467] width 35 height 40
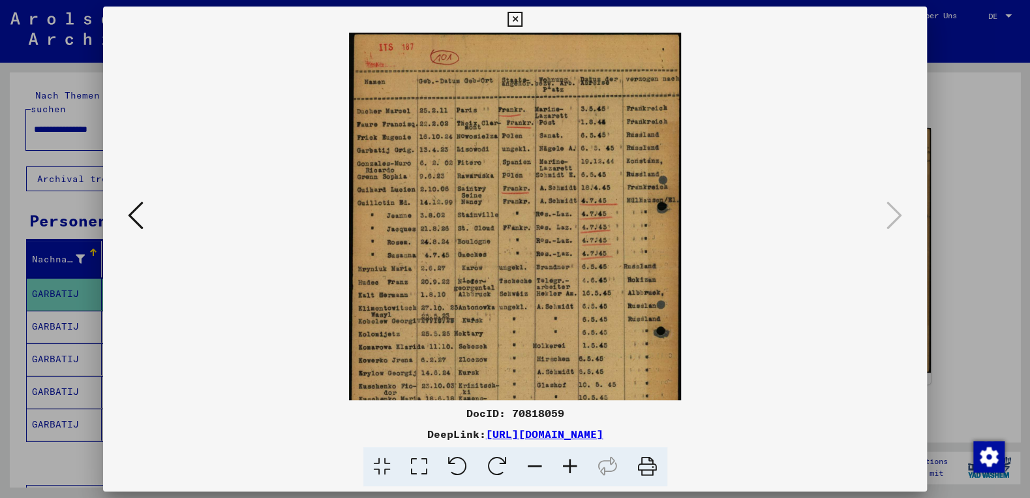
click at [568, 465] on icon at bounding box center [570, 467] width 35 height 40
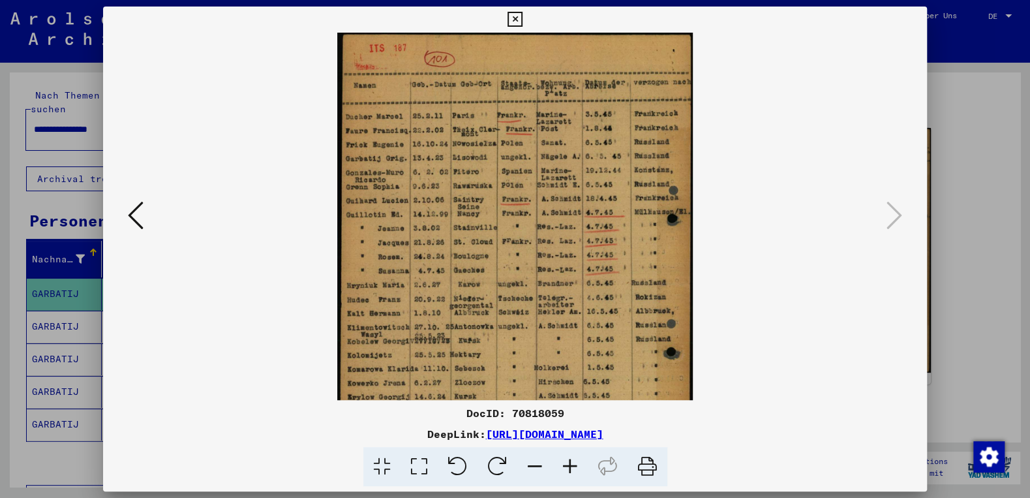
click at [568, 465] on icon at bounding box center [570, 467] width 35 height 40
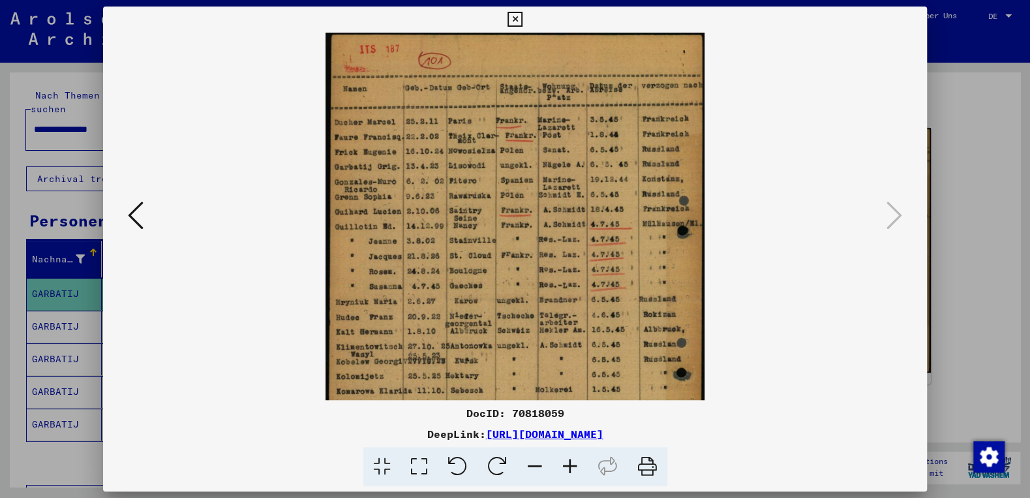
click at [568, 465] on icon at bounding box center [570, 467] width 35 height 40
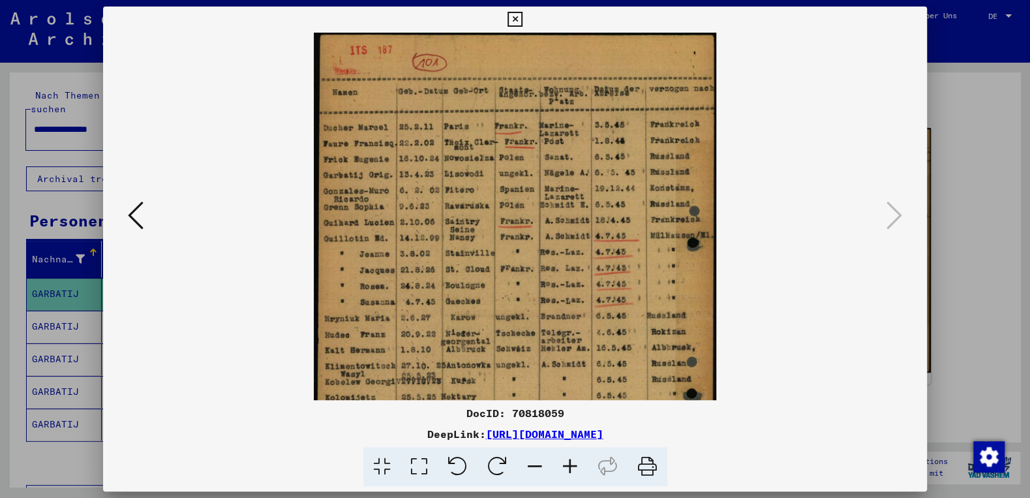
click at [568, 465] on icon at bounding box center [570, 467] width 35 height 40
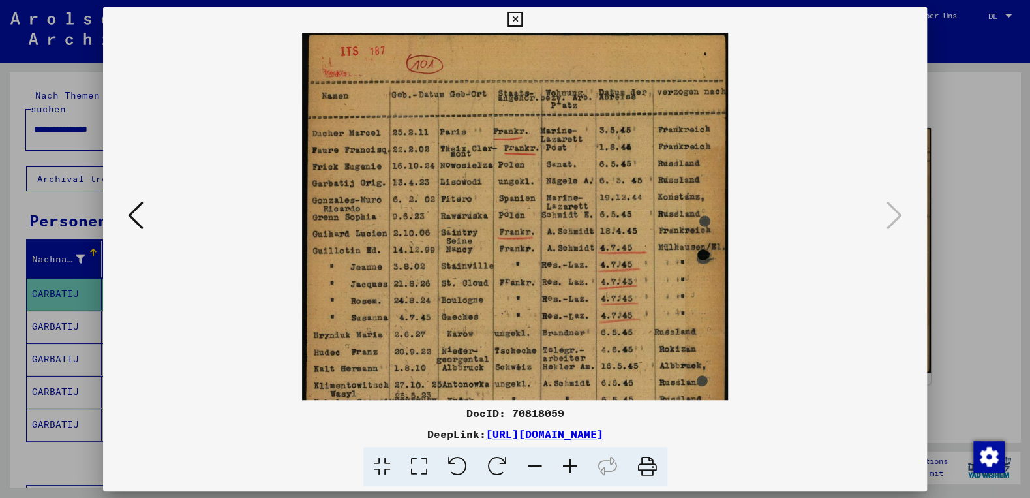
drag, startPoint x: 568, startPoint y: 465, endPoint x: 551, endPoint y: 455, distance: 19.4
click at [566, 465] on icon at bounding box center [570, 467] width 35 height 40
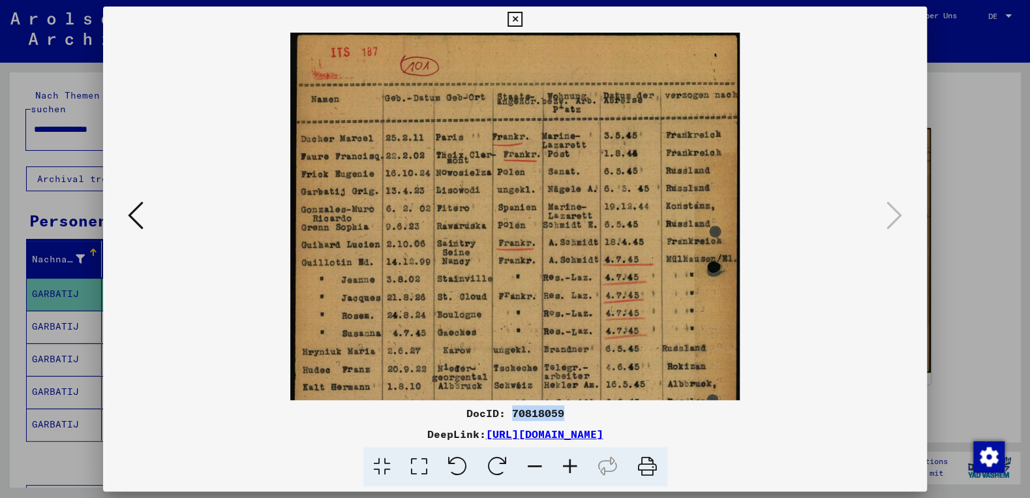
drag, startPoint x: 514, startPoint y: 413, endPoint x: 564, endPoint y: 415, distance: 50.3
click at [564, 415] on div "DocID: 70818059" at bounding box center [515, 413] width 824 height 16
copy div "70818059"
click at [523, 18] on icon at bounding box center [515, 20] width 15 height 16
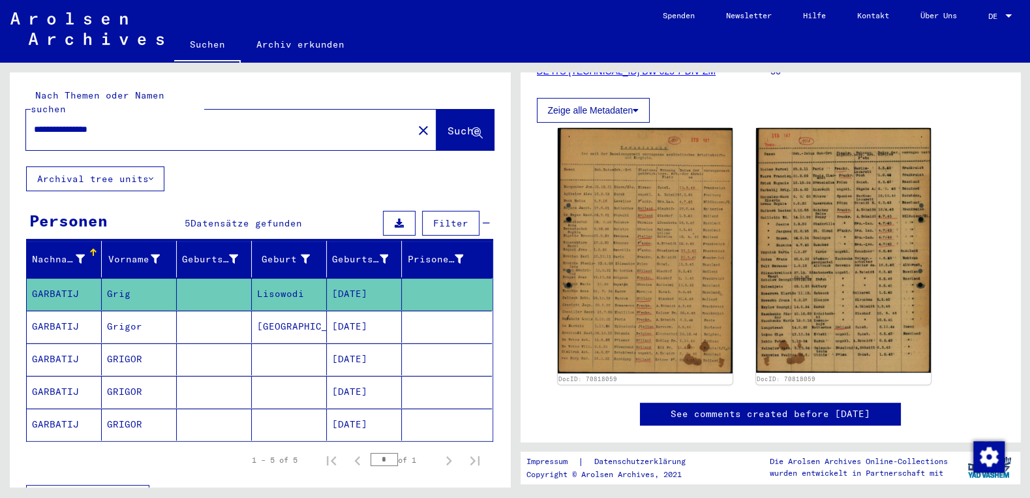
click at [369, 318] on mat-cell "[DATE]" at bounding box center [364, 327] width 75 height 32
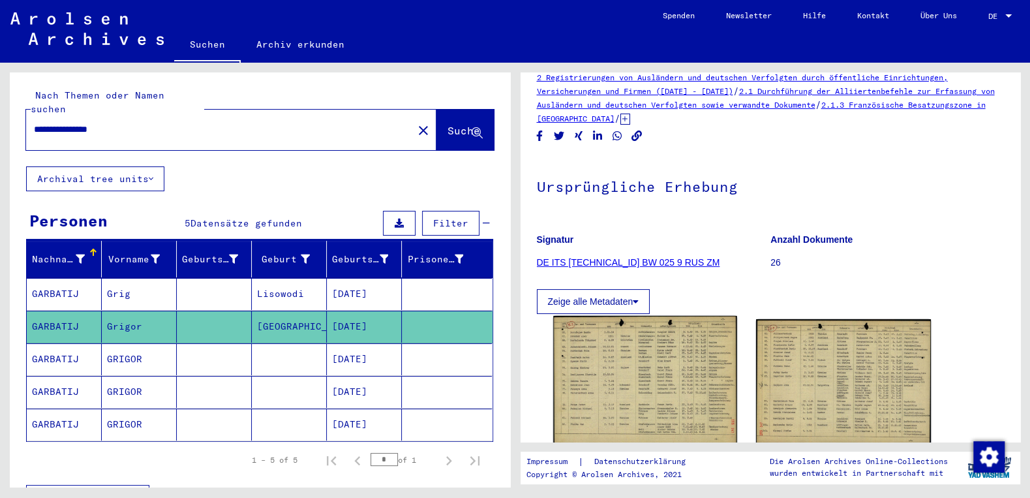
scroll to position [42, 0]
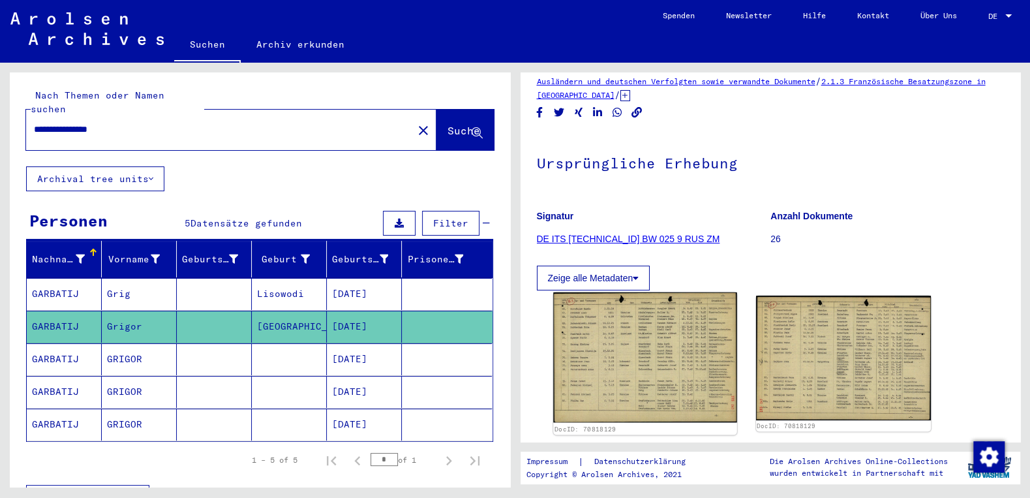
click at [634, 354] on img at bounding box center [645, 357] width 184 height 130
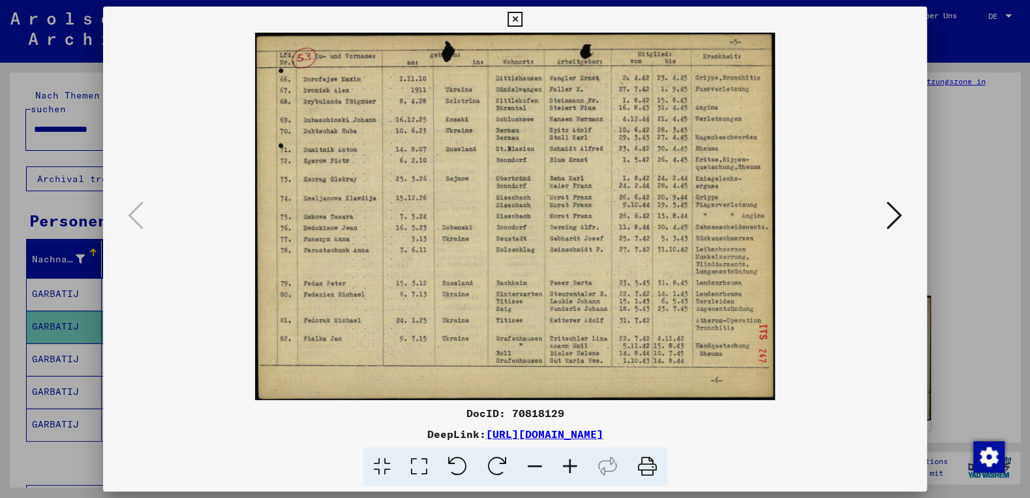
click at [570, 471] on icon at bounding box center [570, 467] width 35 height 40
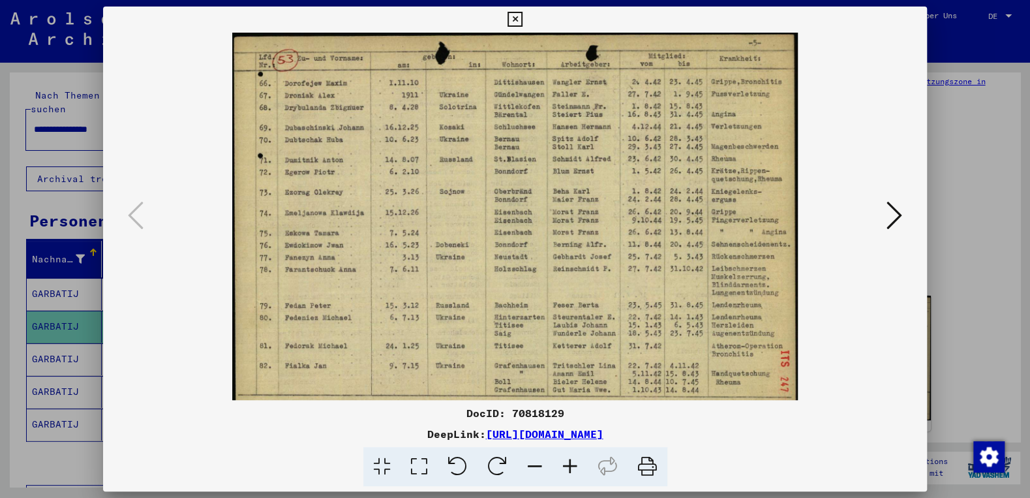
click at [570, 471] on icon at bounding box center [570, 467] width 35 height 40
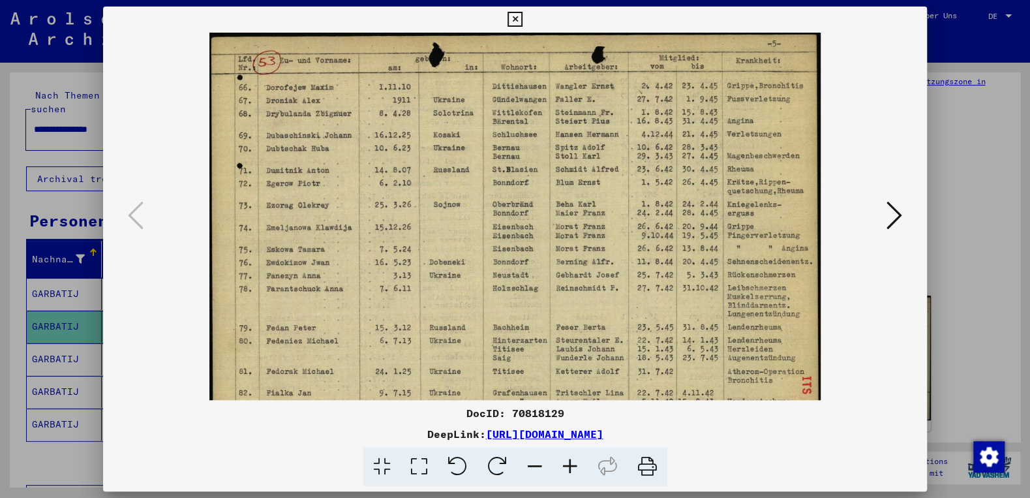
click at [570, 471] on icon at bounding box center [570, 467] width 35 height 40
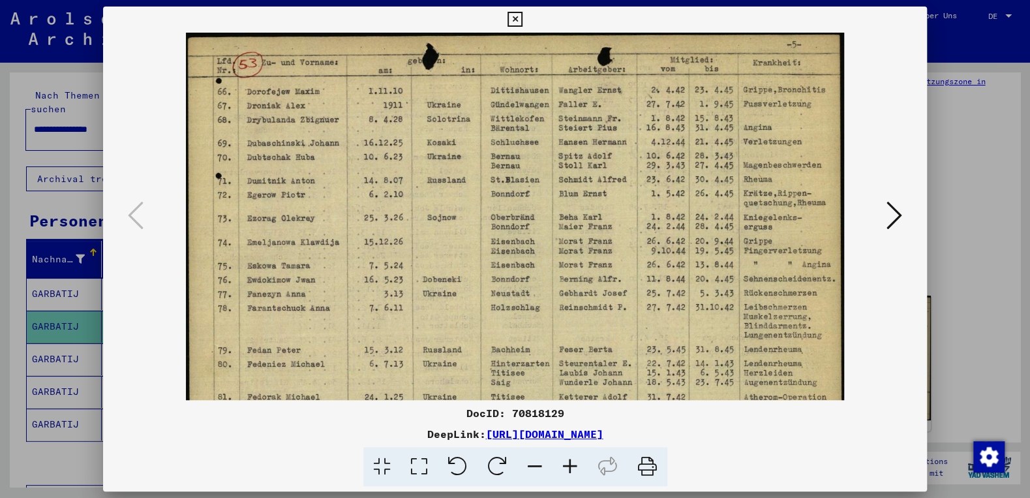
click at [570, 471] on icon at bounding box center [570, 467] width 35 height 40
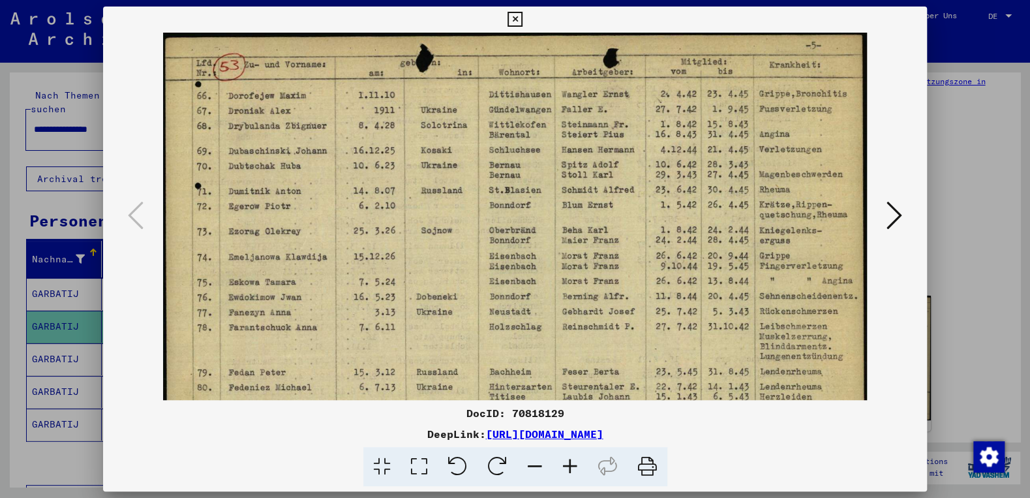
click at [570, 471] on icon at bounding box center [570, 467] width 35 height 40
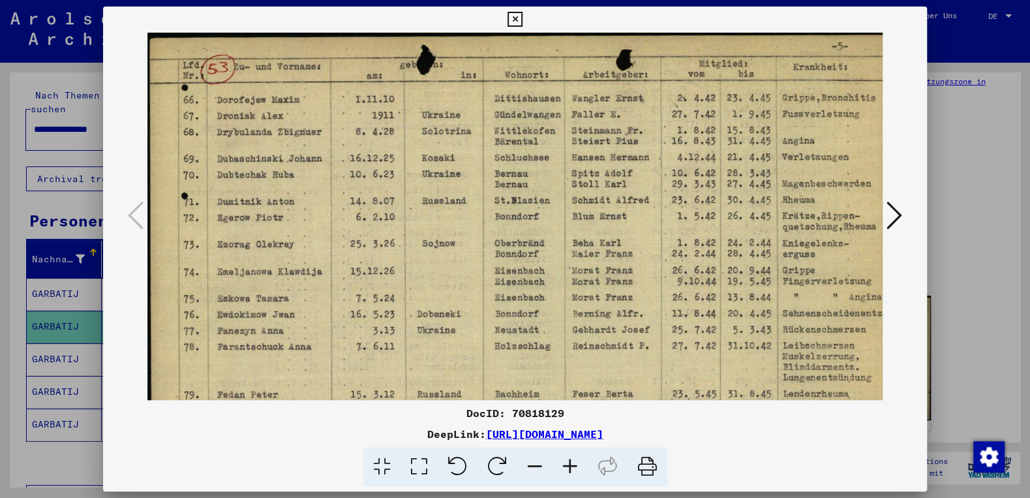
click at [570, 471] on icon at bounding box center [570, 467] width 35 height 40
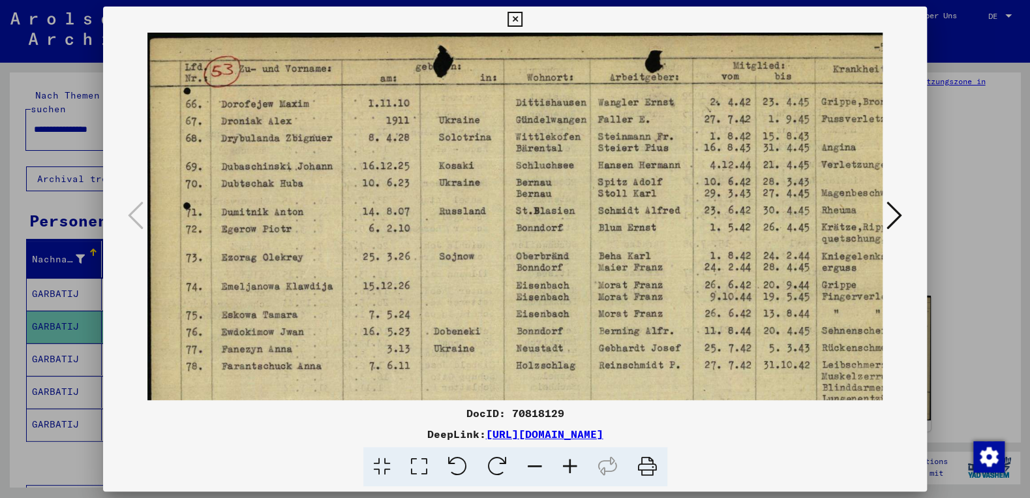
click at [570, 471] on icon at bounding box center [570, 467] width 35 height 40
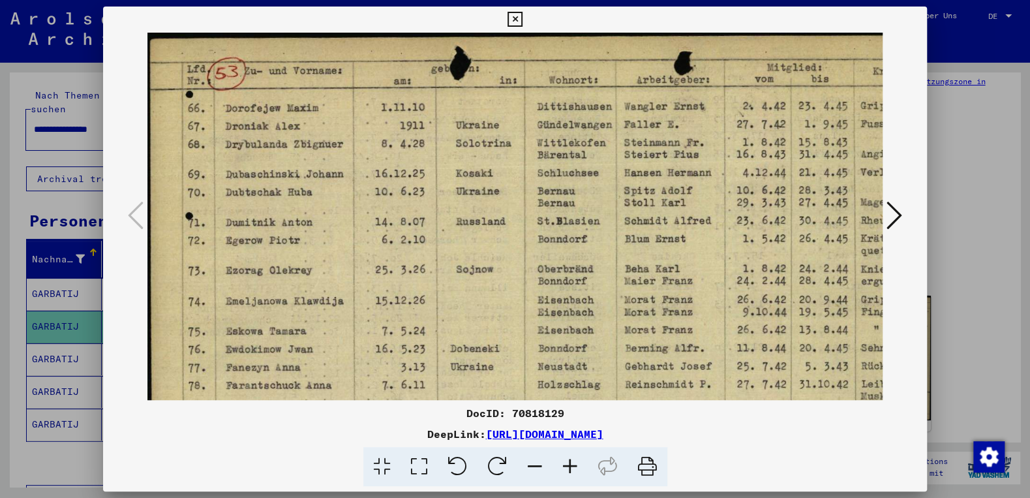
click at [570, 471] on icon at bounding box center [570, 467] width 35 height 40
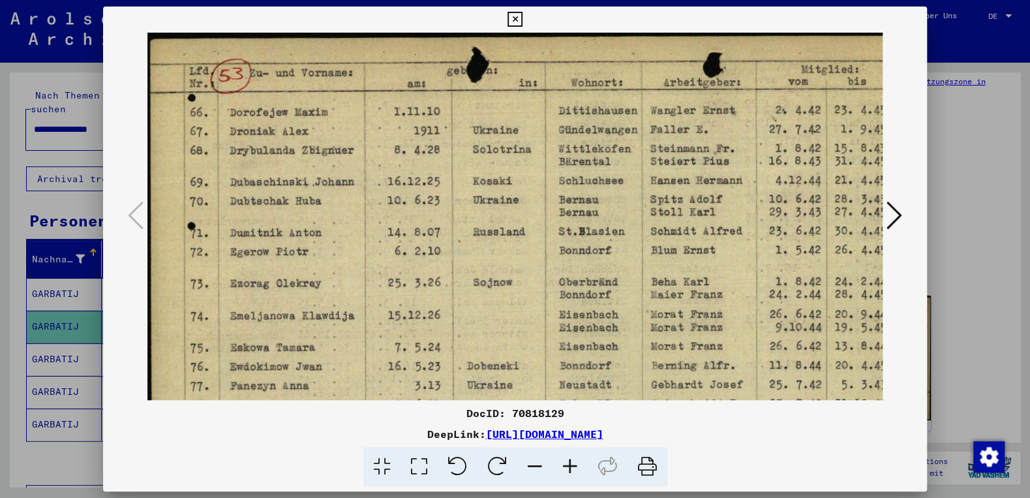
click at [570, 471] on icon at bounding box center [570, 467] width 35 height 40
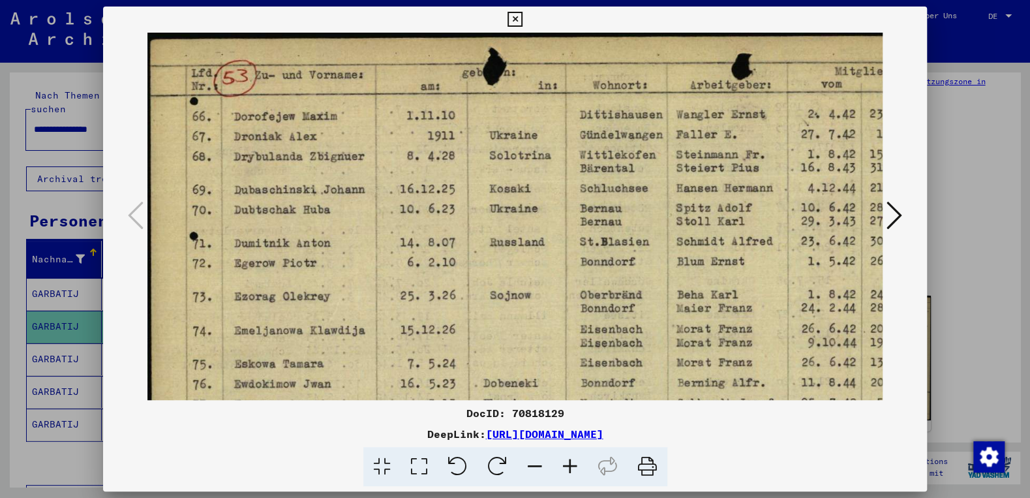
click at [570, 471] on icon at bounding box center [570, 467] width 35 height 40
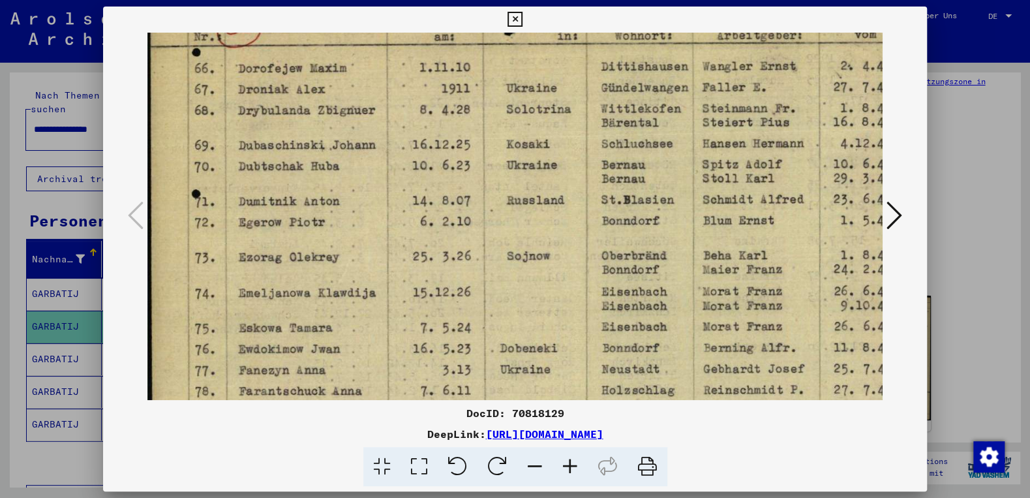
scroll to position [114, 2]
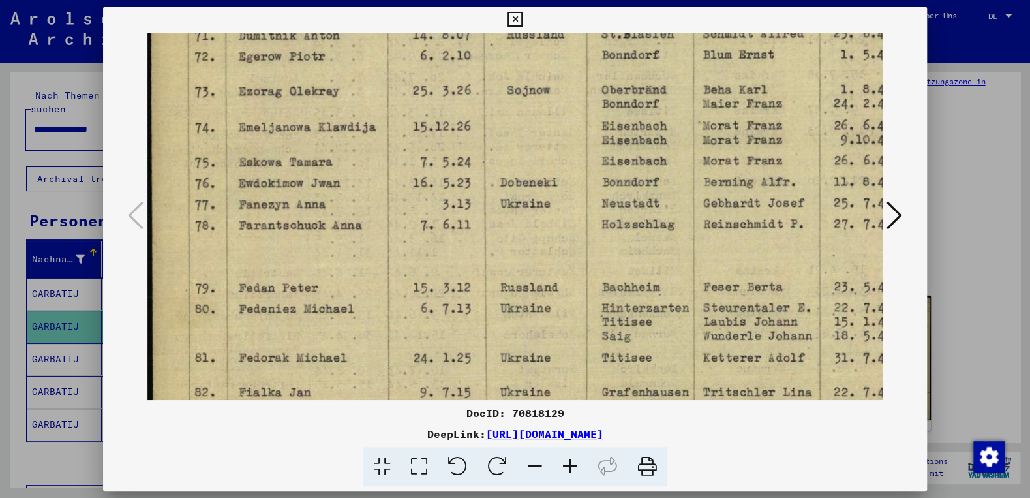
drag, startPoint x: 489, startPoint y: 306, endPoint x: 492, endPoint y: 140, distance: 166.4
click at [492, 140] on img at bounding box center [637, 162] width 981 height 694
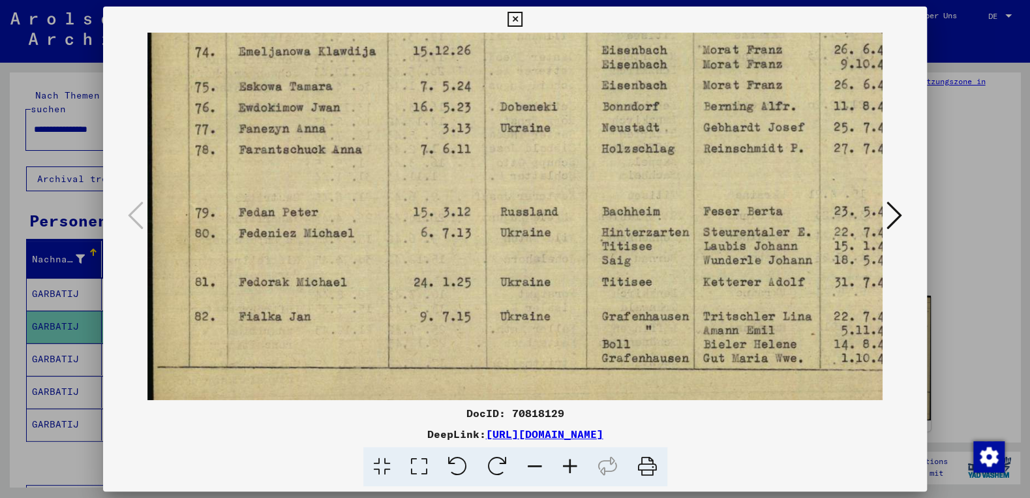
scroll to position [326, 0]
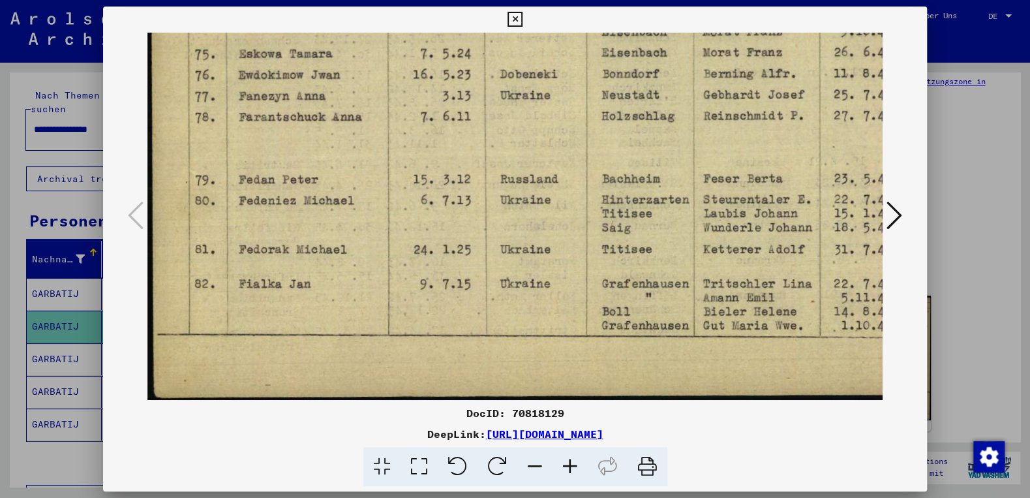
drag, startPoint x: 470, startPoint y: 277, endPoint x: 495, endPoint y: 163, distance: 116.4
click at [495, 163] on img at bounding box center [637, 53] width 981 height 694
click at [896, 218] on icon at bounding box center [895, 215] width 16 height 31
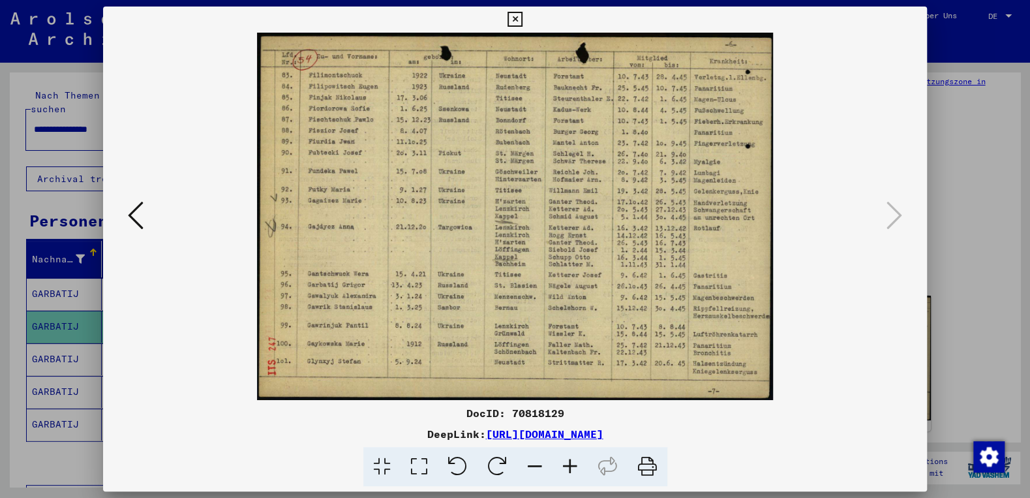
scroll to position [0, 0]
click at [573, 470] on icon at bounding box center [570, 467] width 35 height 40
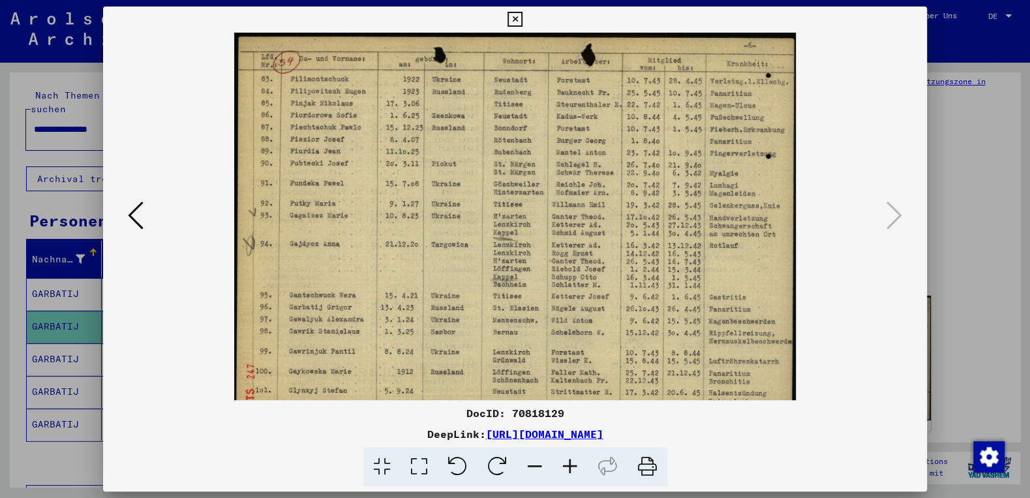
click at [573, 470] on icon at bounding box center [570, 467] width 35 height 40
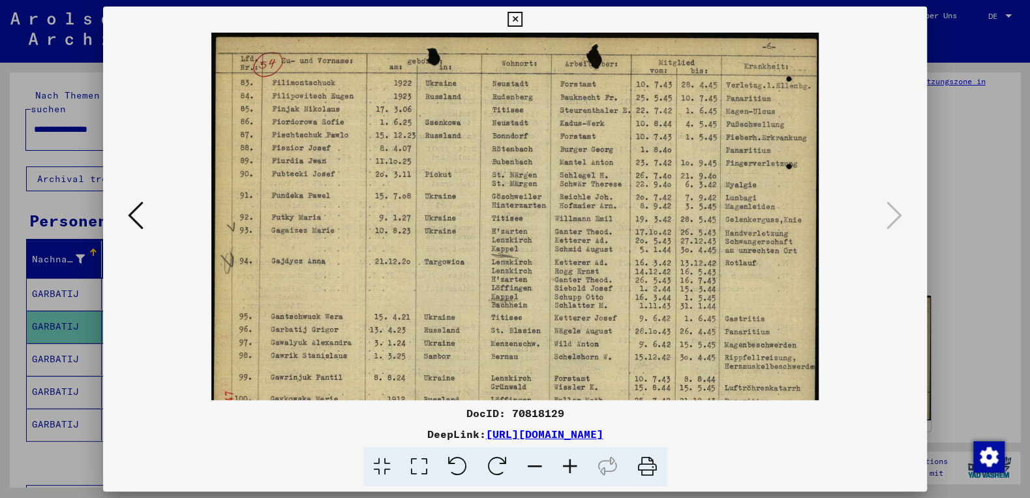
click at [573, 470] on icon at bounding box center [570, 467] width 35 height 40
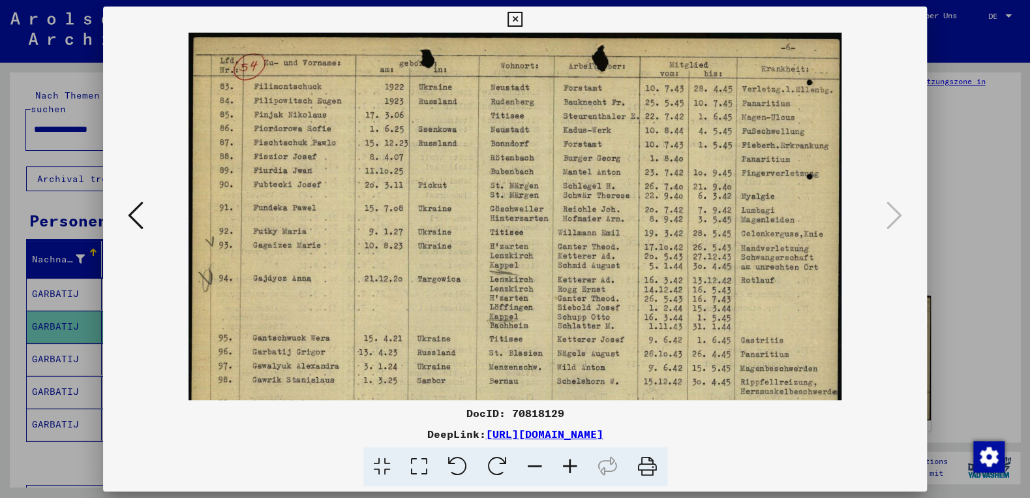
click at [572, 470] on icon at bounding box center [570, 467] width 35 height 40
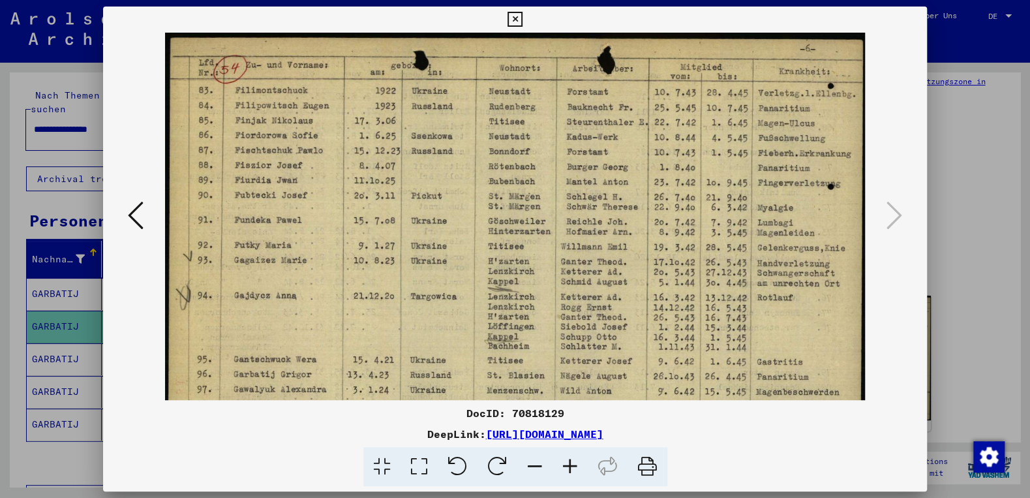
click at [572, 471] on icon at bounding box center [570, 467] width 35 height 40
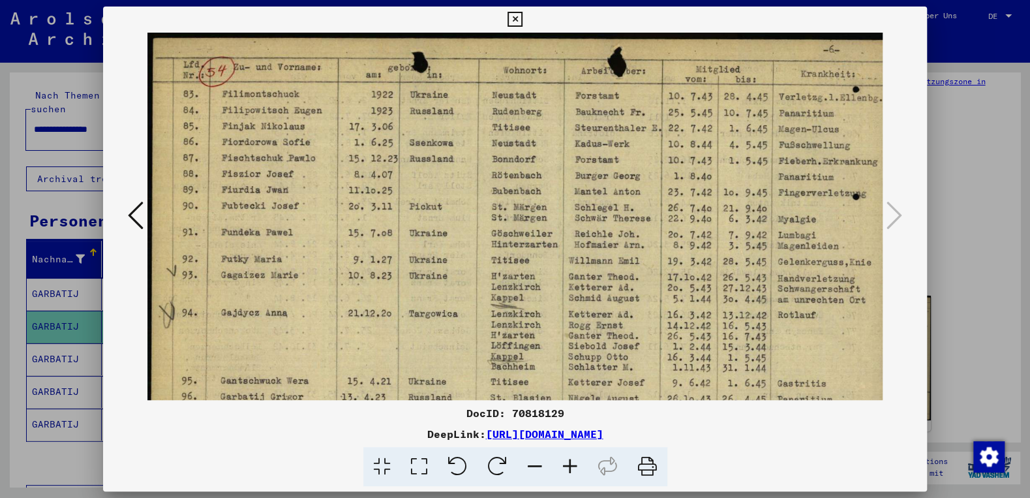
click at [572, 471] on icon at bounding box center [570, 467] width 35 height 40
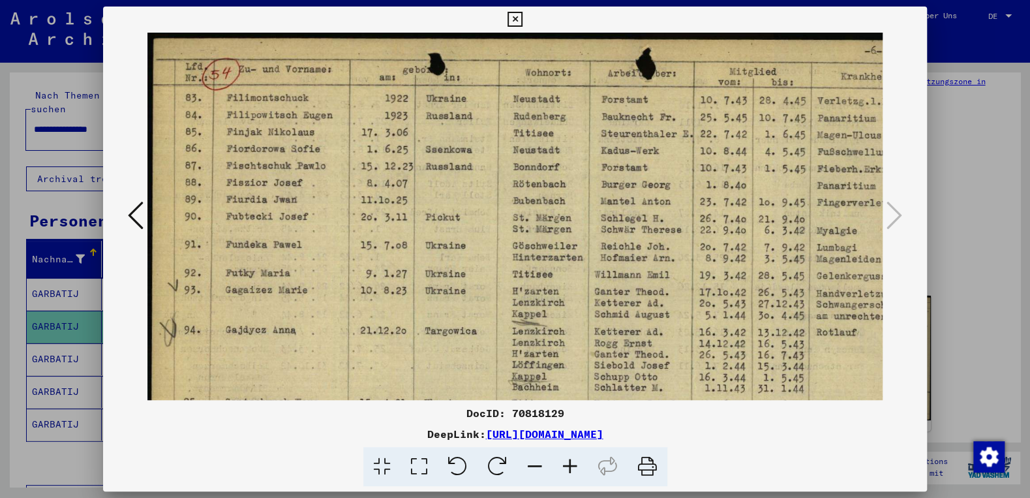
click at [572, 471] on icon at bounding box center [570, 467] width 35 height 40
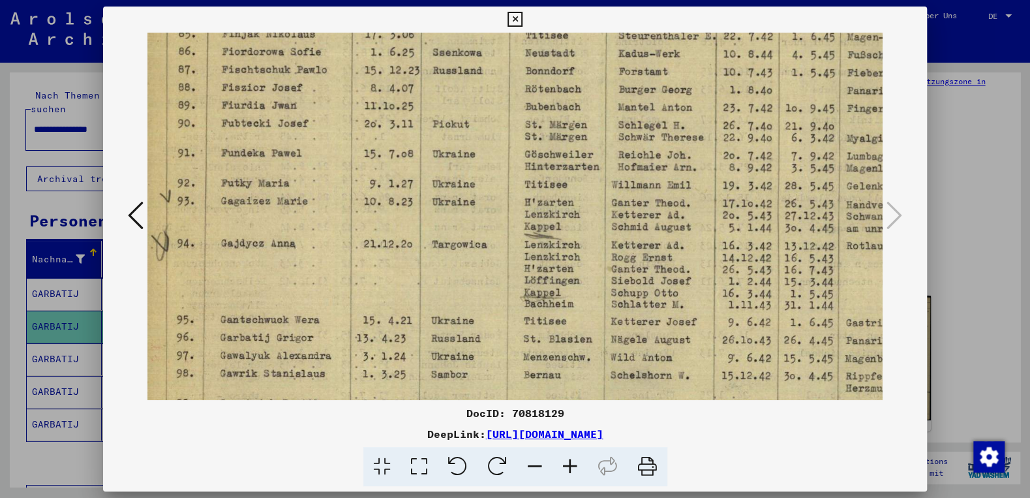
drag, startPoint x: 540, startPoint y: 358, endPoint x: 532, endPoint y: 258, distance: 100.7
click at [532, 258] on img at bounding box center [556, 227] width 837 height 596
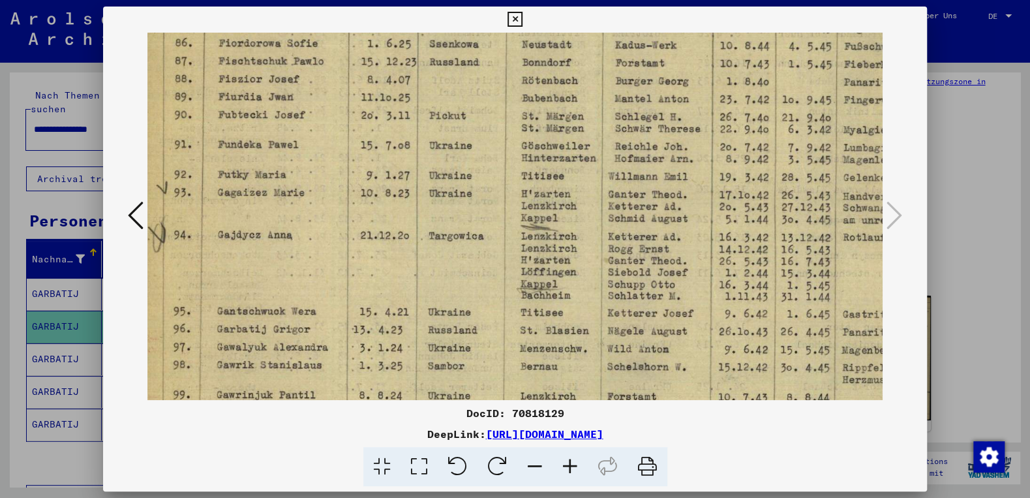
drag, startPoint x: 503, startPoint y: 313, endPoint x: 500, endPoint y: 304, distance: 9.1
click at [500, 304] on img at bounding box center [553, 218] width 837 height 596
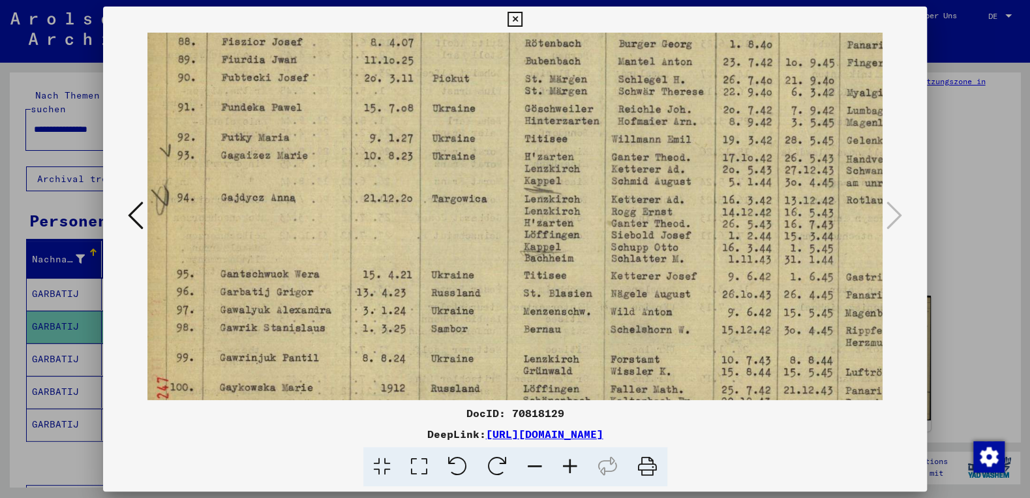
drag, startPoint x: 417, startPoint y: 328, endPoint x: 387, endPoint y: 296, distance: 44.3
click at [417, 291] on img at bounding box center [556, 181] width 837 height 596
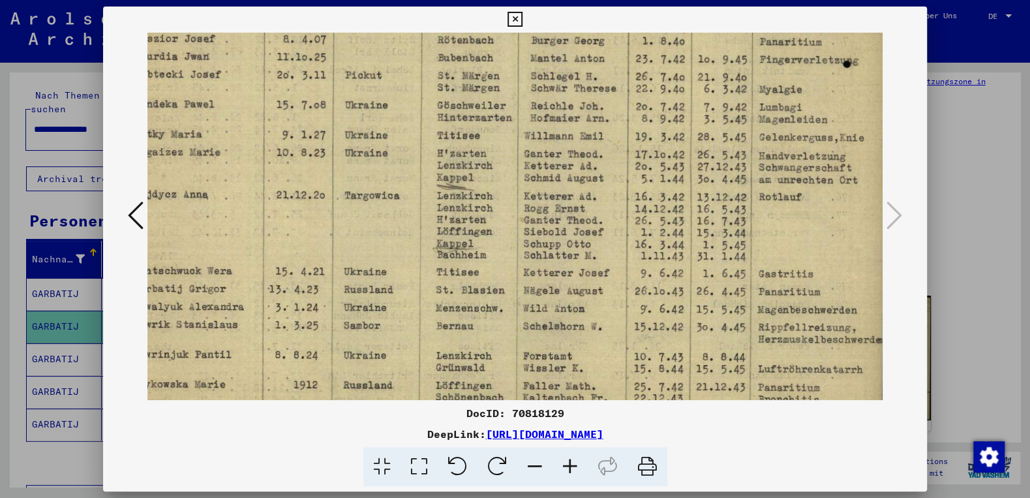
drag, startPoint x: 765, startPoint y: 303, endPoint x: 710, endPoint y: 302, distance: 55.5
click at [653, 300] on img at bounding box center [469, 178] width 837 height 596
drag, startPoint x: 746, startPoint y: 437, endPoint x: 348, endPoint y: 443, distance: 398.1
click at [348, 443] on div "DocID: 70818129 DeepLink: [URL][DOMAIN_NAME]" at bounding box center [515, 446] width 824 height 82
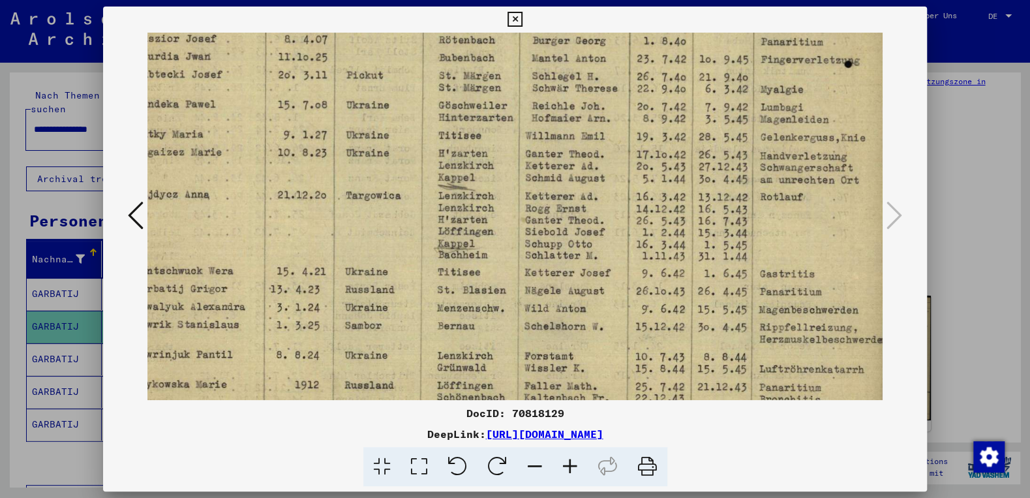
copy div "[URL][DOMAIN_NAME]"
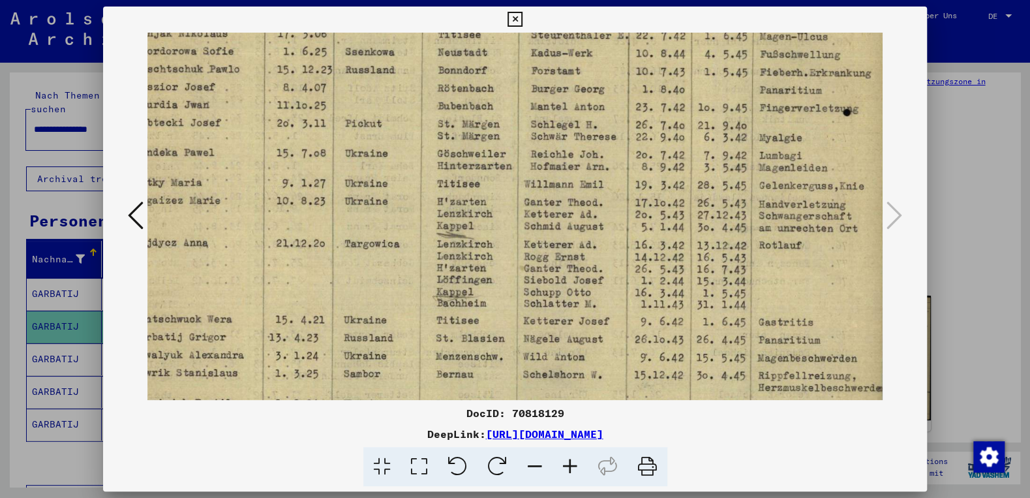
scroll to position [121, 97]
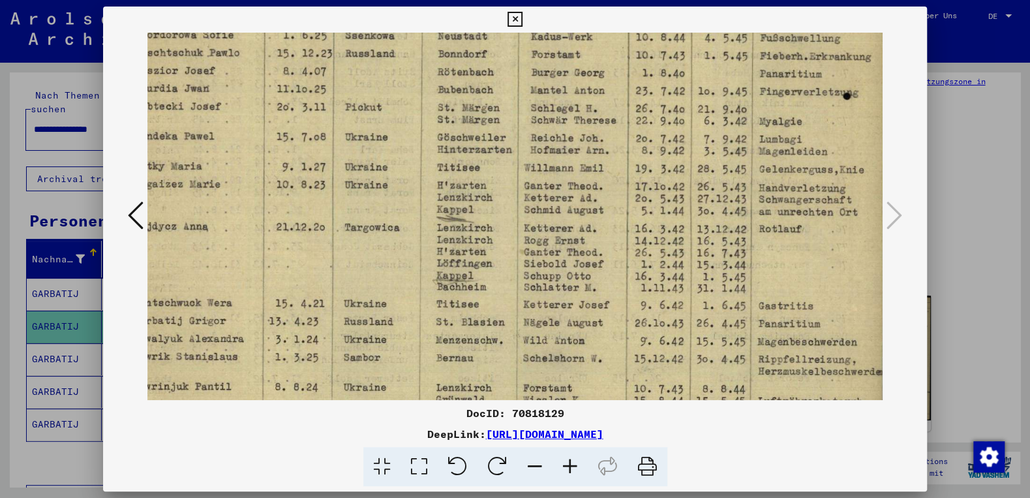
drag, startPoint x: 659, startPoint y: 155, endPoint x: 621, endPoint y: 235, distance: 88.7
click at [621, 235] on img at bounding box center [469, 210] width 837 height 596
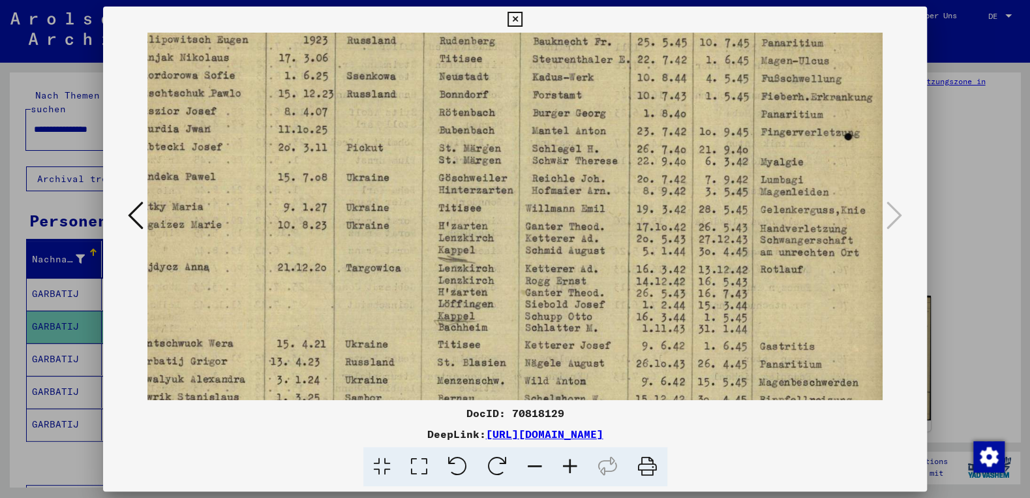
scroll to position [77, 95]
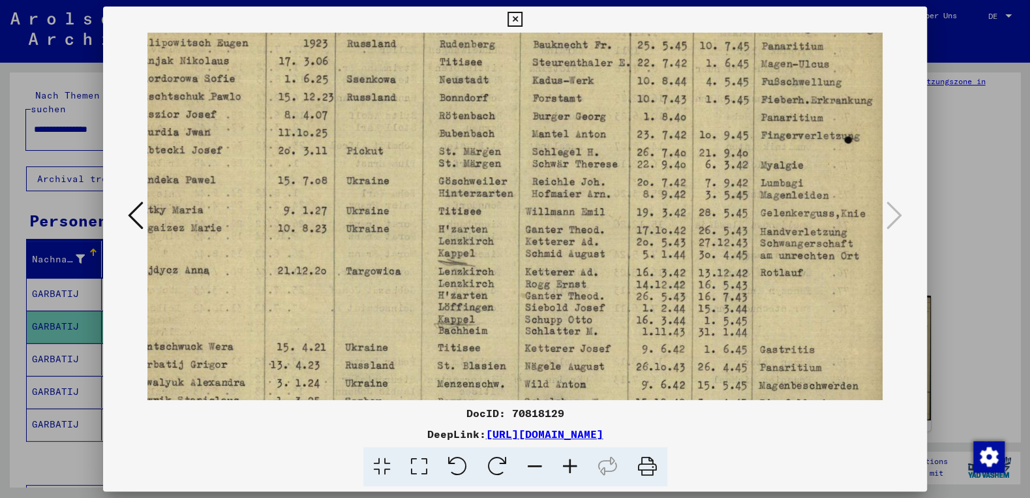
drag, startPoint x: 803, startPoint y: 258, endPoint x: 805, endPoint y: 299, distance: 41.8
click at [805, 299] on img at bounding box center [470, 254] width 837 height 596
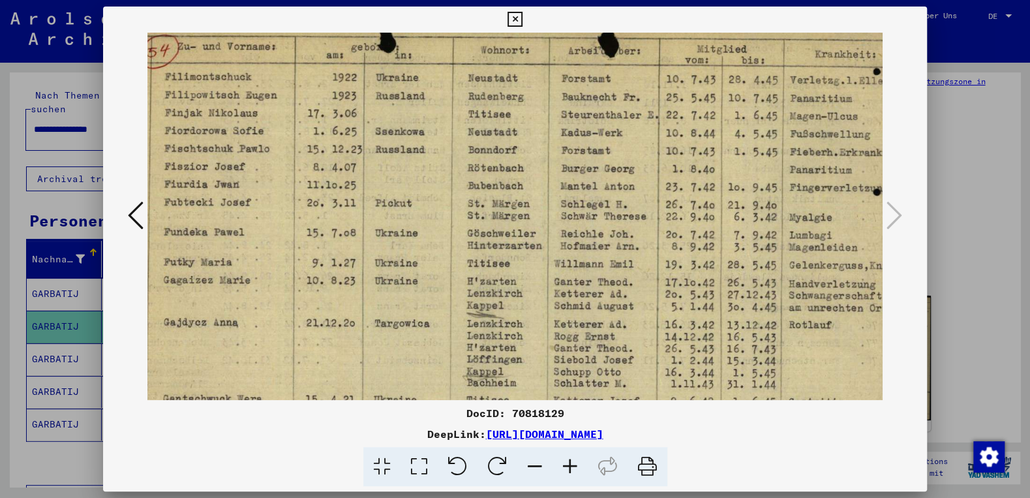
scroll to position [0, 67]
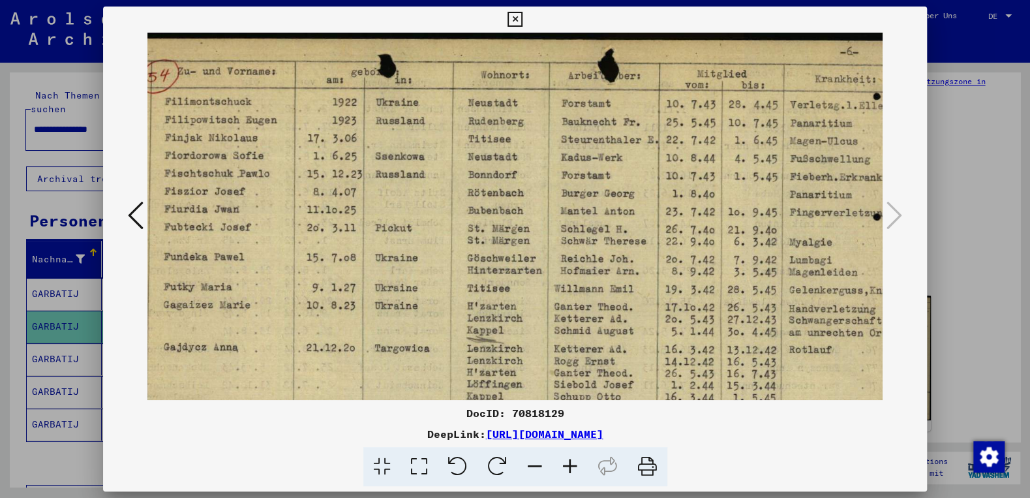
drag, startPoint x: 376, startPoint y: 320, endPoint x: 482, endPoint y: 399, distance: 131.9
click at [482, 399] on img at bounding box center [499, 331] width 837 height 596
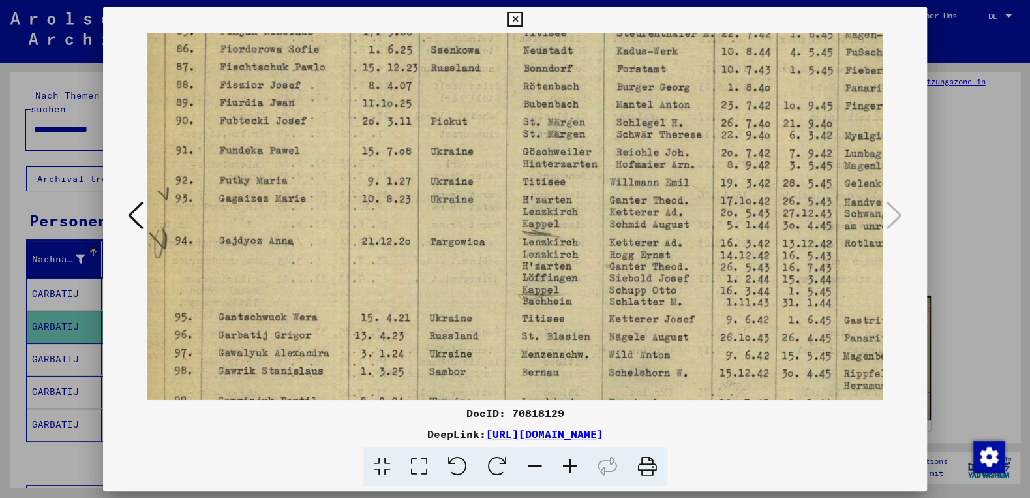
scroll to position [121, 12]
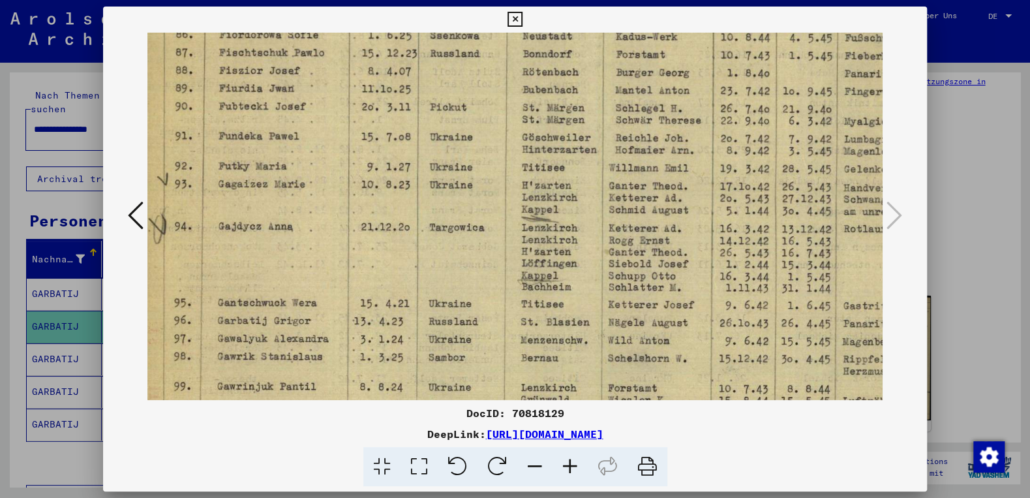
drag, startPoint x: 515, startPoint y: 202, endPoint x: 547, endPoint y: 140, distance: 69.7
click at [547, 140] on img at bounding box center [554, 210] width 837 height 596
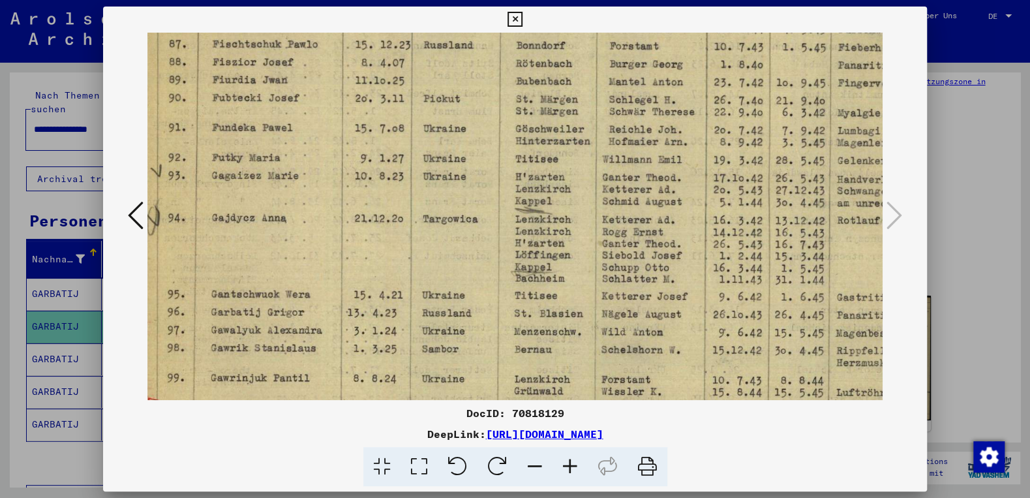
scroll to position [135, 20]
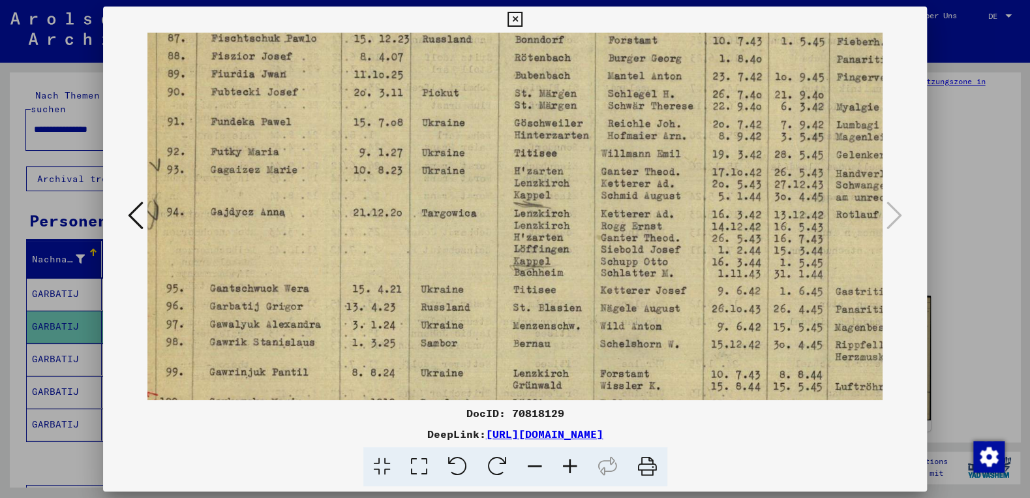
drag, startPoint x: 572, startPoint y: 309, endPoint x: 565, endPoint y: 294, distance: 16.0
click at [565, 294] on img at bounding box center [546, 196] width 837 height 596
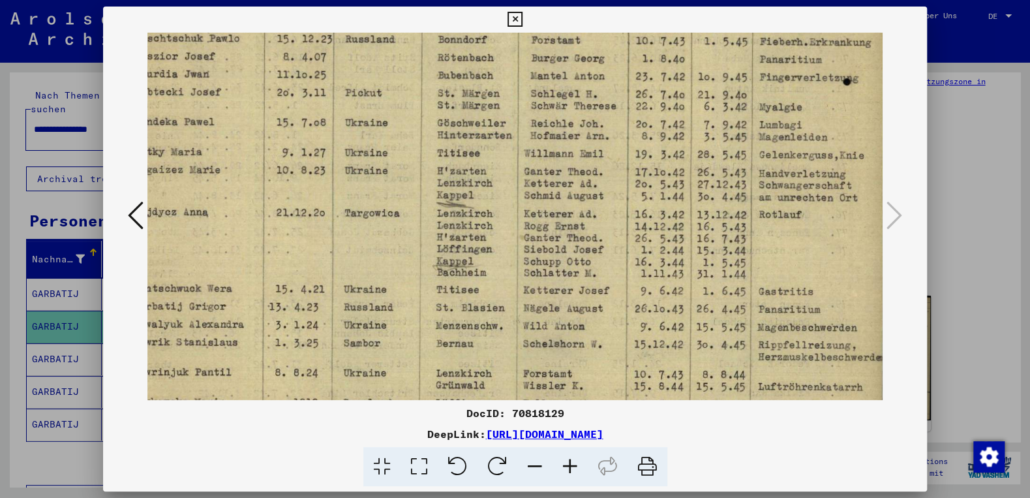
drag, startPoint x: 685, startPoint y: 320, endPoint x: 607, endPoint y: 318, distance: 77.7
click at [562, 318] on img at bounding box center [469, 196] width 837 height 596
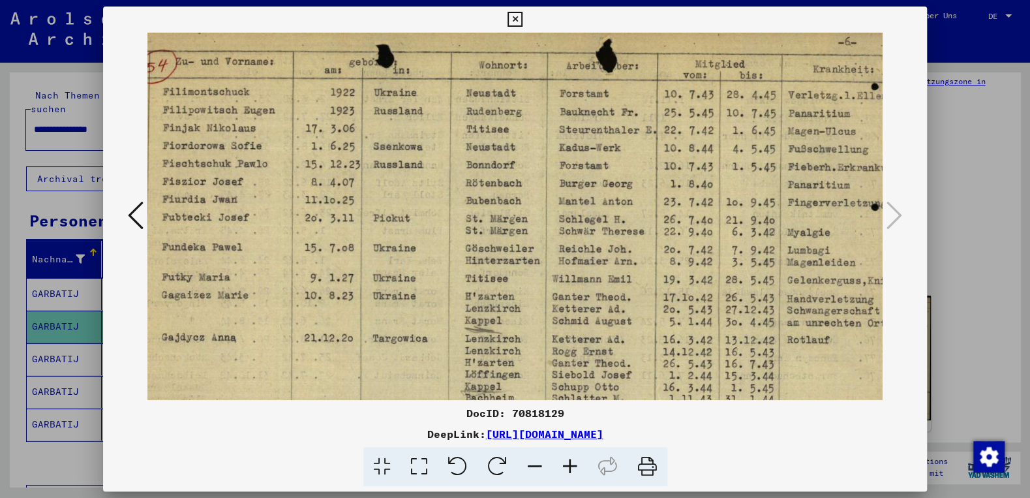
scroll to position [19, 15]
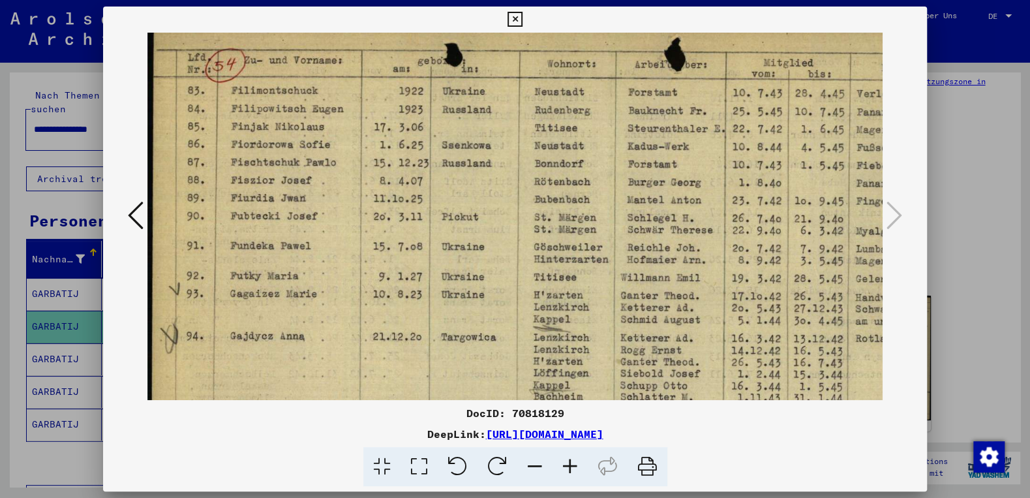
drag, startPoint x: 785, startPoint y: 197, endPoint x: 891, endPoint y: 371, distance: 203.2
click at [928, 391] on div "DocID: 70818129 DeepLink: [URL][DOMAIN_NAME]" at bounding box center [515, 249] width 1030 height 498
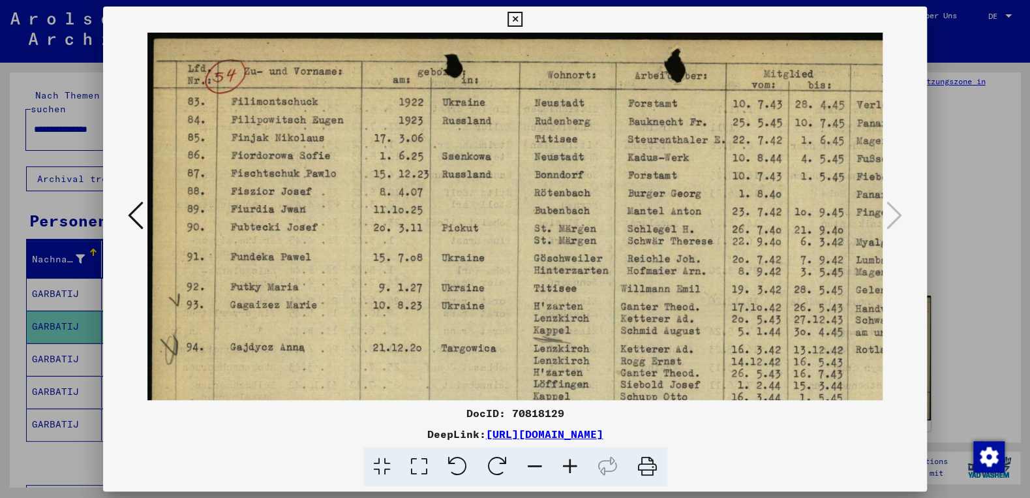
drag, startPoint x: 720, startPoint y: 308, endPoint x: 737, endPoint y: 362, distance: 57.0
click at [737, 364] on img at bounding box center [565, 331] width 837 height 596
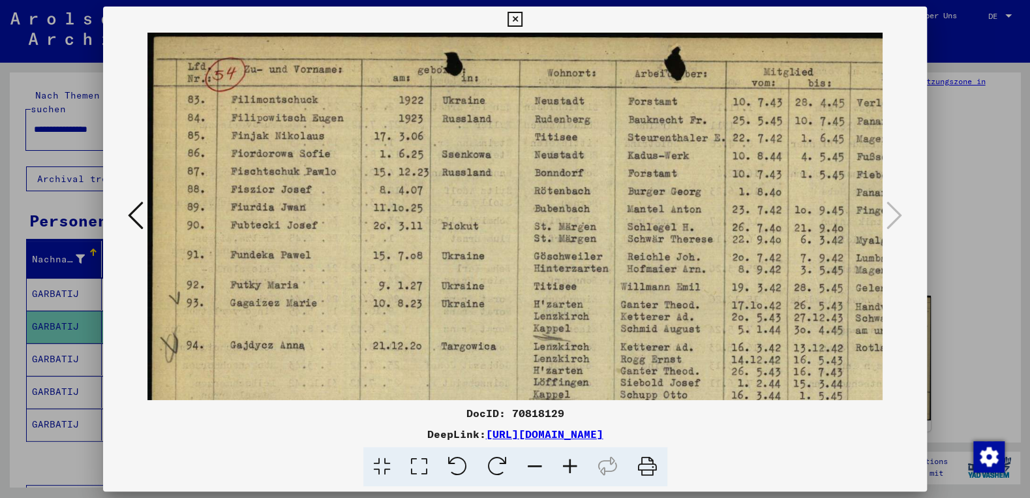
click at [523, 18] on icon at bounding box center [515, 20] width 15 height 16
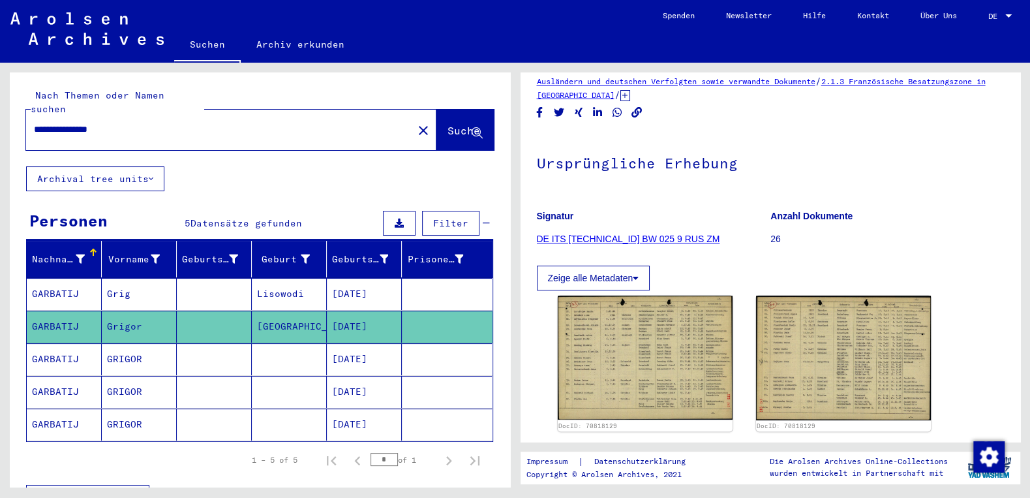
click at [630, 93] on icon at bounding box center [626, 95] width 10 height 11
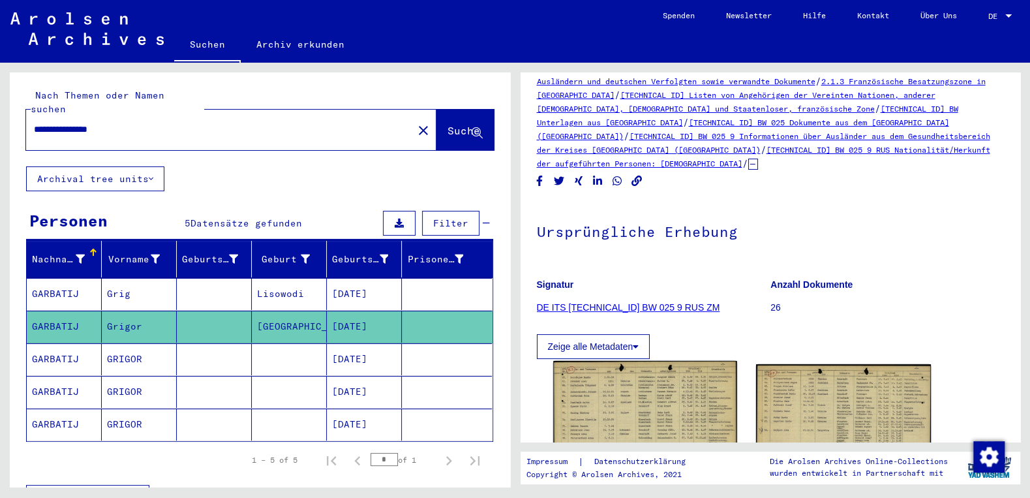
click at [645, 388] on img at bounding box center [645, 426] width 184 height 130
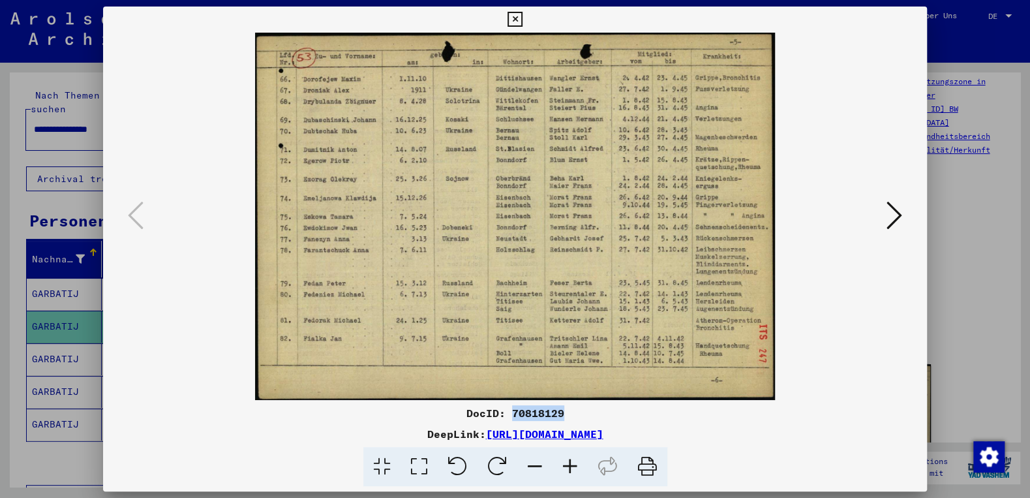
drag, startPoint x: 512, startPoint y: 415, endPoint x: 564, endPoint y: 416, distance: 52.9
click at [564, 416] on div "DocID: 70818129" at bounding box center [515, 413] width 824 height 16
click at [523, 19] on icon at bounding box center [515, 20] width 15 height 16
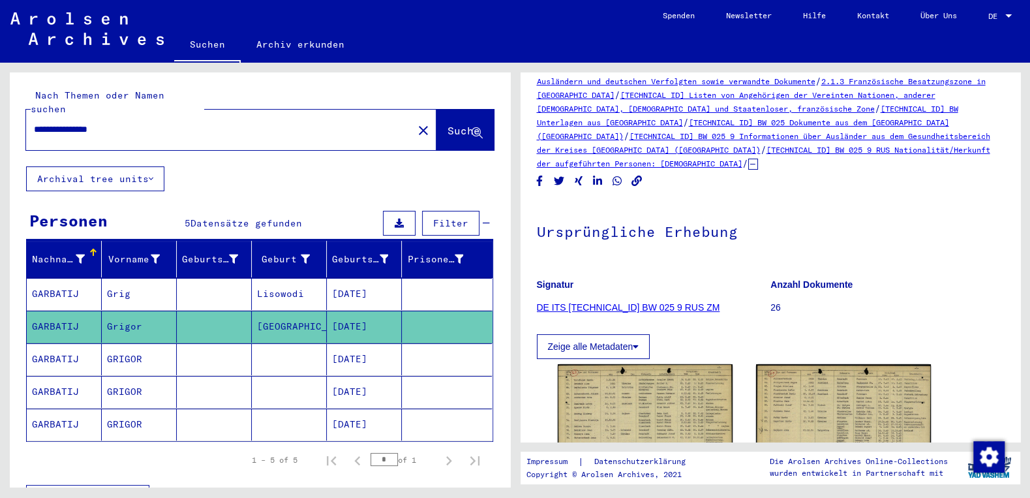
click at [372, 343] on mat-cell "[DATE]" at bounding box center [364, 359] width 75 height 32
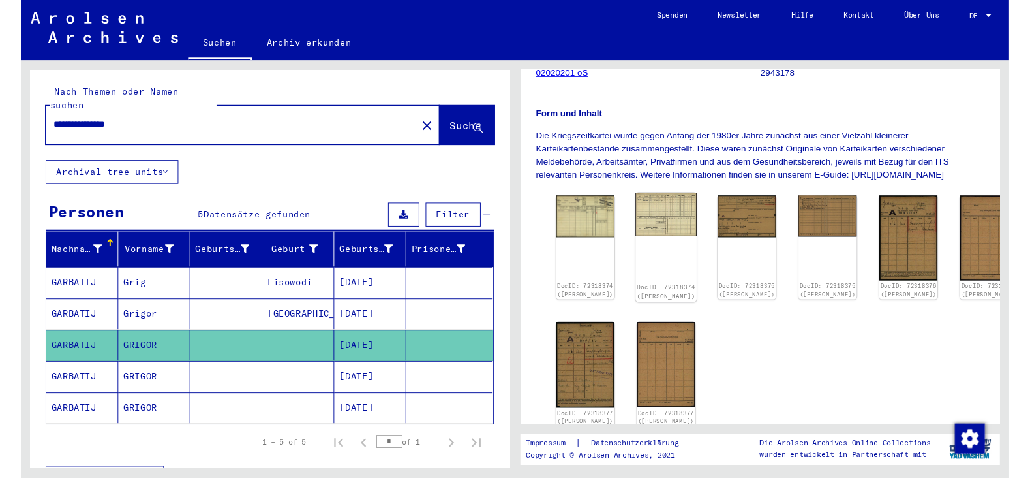
scroll to position [209, 0]
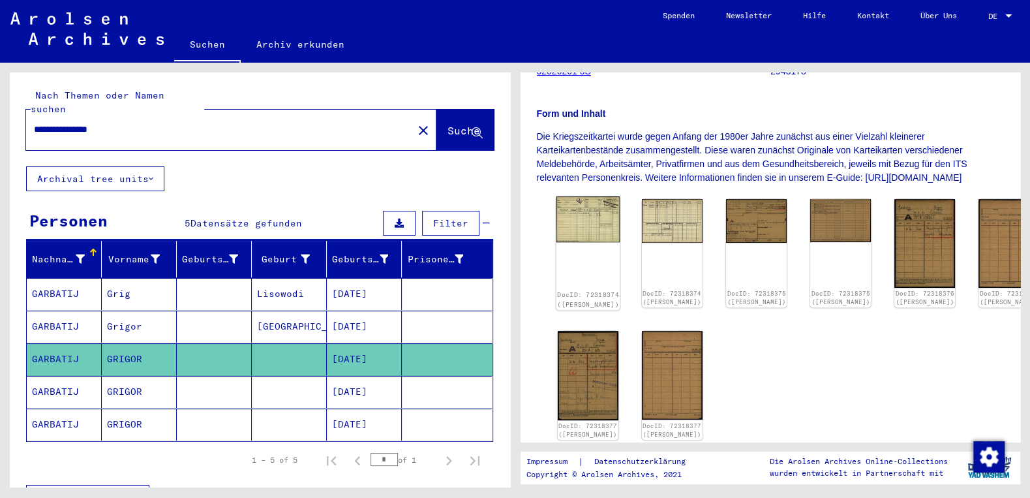
click at [602, 237] on img at bounding box center [588, 219] width 64 height 46
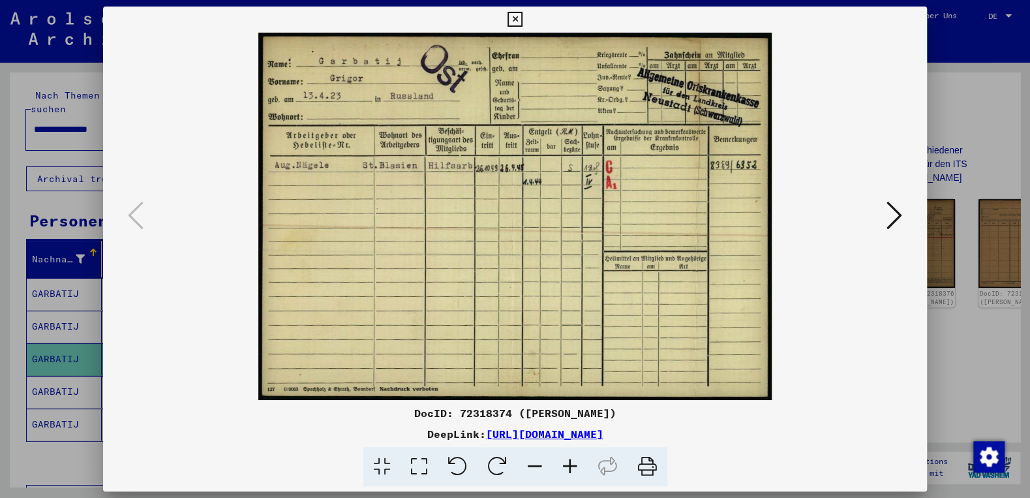
click at [604, 433] on link "[URL][DOMAIN_NAME]" at bounding box center [544, 433] width 117 height 13
drag, startPoint x: 763, startPoint y: 437, endPoint x: 352, endPoint y: 440, distance: 410.4
click at [352, 440] on div "DeepLink: [URL][DOMAIN_NAME]" at bounding box center [515, 434] width 824 height 16
copy link "[URL][DOMAIN_NAME]"
click at [895, 213] on icon at bounding box center [895, 215] width 16 height 31
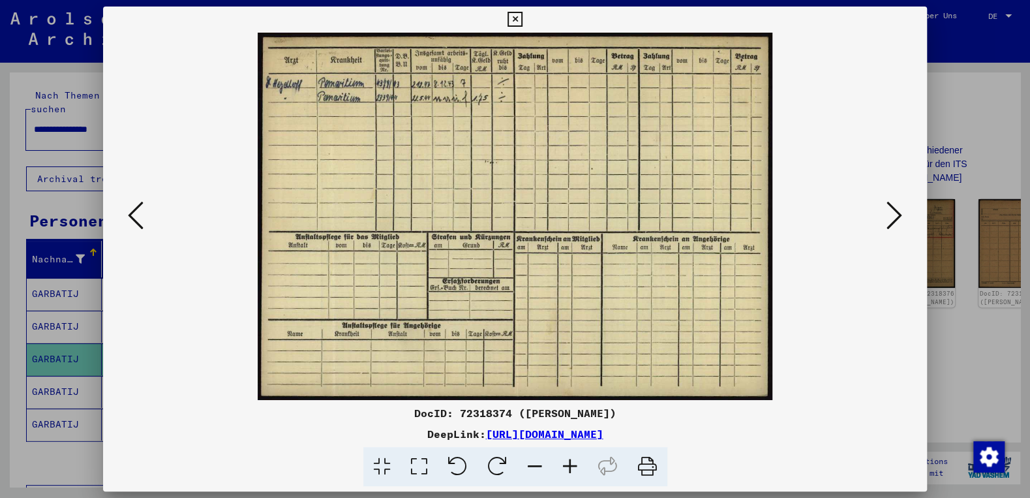
click at [574, 471] on icon at bounding box center [570, 467] width 35 height 40
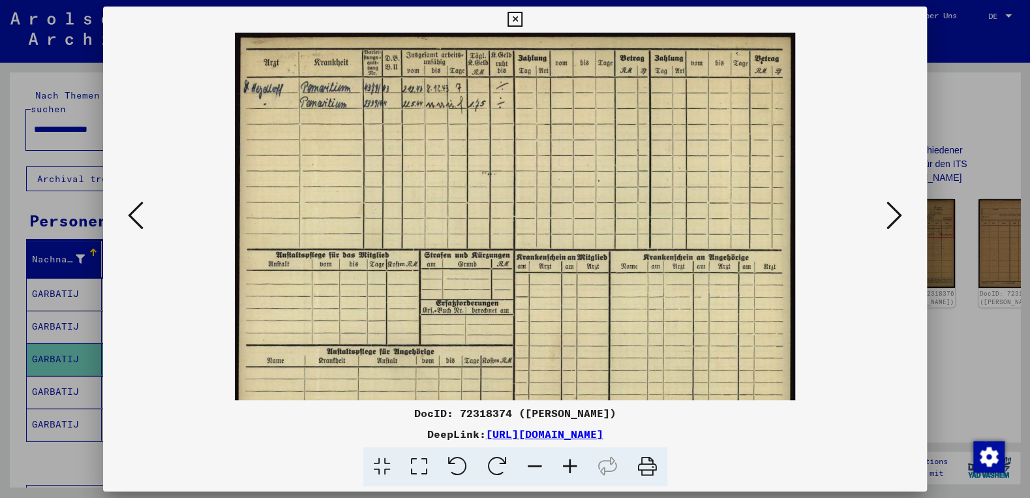
click at [574, 471] on icon at bounding box center [570, 467] width 35 height 40
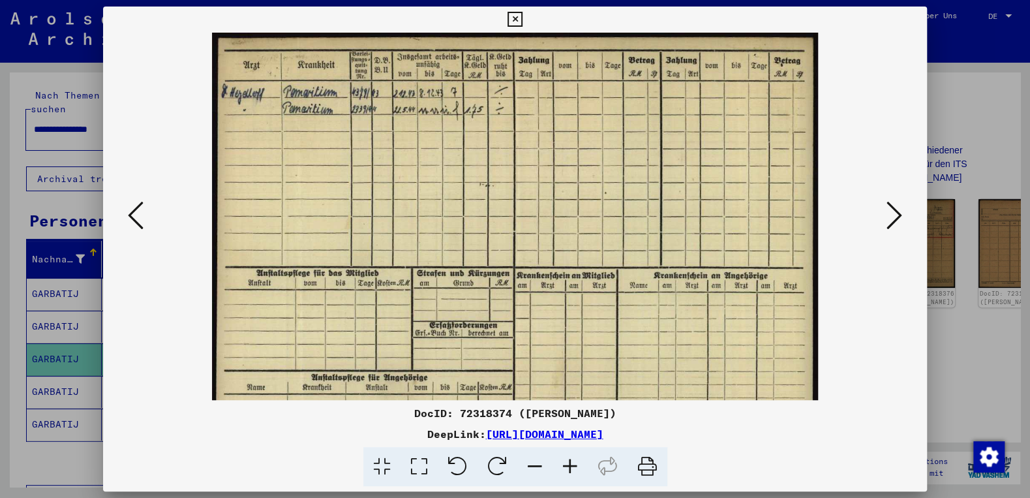
click at [574, 471] on icon at bounding box center [570, 467] width 35 height 40
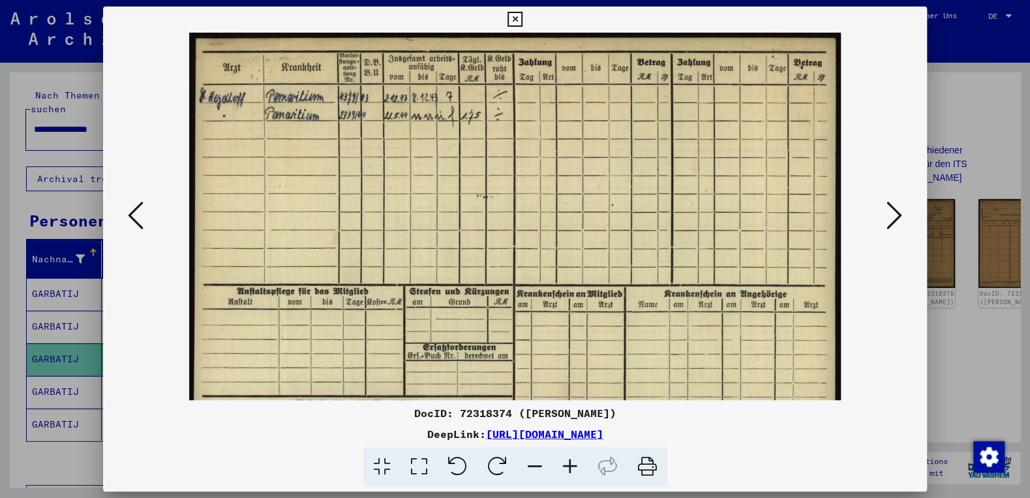
click at [574, 471] on icon at bounding box center [570, 467] width 35 height 40
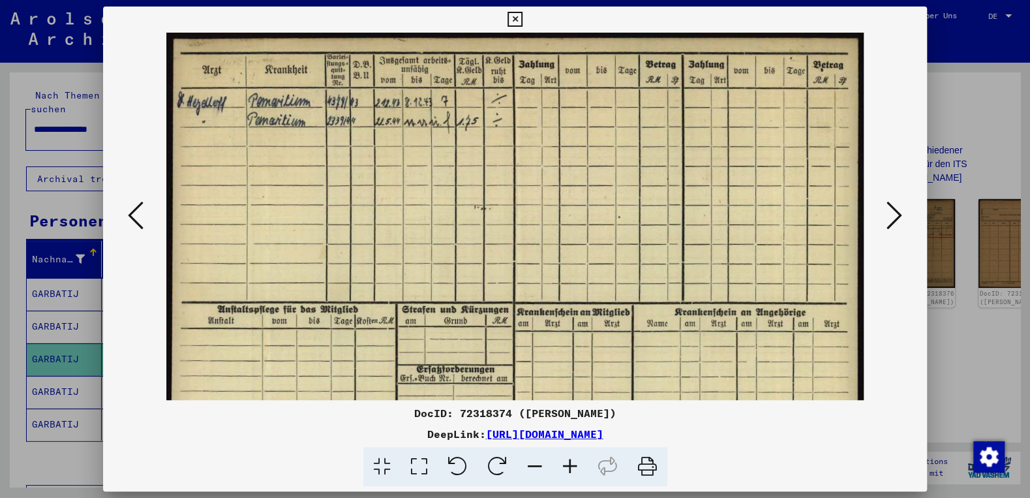
click at [574, 471] on icon at bounding box center [570, 467] width 35 height 40
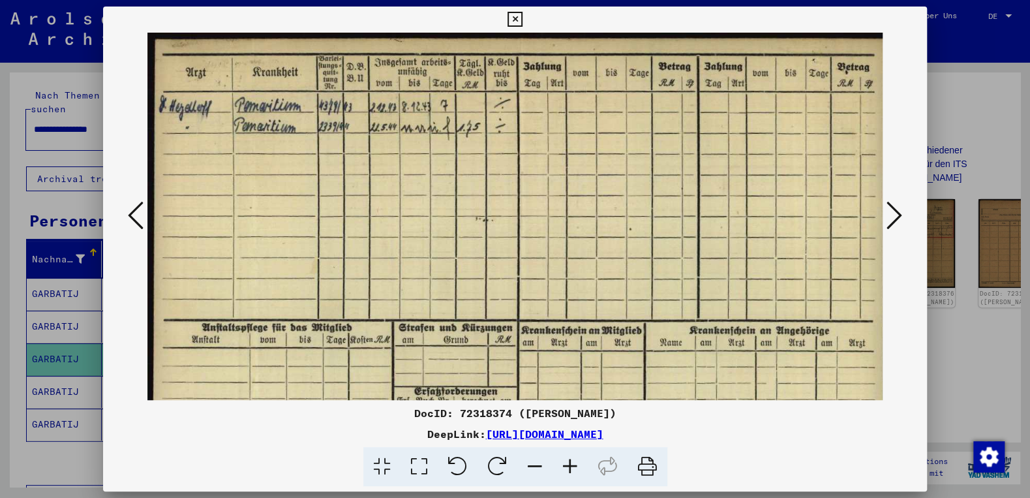
click at [574, 471] on icon at bounding box center [570, 467] width 35 height 40
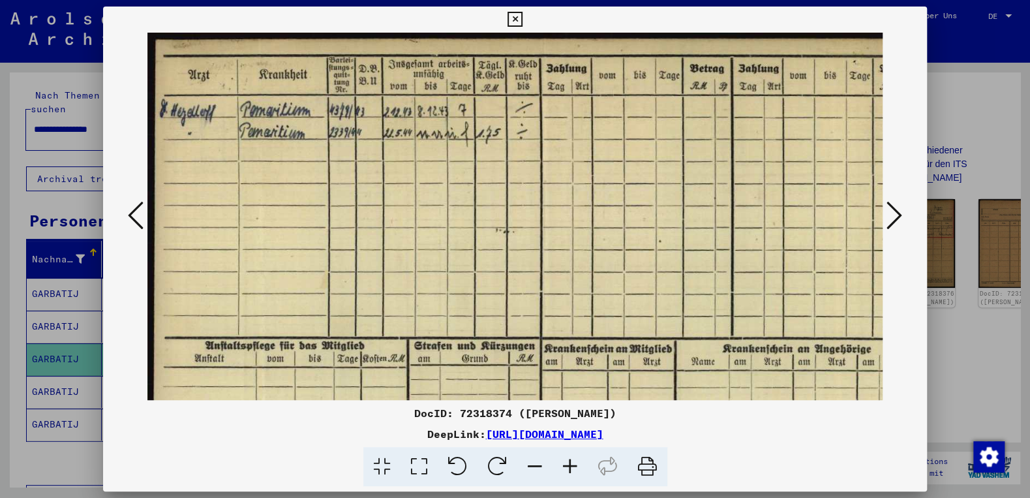
click at [574, 471] on icon at bounding box center [570, 467] width 35 height 40
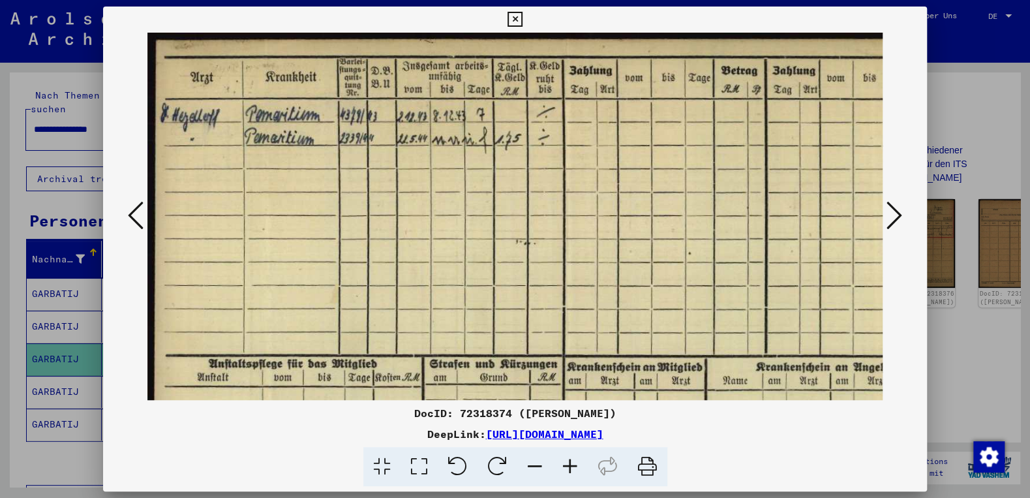
click at [574, 471] on icon at bounding box center [570, 467] width 35 height 40
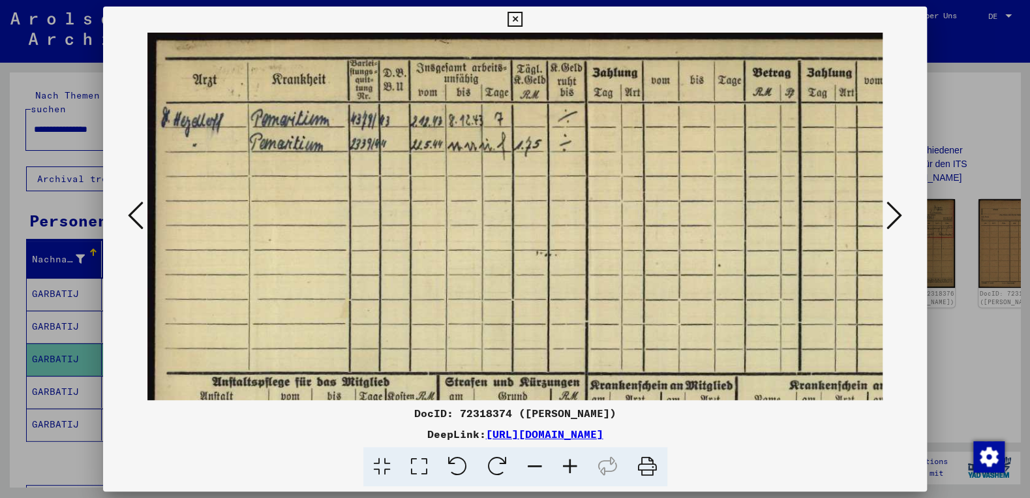
click at [574, 471] on icon at bounding box center [570, 467] width 35 height 40
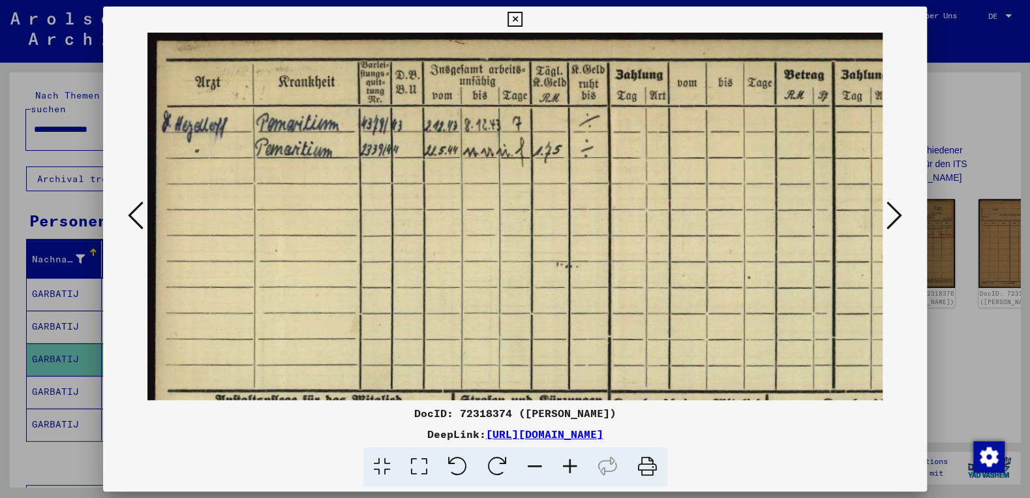
click at [574, 471] on icon at bounding box center [570, 467] width 35 height 40
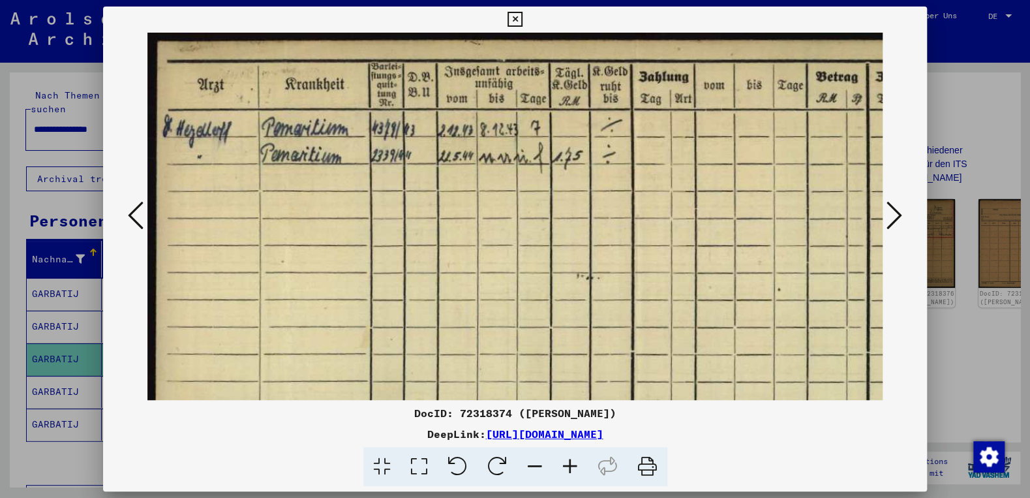
click at [574, 471] on icon at bounding box center [570, 467] width 35 height 40
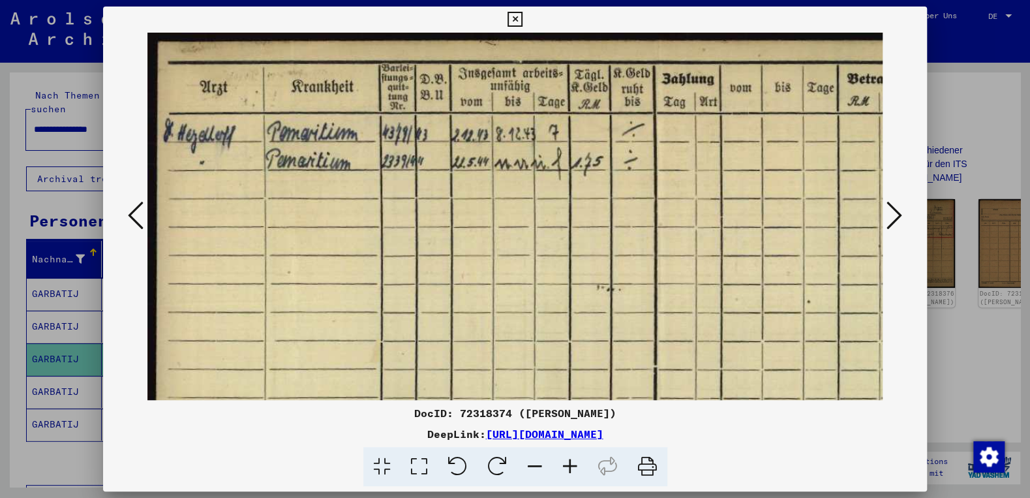
click at [574, 471] on icon at bounding box center [570, 467] width 35 height 40
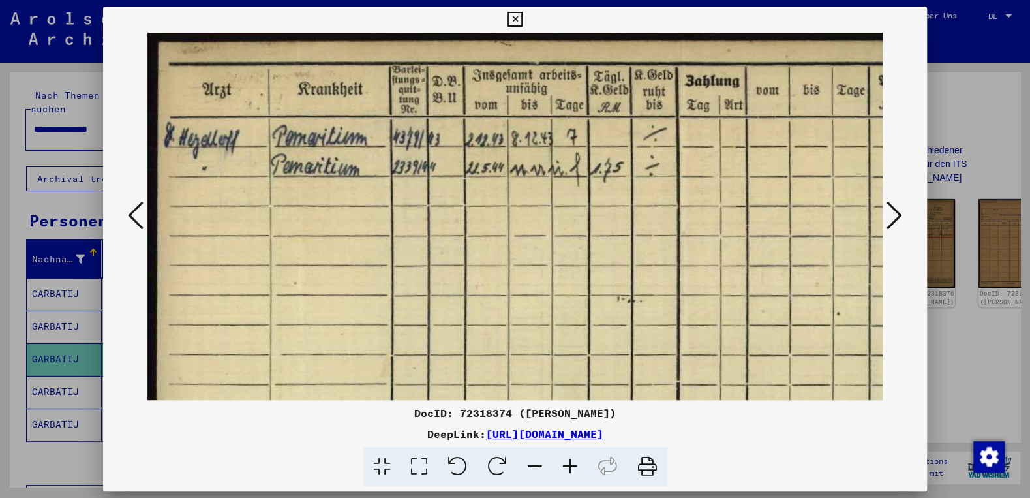
click at [574, 471] on icon at bounding box center [570, 467] width 35 height 40
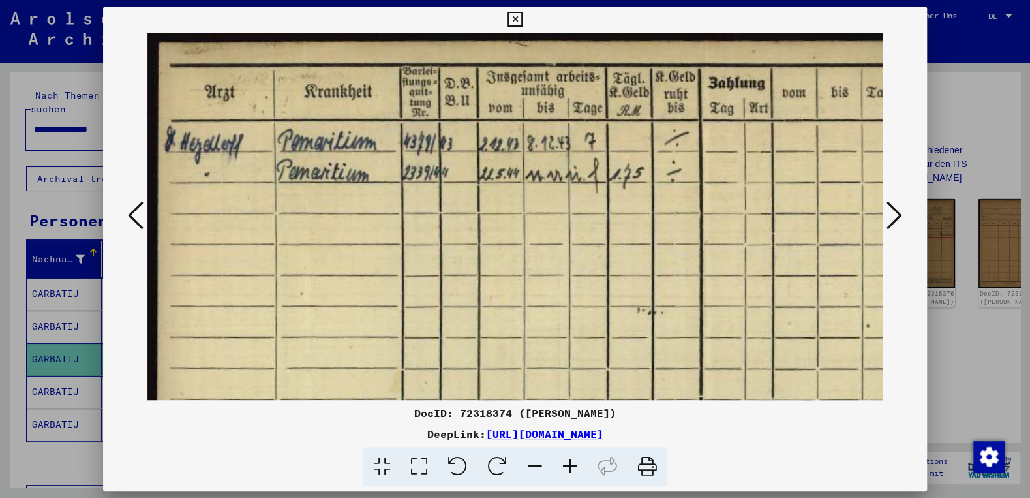
click at [574, 471] on icon at bounding box center [570, 467] width 35 height 40
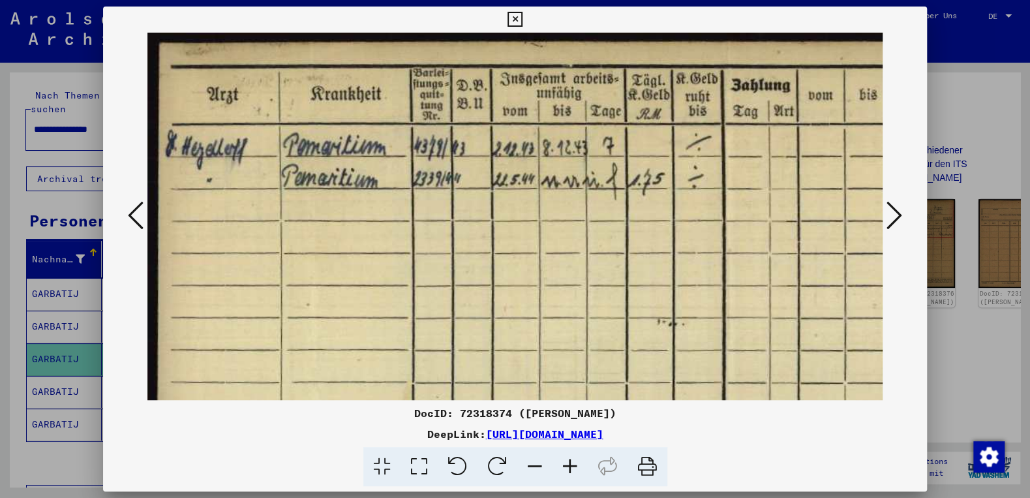
click at [574, 471] on icon at bounding box center [570, 467] width 35 height 40
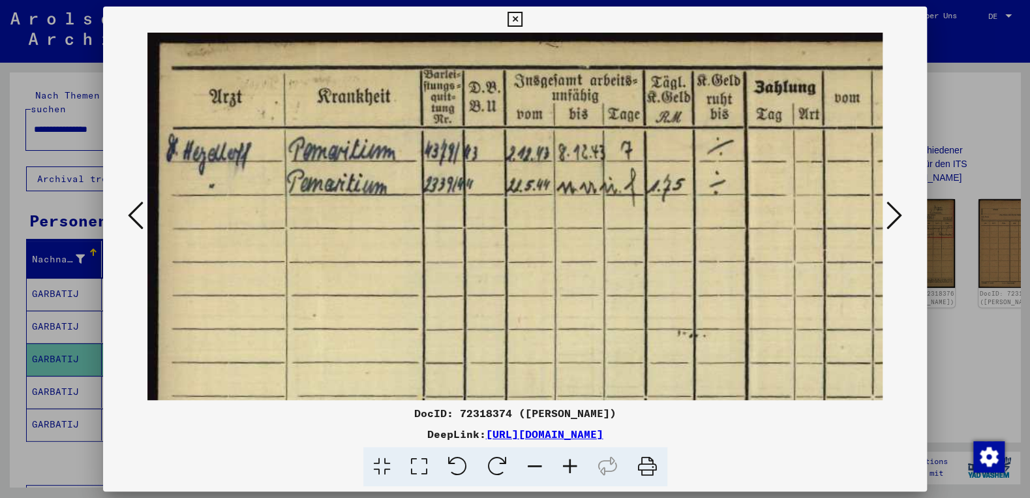
click at [574, 471] on icon at bounding box center [570, 467] width 35 height 40
